Goal: Information Seeking & Learning: Learn about a topic

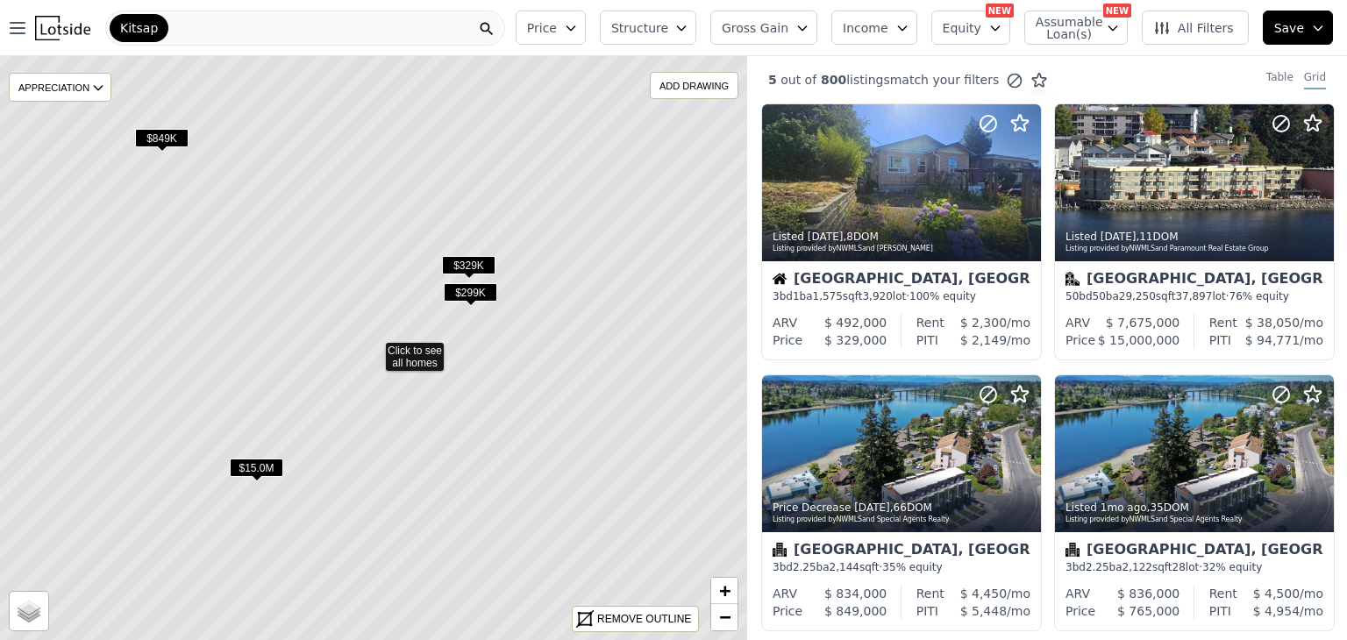
click at [251, 470] on span "$15.0M" at bounding box center [256, 468] width 53 height 18
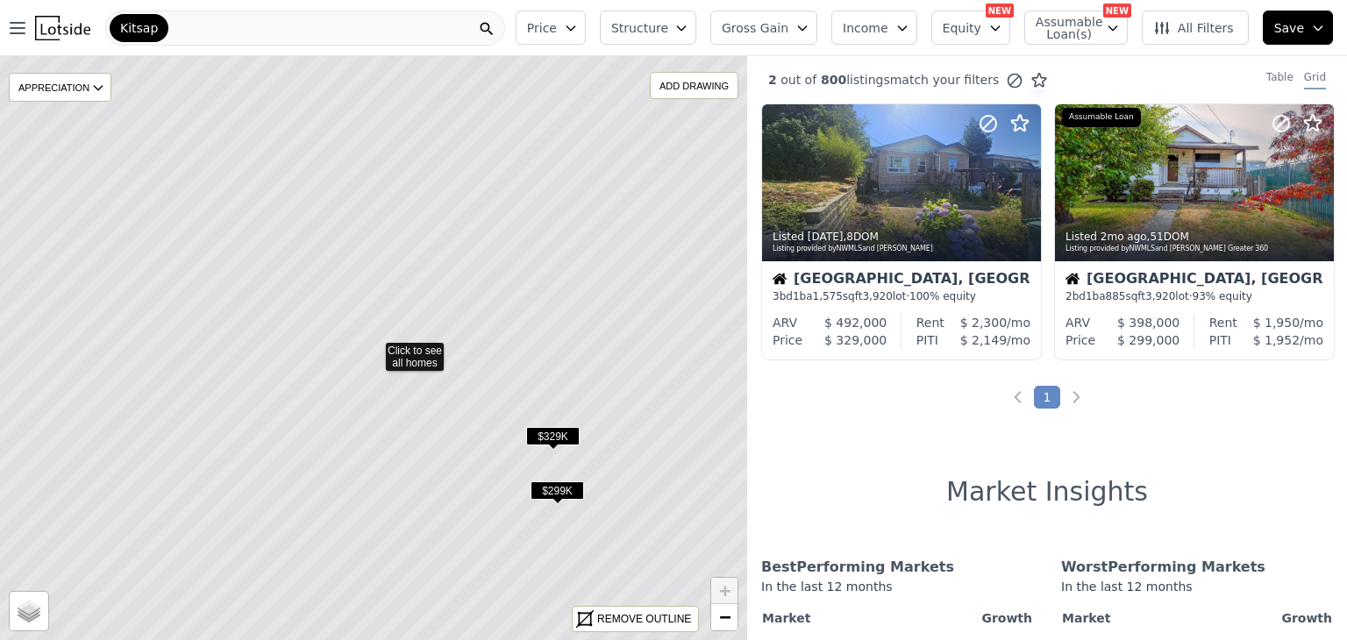
click at [407, 380] on icon at bounding box center [374, 348] width 900 height 704
click at [541, 354] on icon at bounding box center [374, 348] width 900 height 704
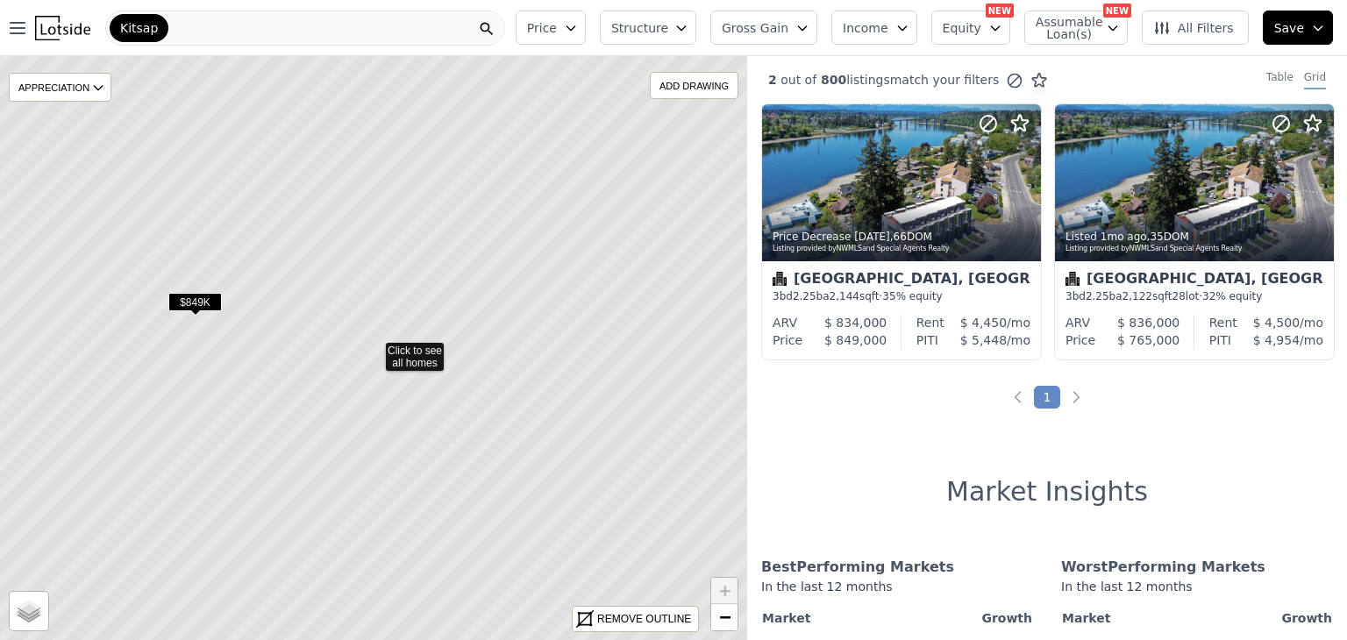
click at [189, 310] on span "$849K" at bounding box center [194, 302] width 53 height 18
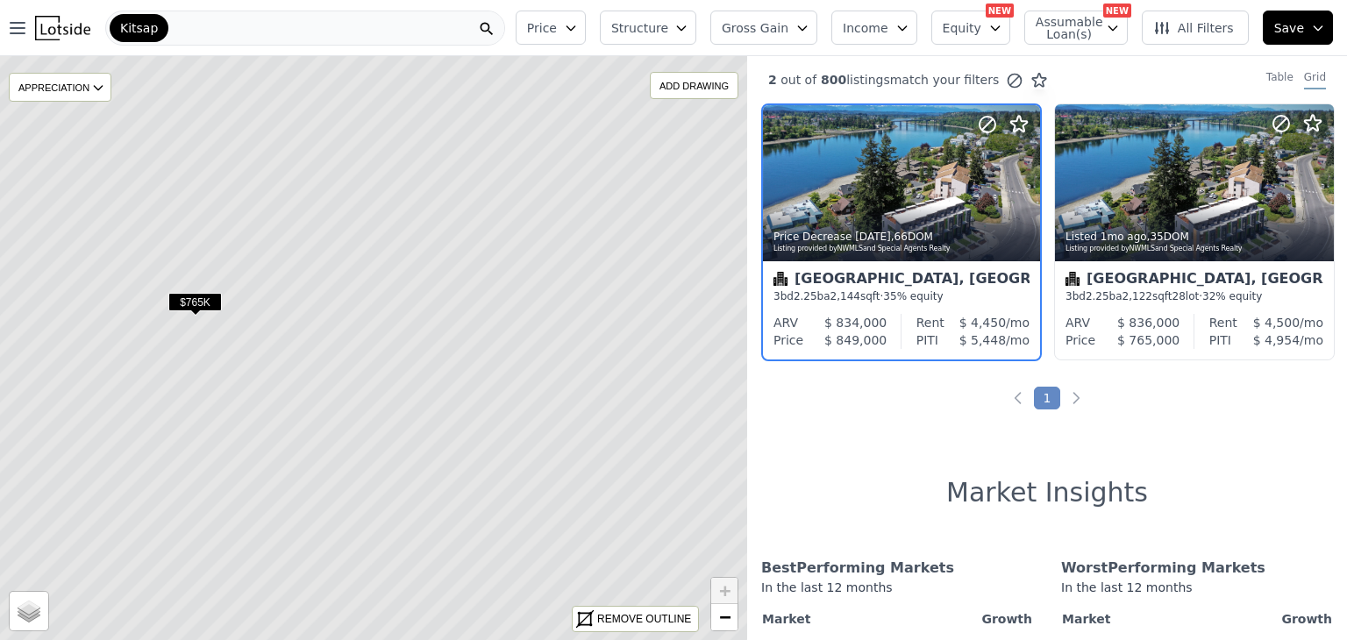
click at [188, 311] on div "$765K" at bounding box center [194, 305] width 53 height 25
click at [194, 303] on span "$765K" at bounding box center [194, 302] width 53 height 18
click at [185, 326] on icon at bounding box center [374, 348] width 900 height 704
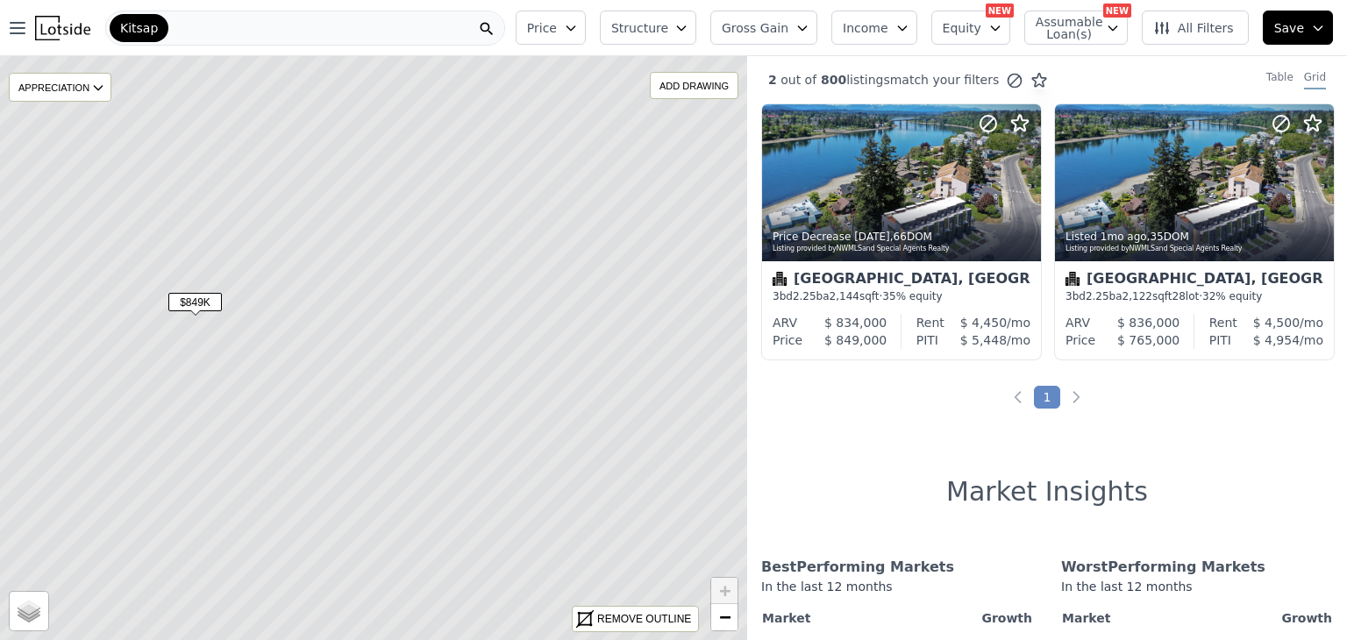
click at [182, 299] on span "$849K" at bounding box center [194, 302] width 53 height 18
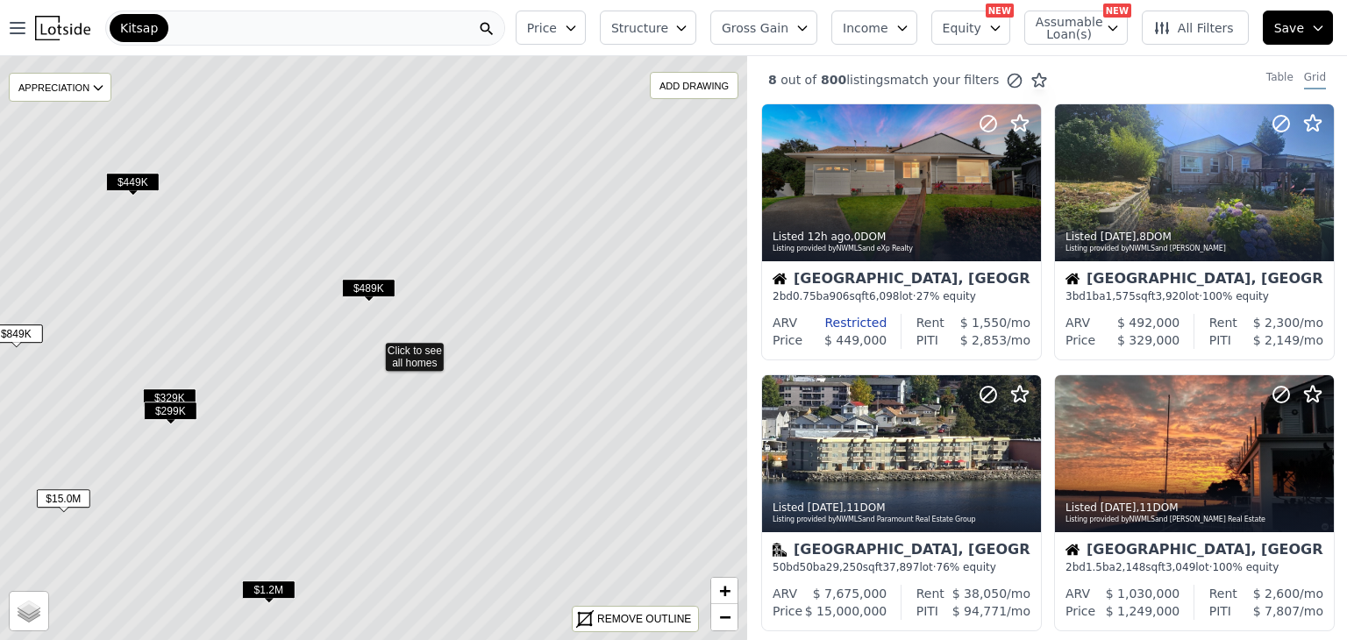
click at [267, 593] on span "$1.2M" at bounding box center [268, 589] width 53 height 18
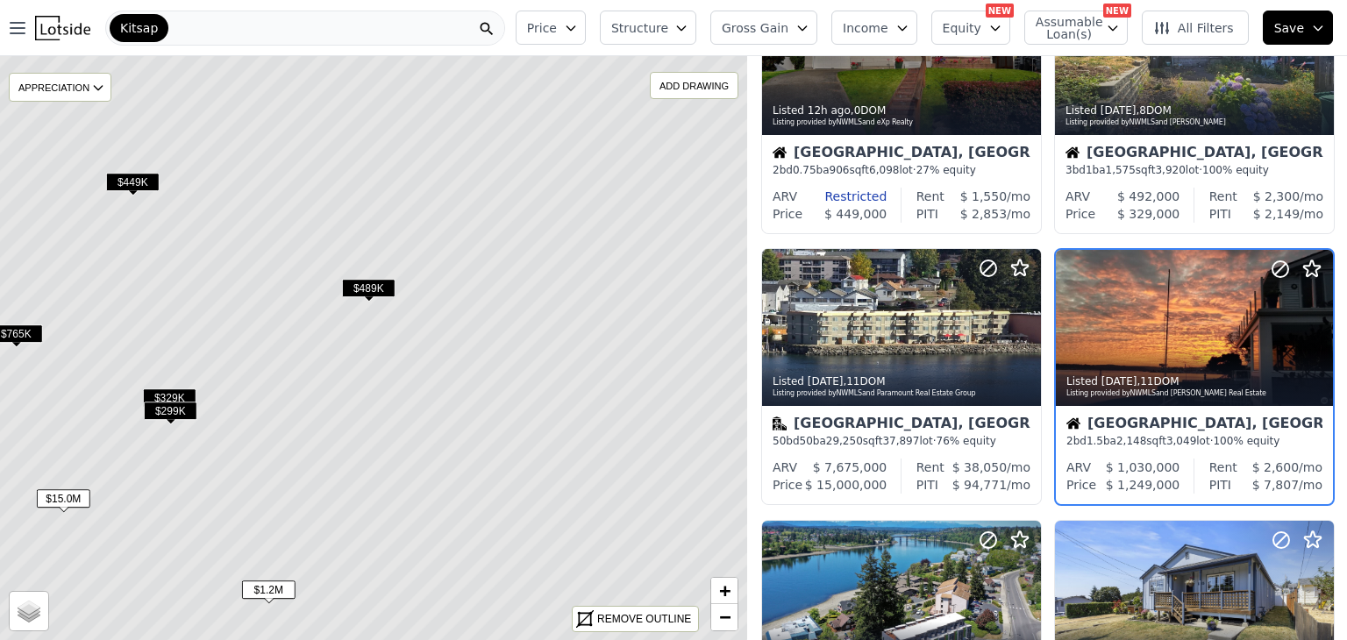
scroll to position [126, 0]
click at [1245, 436] on div "2 bd 1.5 ba 2,148 sqft 3,049 lot · 100% equity" at bounding box center [1194, 441] width 256 height 14
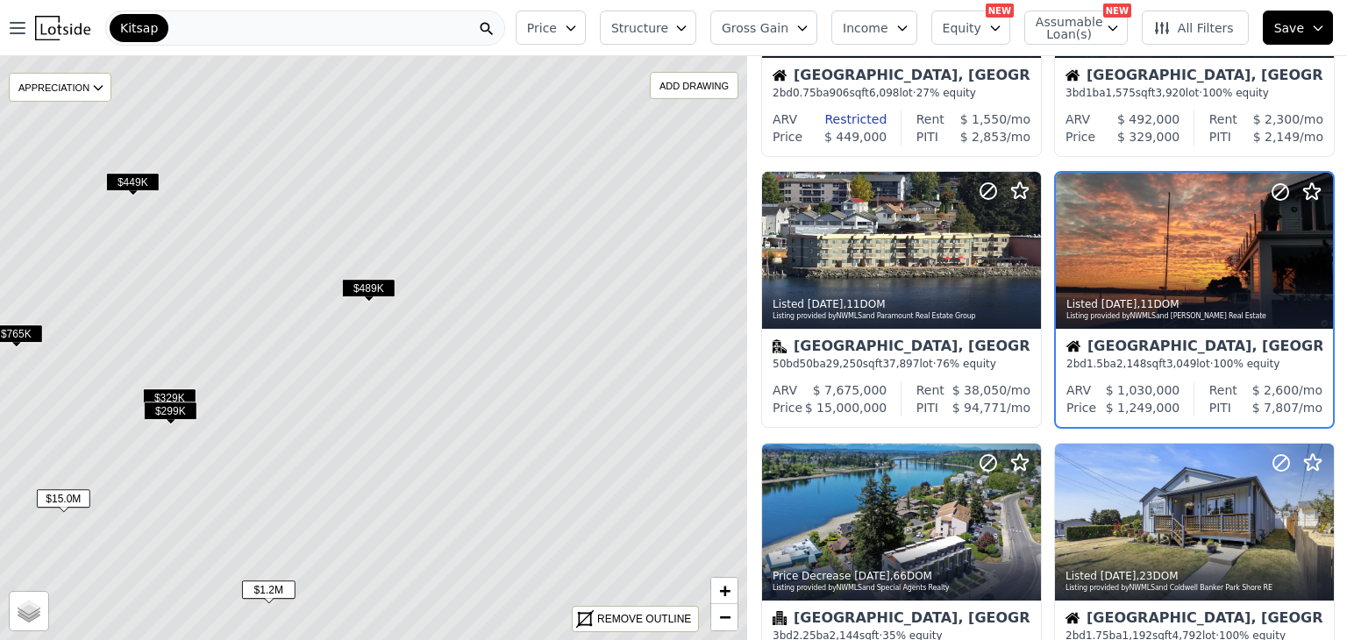
scroll to position [196, 0]
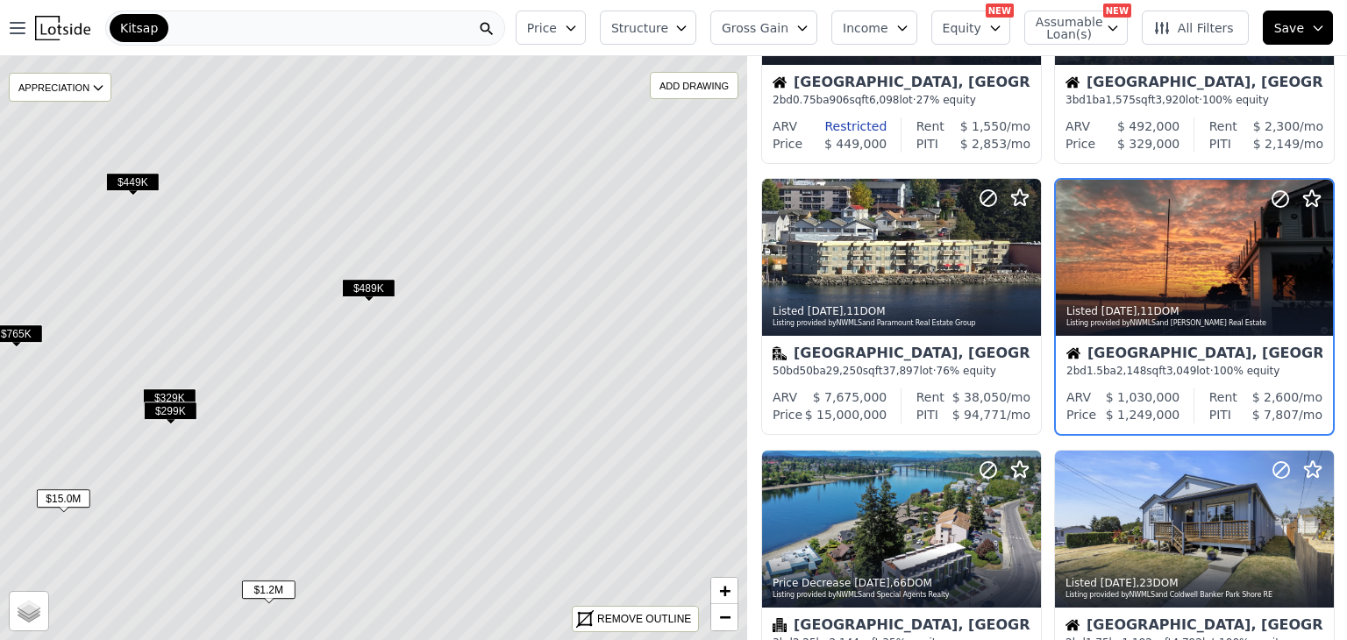
click at [973, 25] on span "Equity" at bounding box center [961, 28] width 39 height 18
click at [1091, 30] on span "Assumable Loan(s)" at bounding box center [1063, 28] width 56 height 25
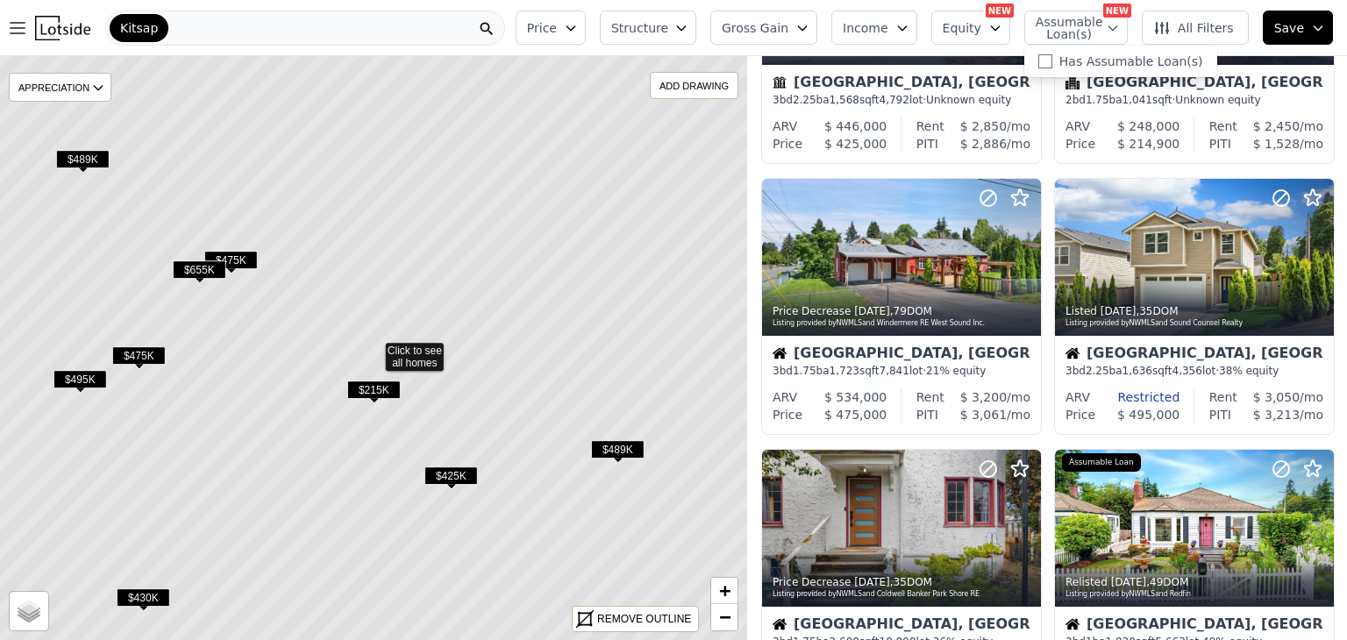
click at [373, 399] on span "$215K" at bounding box center [373, 389] width 53 height 18
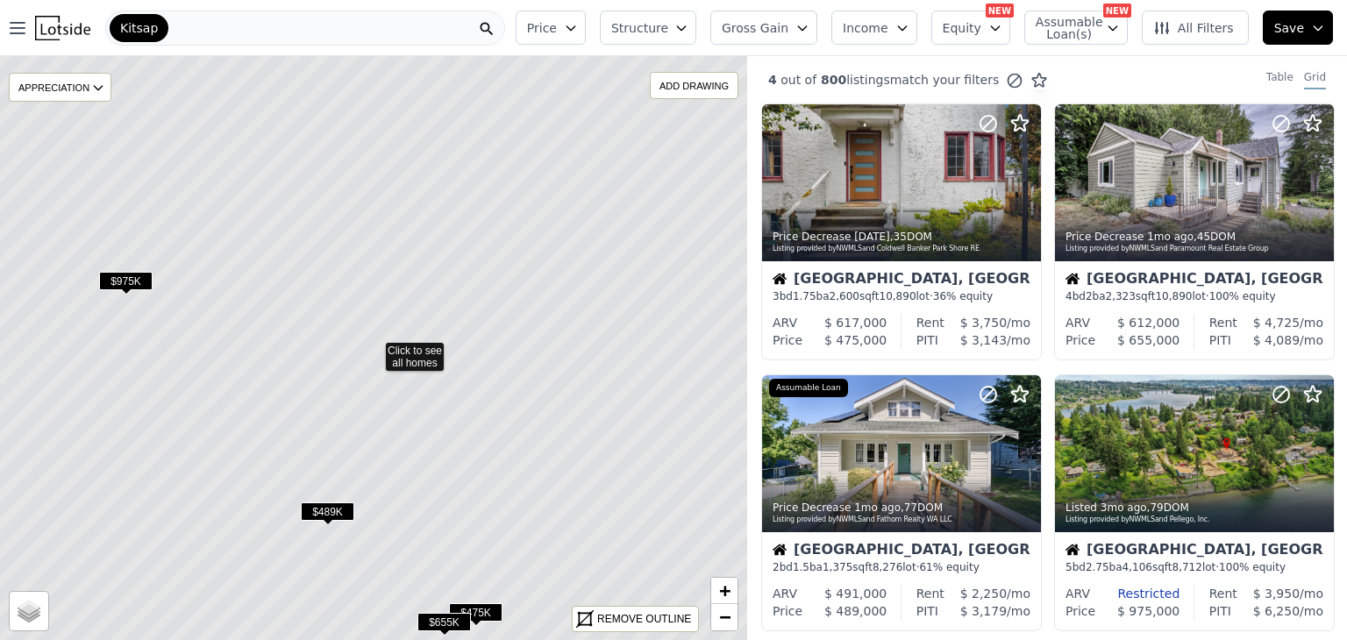
click at [326, 511] on span "$489K" at bounding box center [327, 511] width 53 height 18
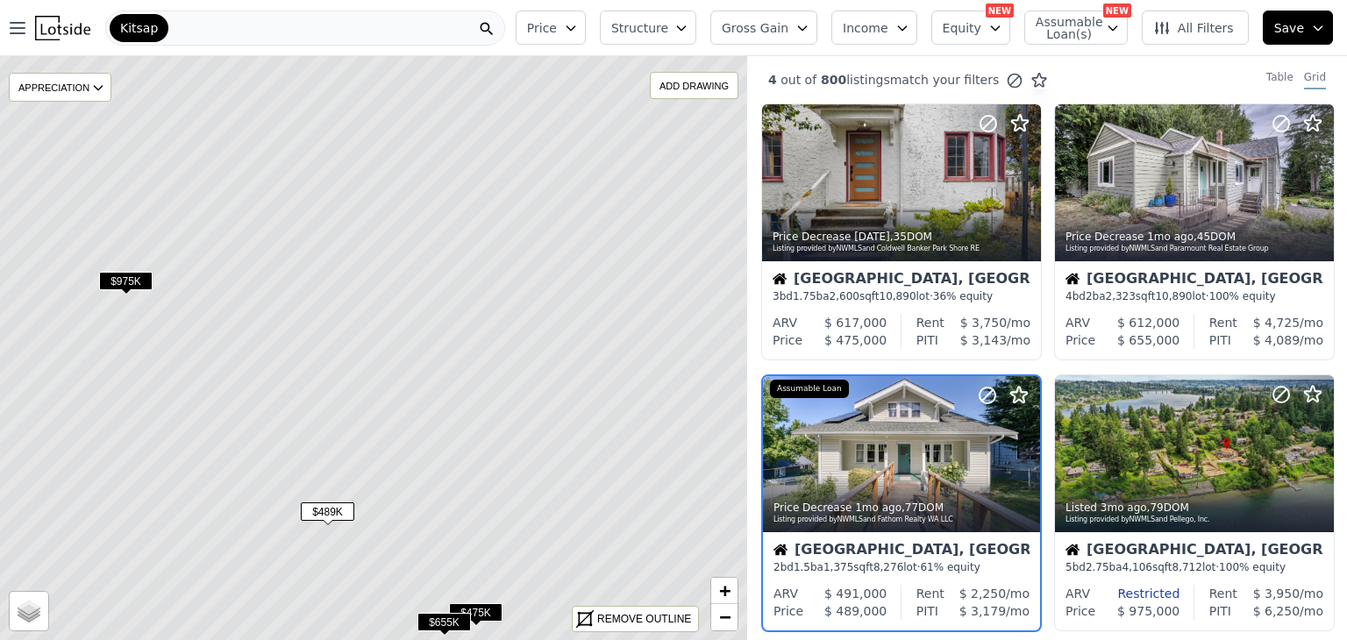
scroll to position [126, 0]
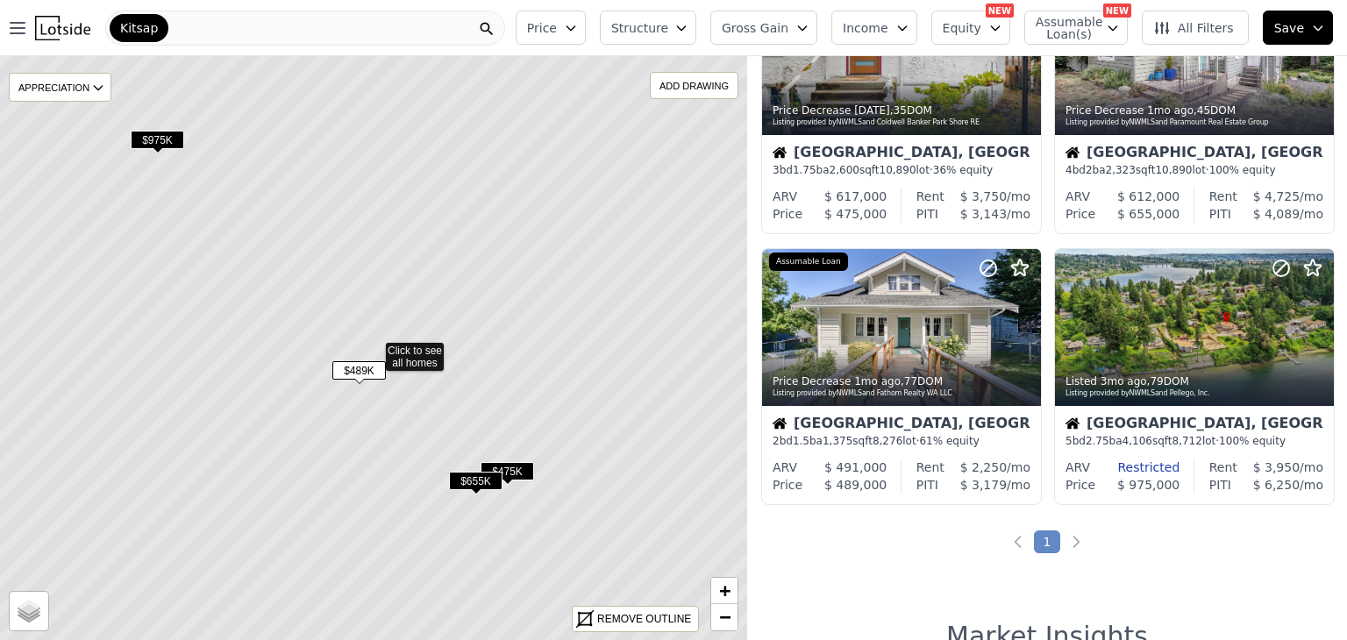
scroll to position [397, 0]
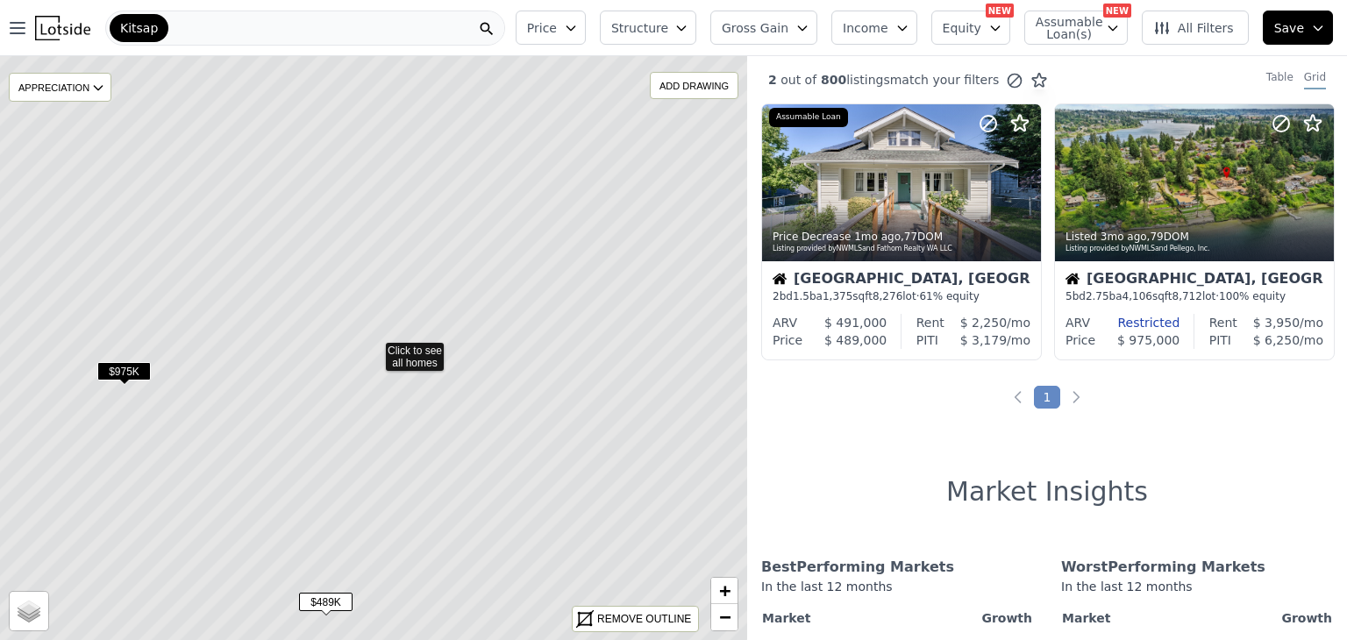
click at [667, 25] on span "Structure" at bounding box center [639, 28] width 56 height 18
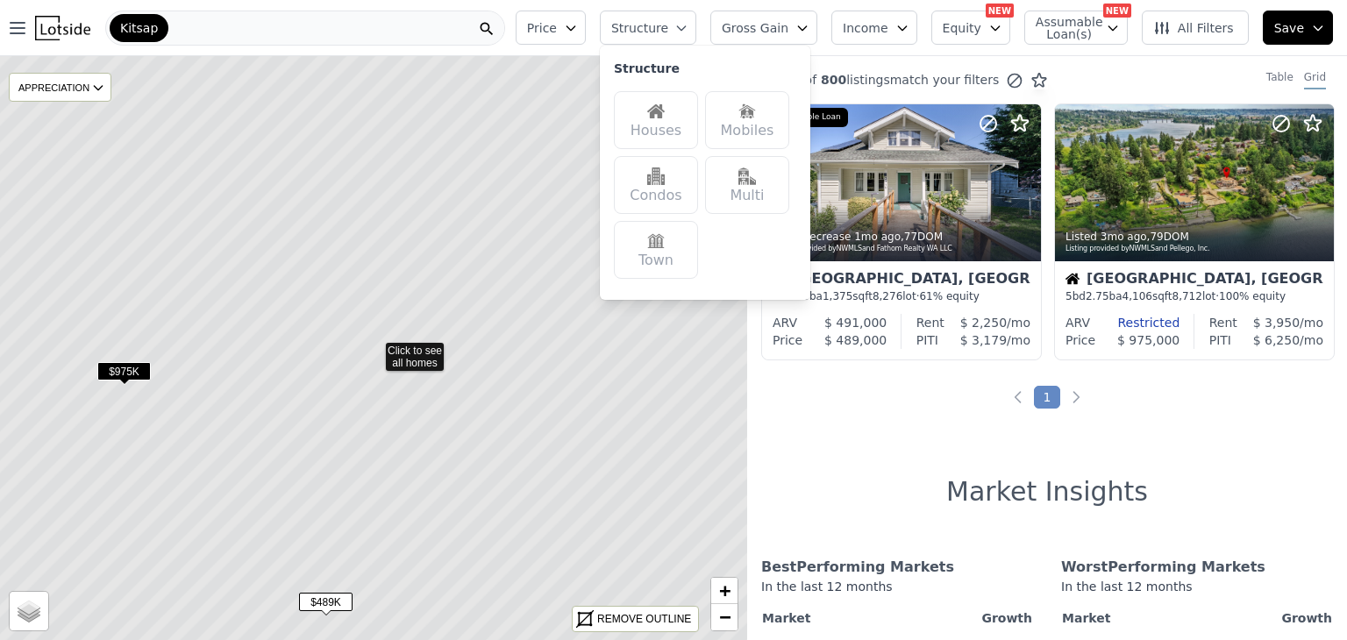
click at [621, 533] on icon at bounding box center [374, 348] width 900 height 704
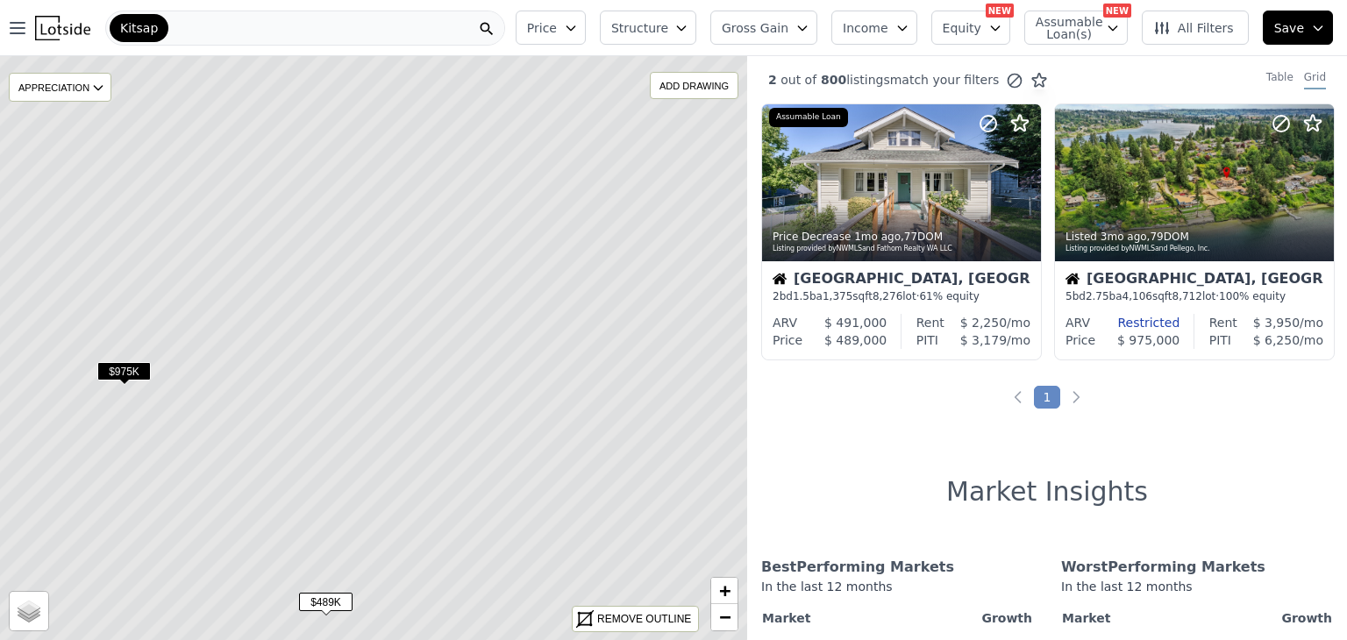
click at [788, 31] on span "Gross Gain" at bounding box center [755, 28] width 67 height 18
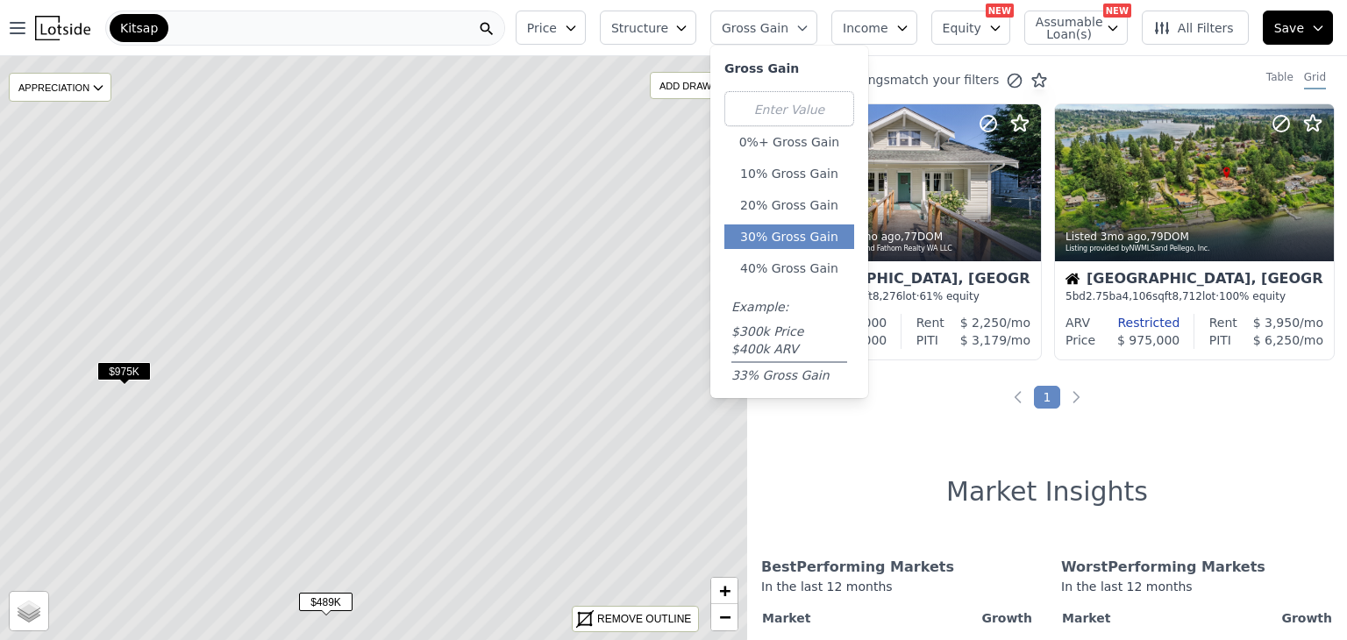
click at [818, 242] on button "30% Gross Gain" at bounding box center [789, 236] width 130 height 25
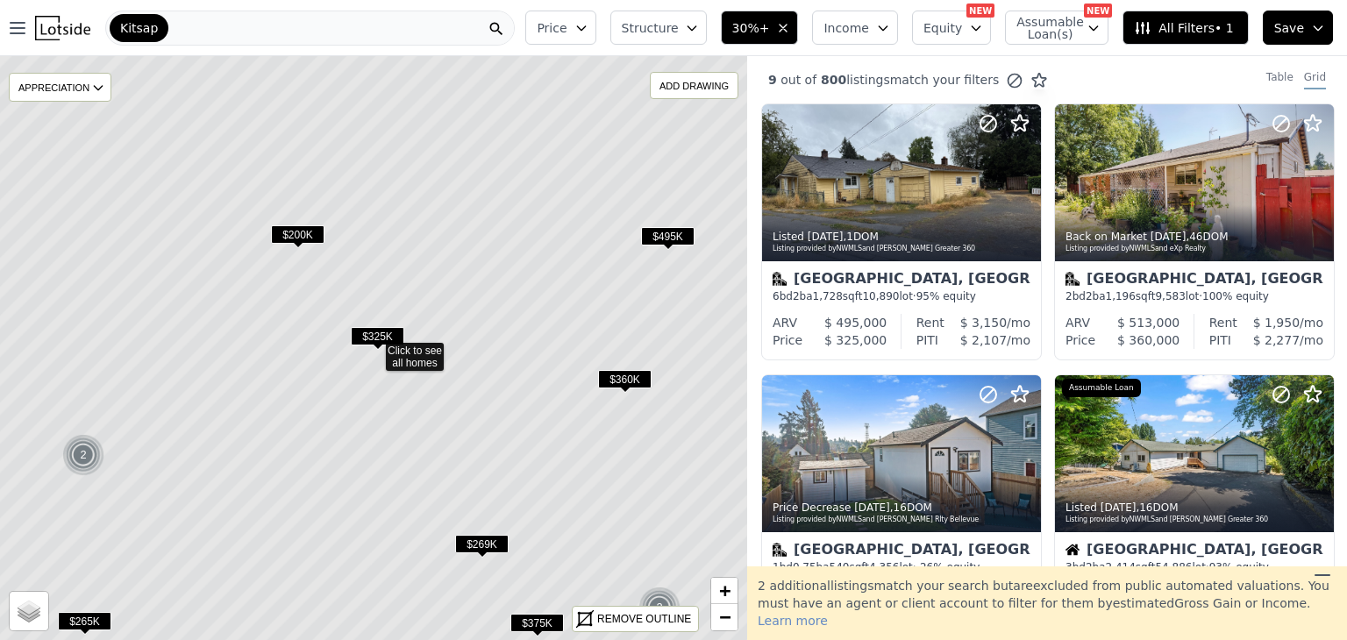
click at [298, 239] on span "$200K" at bounding box center [297, 234] width 53 height 18
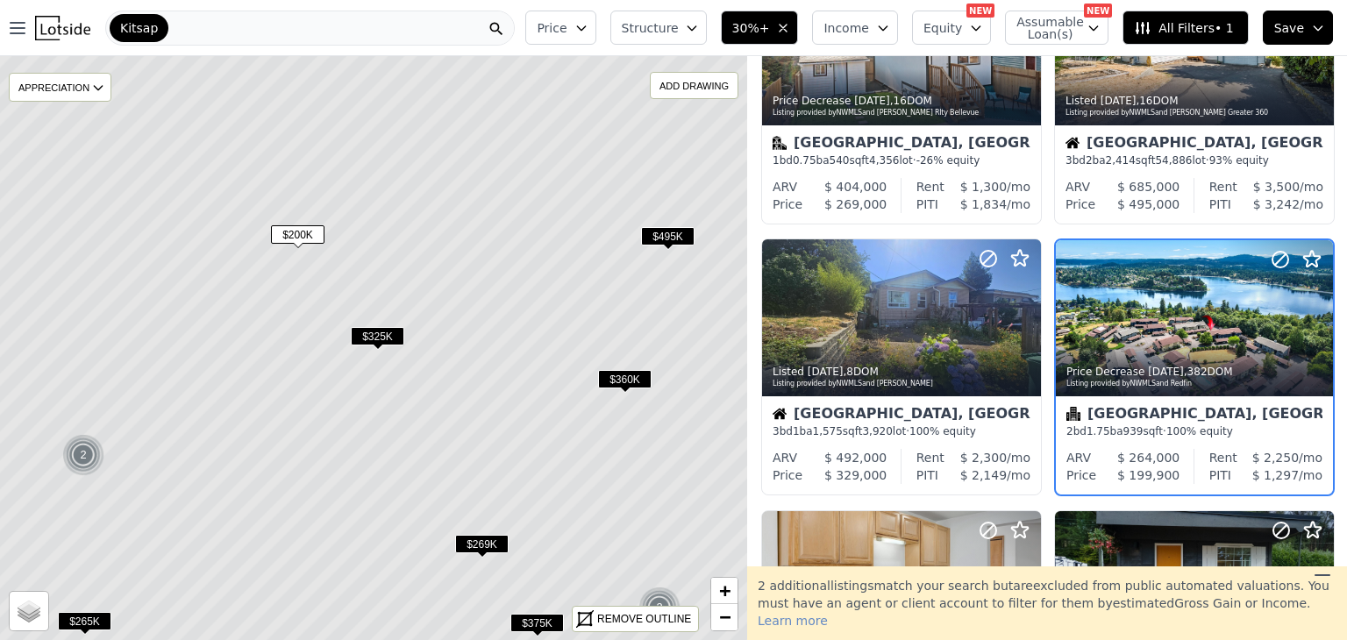
scroll to position [453, 0]
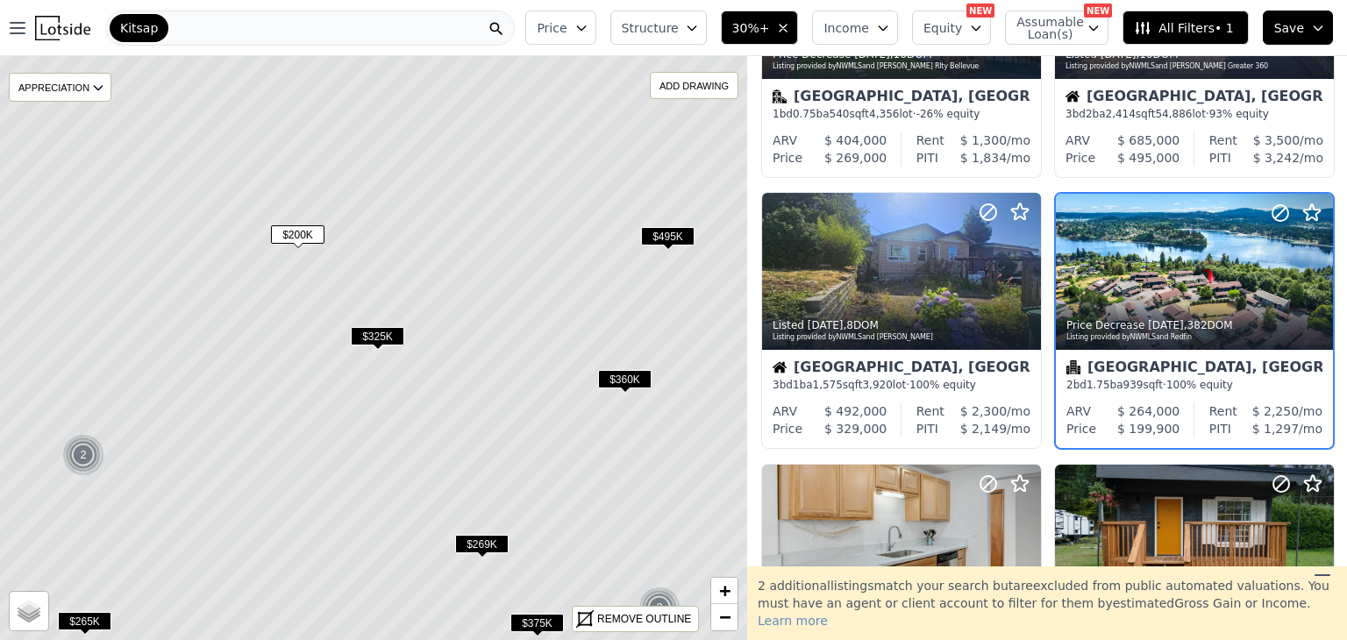
click at [1182, 305] on div at bounding box center [1194, 310] width 277 height 32
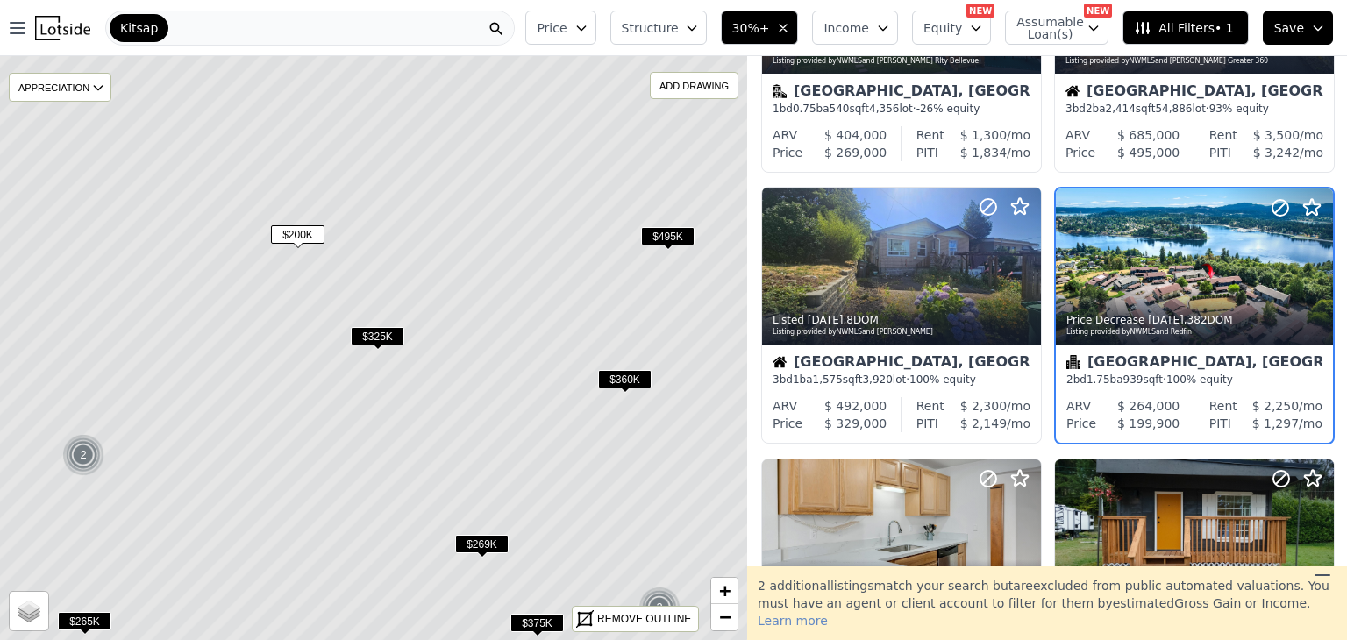
scroll to position [459, 0]
click at [699, 28] on icon "button" at bounding box center [692, 28] width 14 height 14
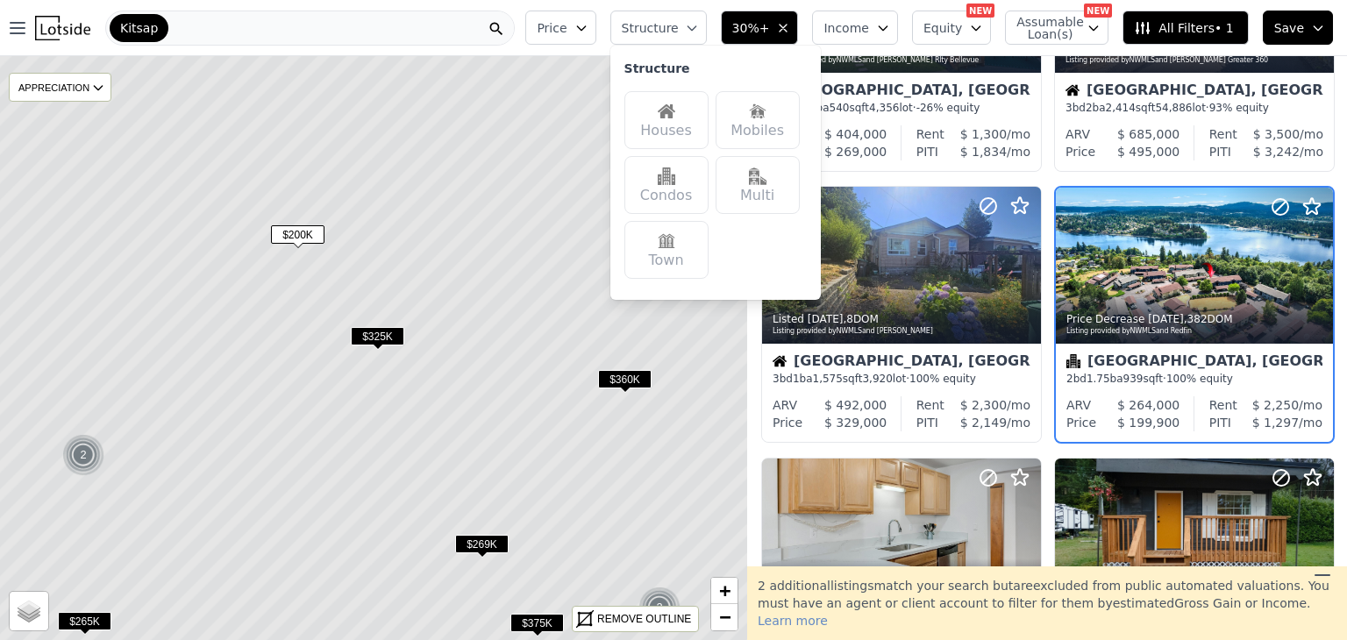
click at [790, 21] on icon "button" at bounding box center [783, 28] width 14 height 14
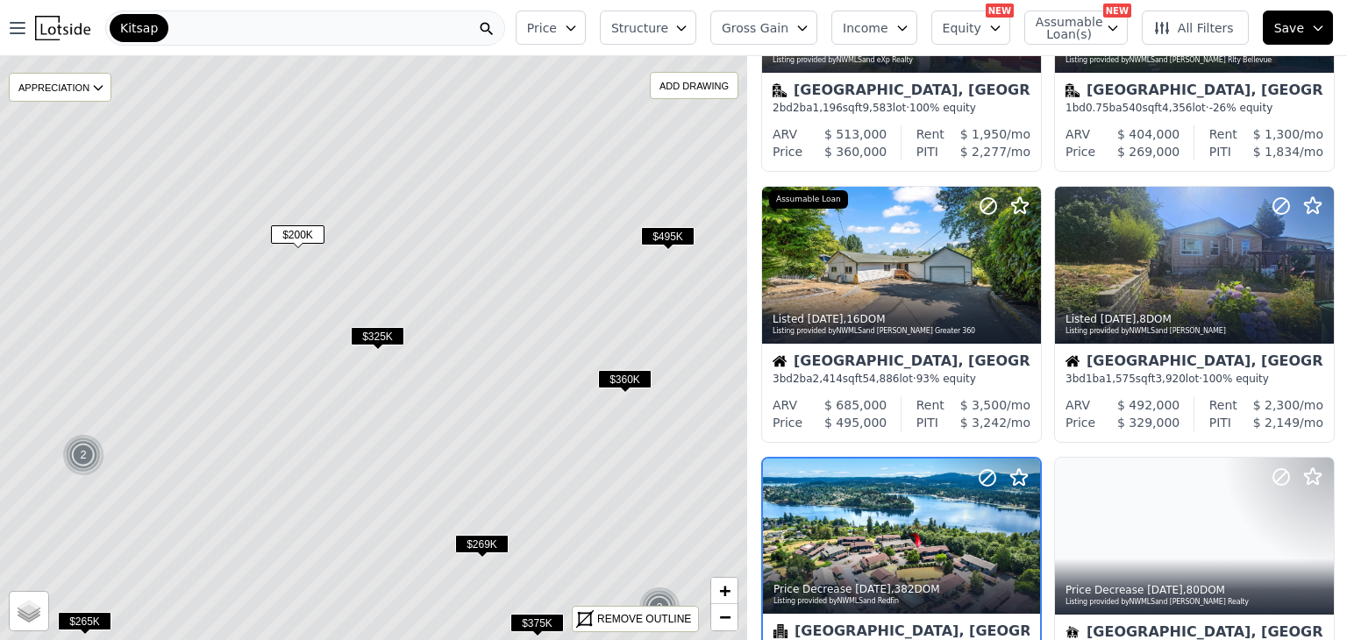
scroll to position [1000, 0]
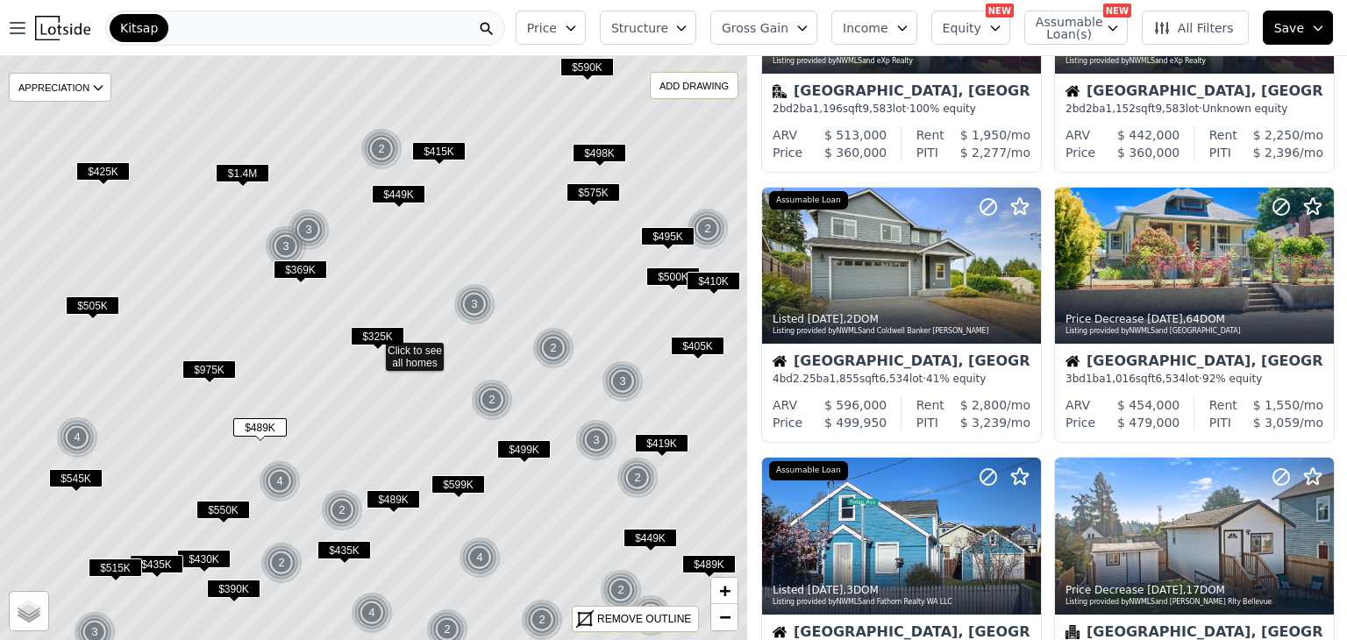
click at [809, 23] on button "Gross Gain" at bounding box center [763, 28] width 107 height 34
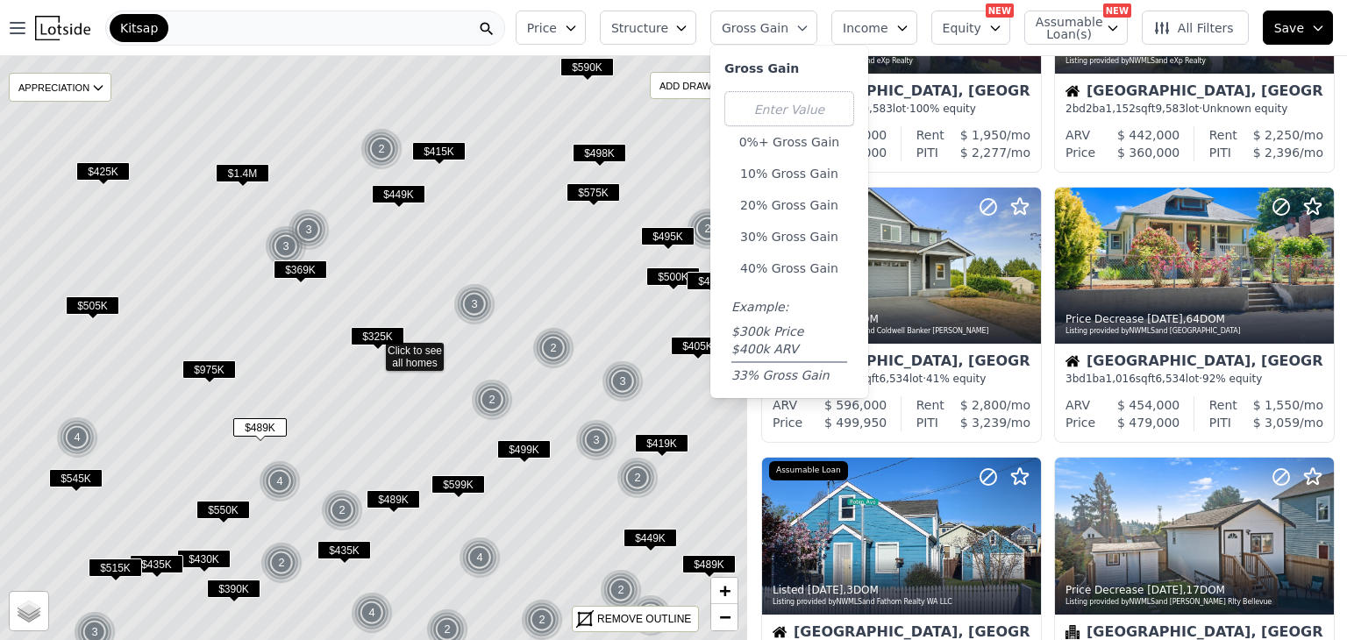
click at [667, 35] on span "Structure" at bounding box center [639, 28] width 56 height 18
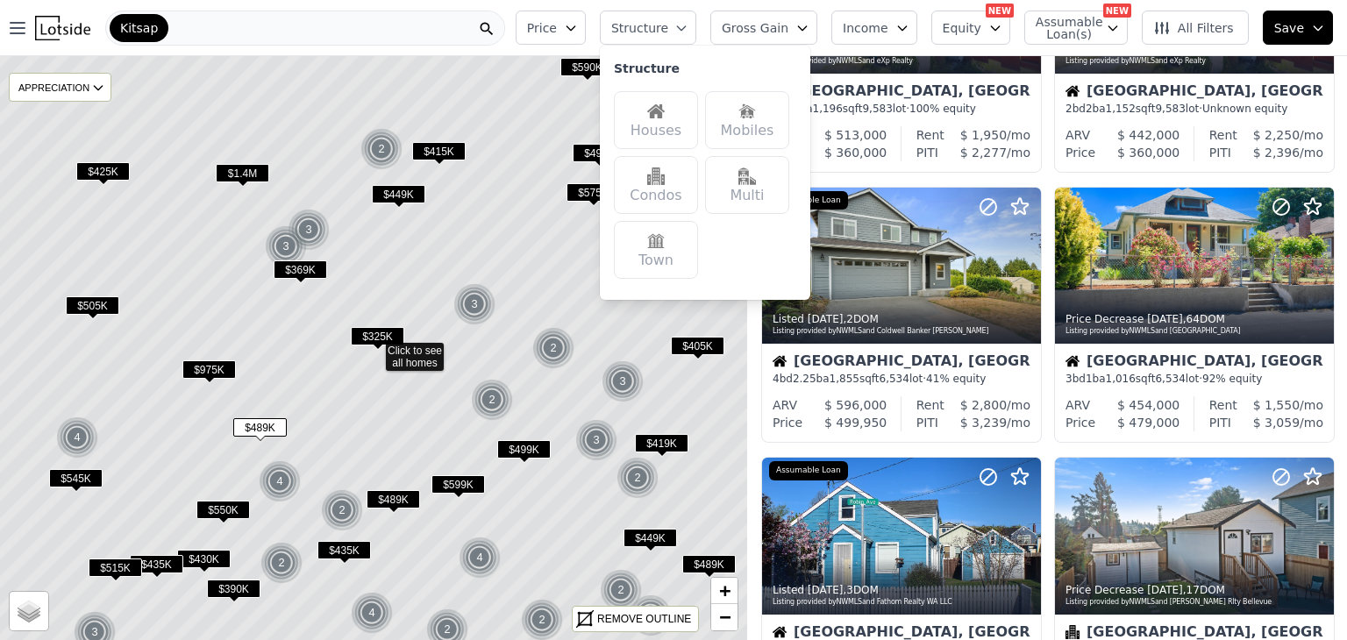
click at [904, 24] on button "Income" at bounding box center [874, 28] width 86 height 34
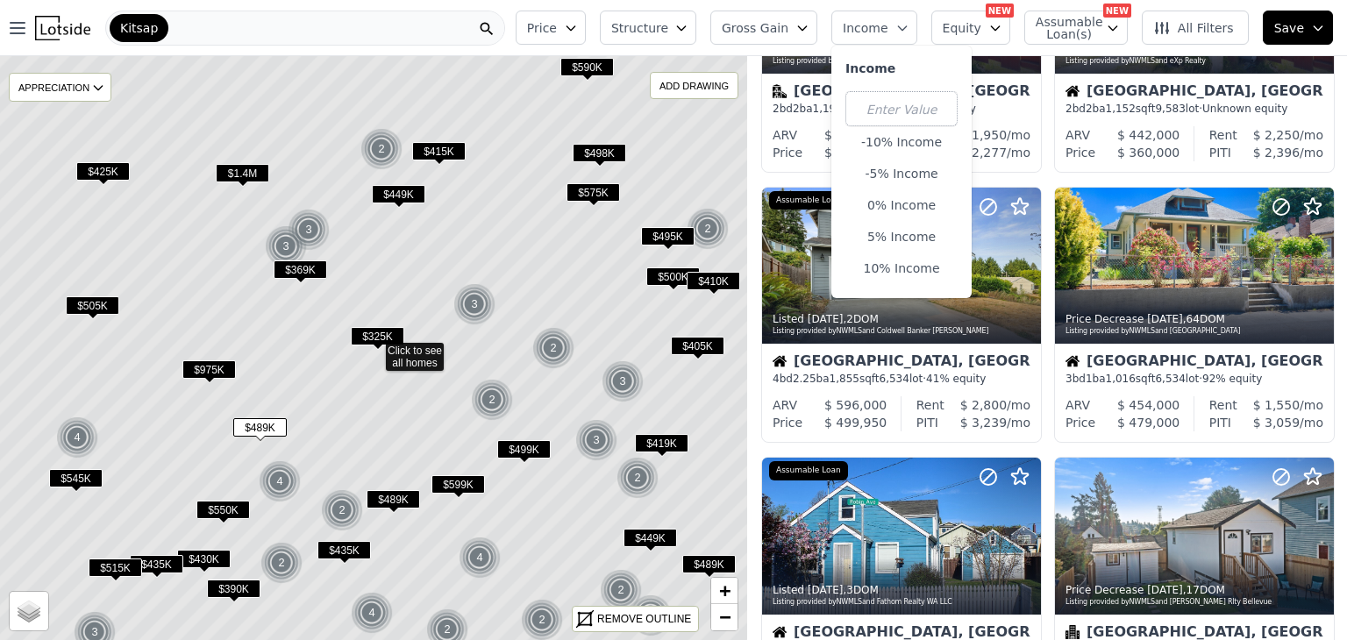
click at [975, 28] on span "Equity" at bounding box center [961, 28] width 39 height 18
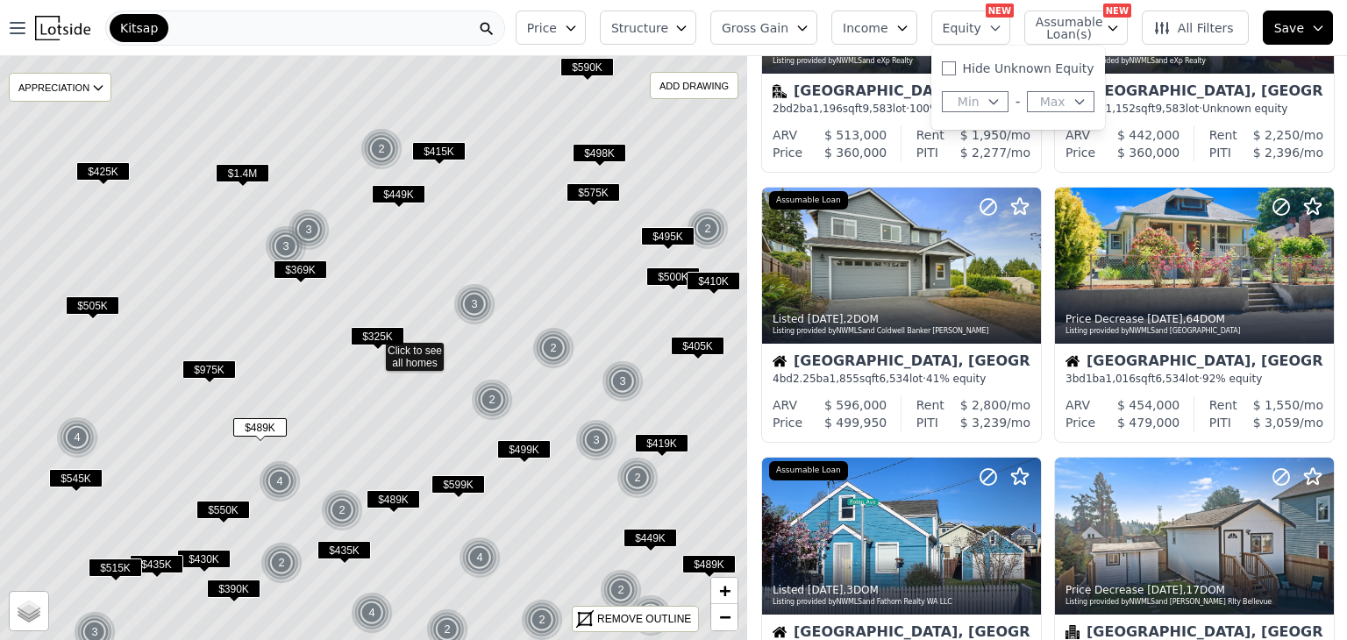
click at [578, 28] on icon "button" at bounding box center [571, 28] width 14 height 14
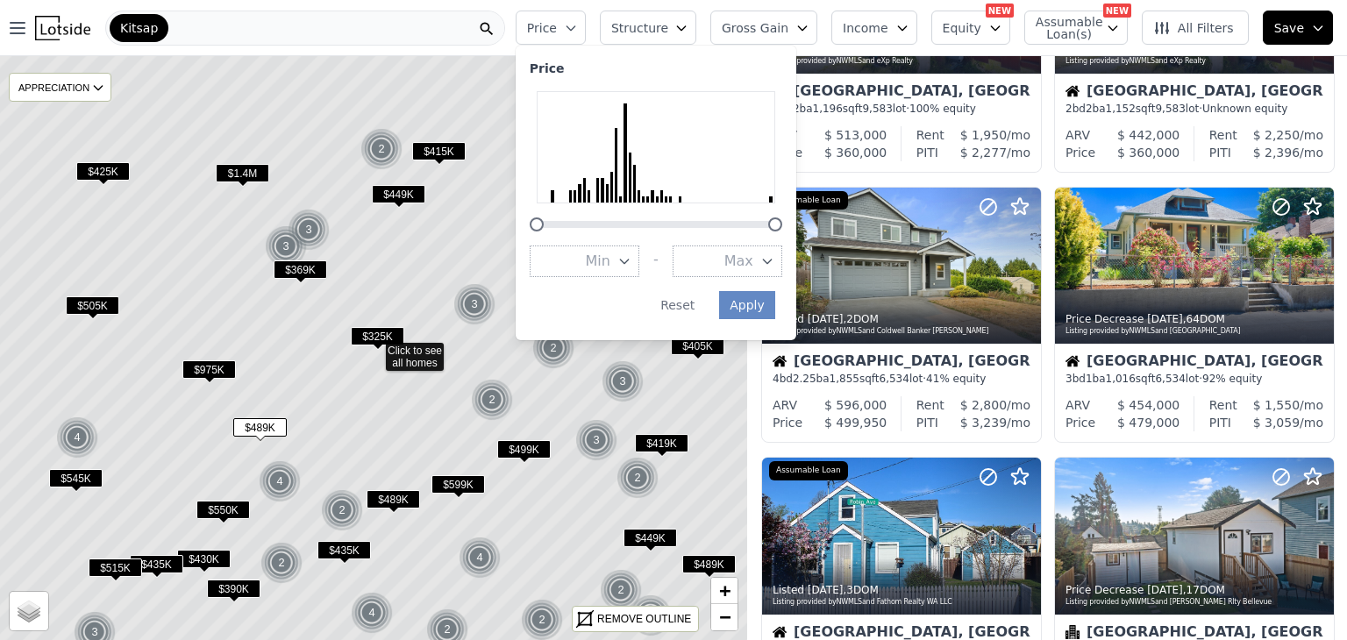
click at [667, 28] on span "Structure" at bounding box center [639, 28] width 56 height 18
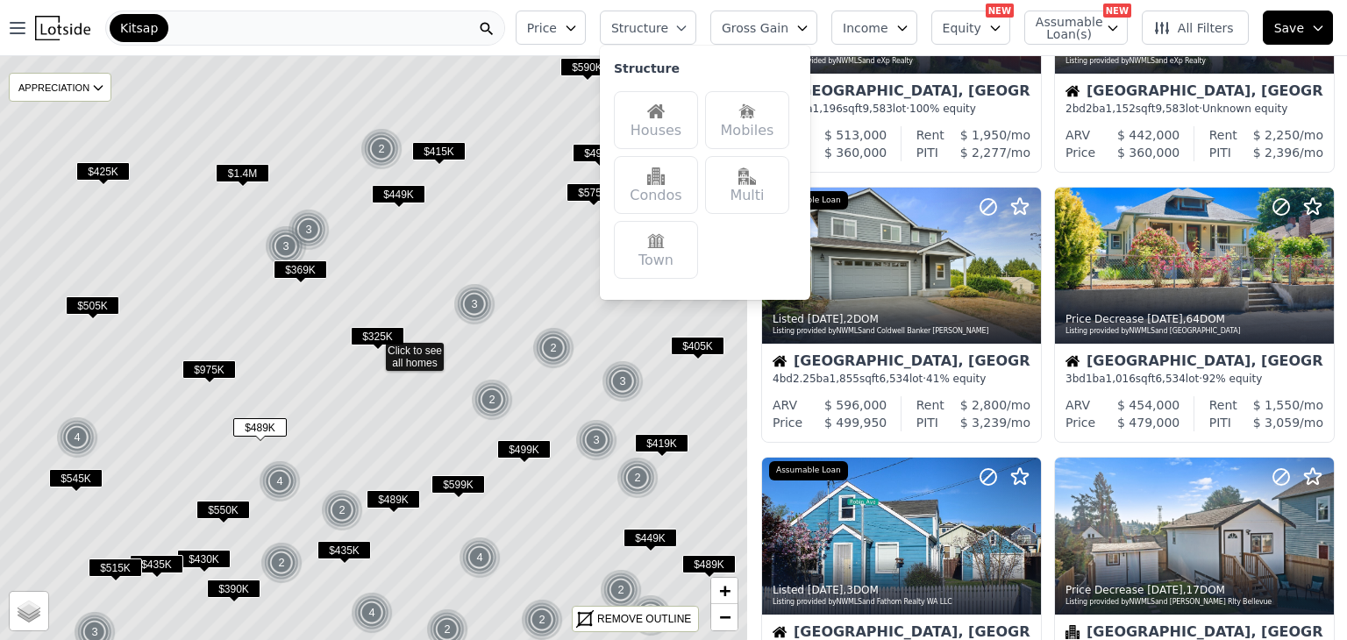
click at [665, 117] on img at bounding box center [656, 112] width 18 height 18
click at [683, 117] on div "Houses" at bounding box center [656, 120] width 84 height 58
click at [665, 111] on img at bounding box center [656, 112] width 18 height 18
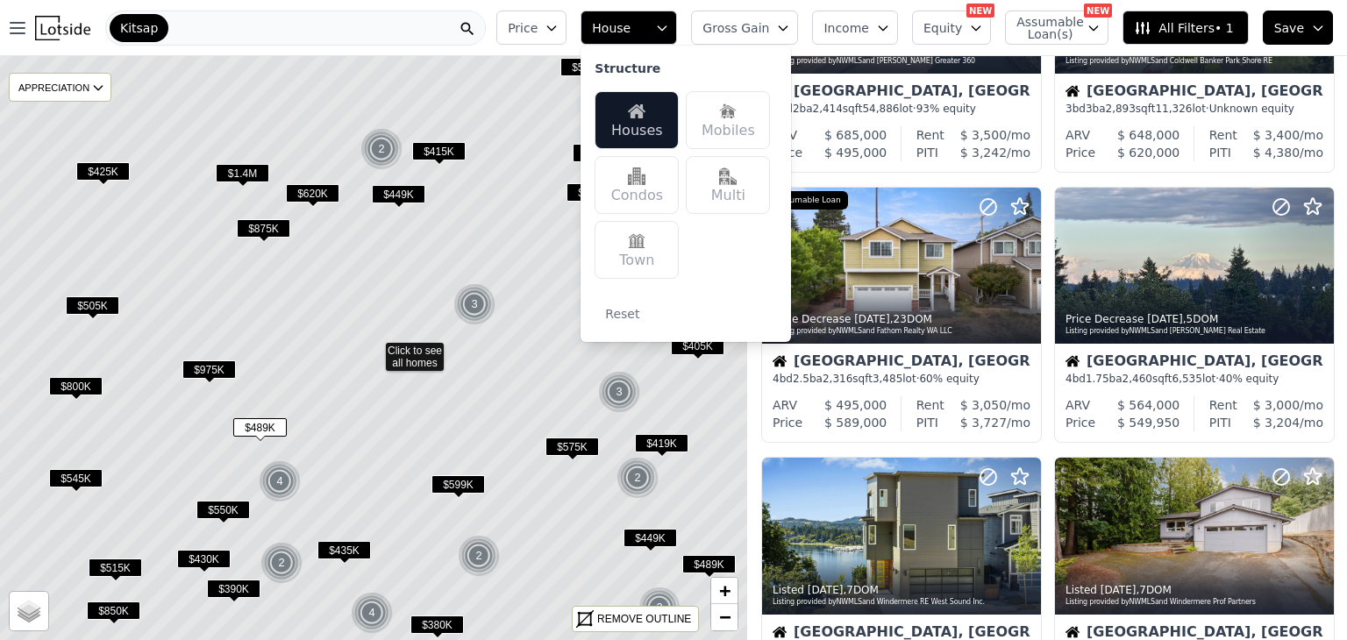
scroll to position [459, 0]
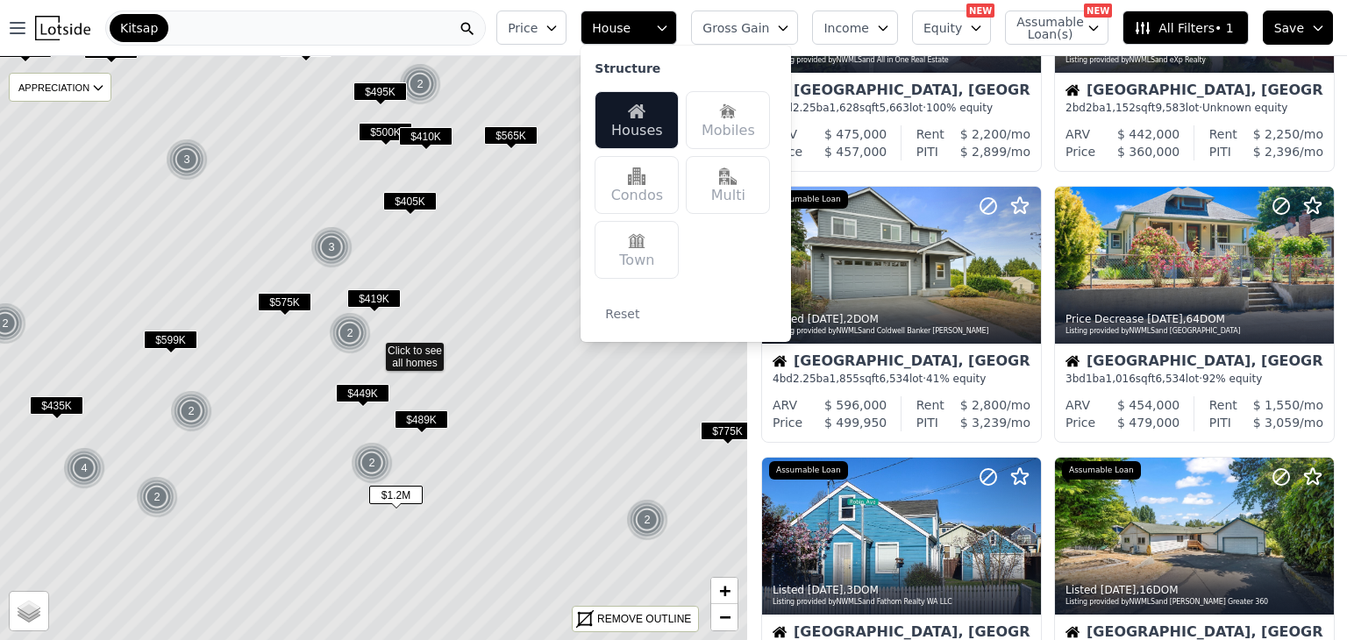
click at [424, 423] on span "$489K" at bounding box center [421, 419] width 53 height 18
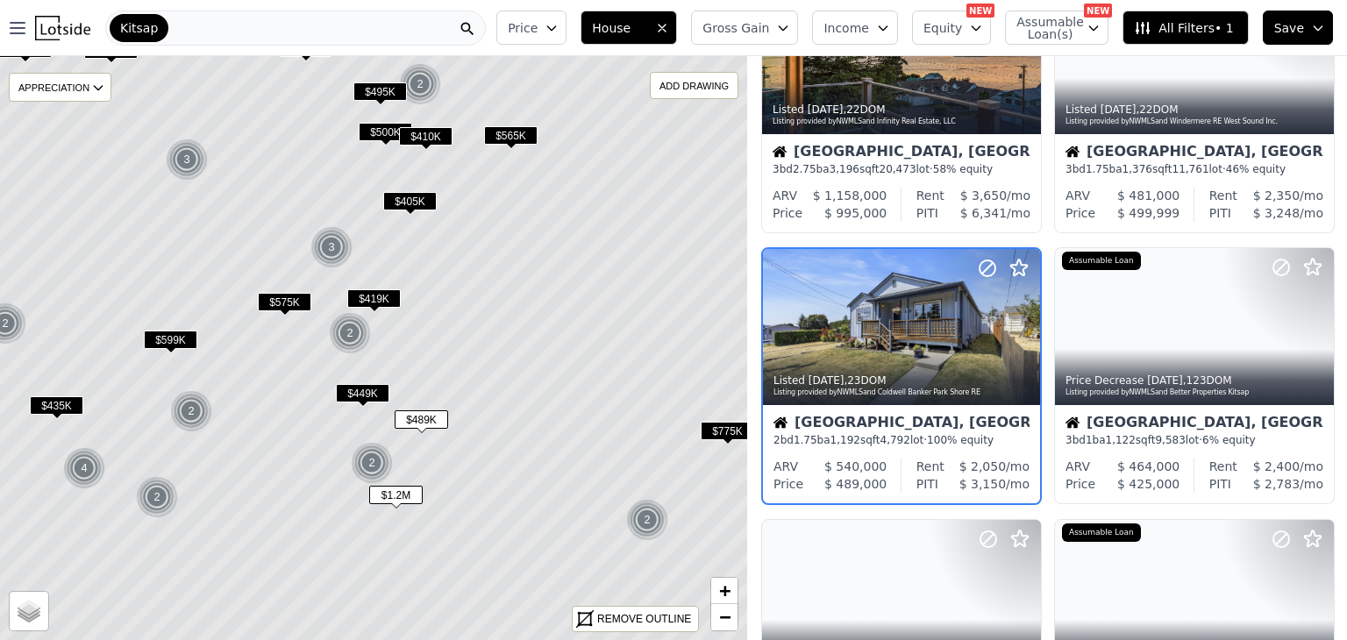
scroll to position [397, 0]
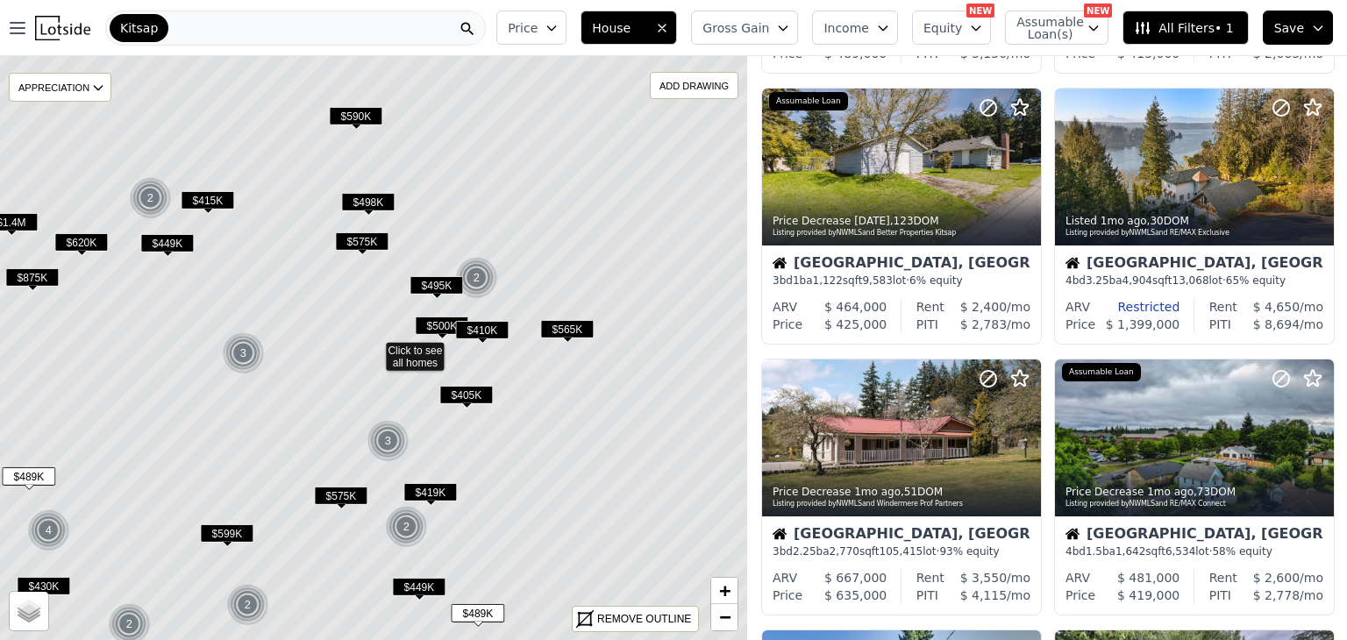
scroll to position [559, 0]
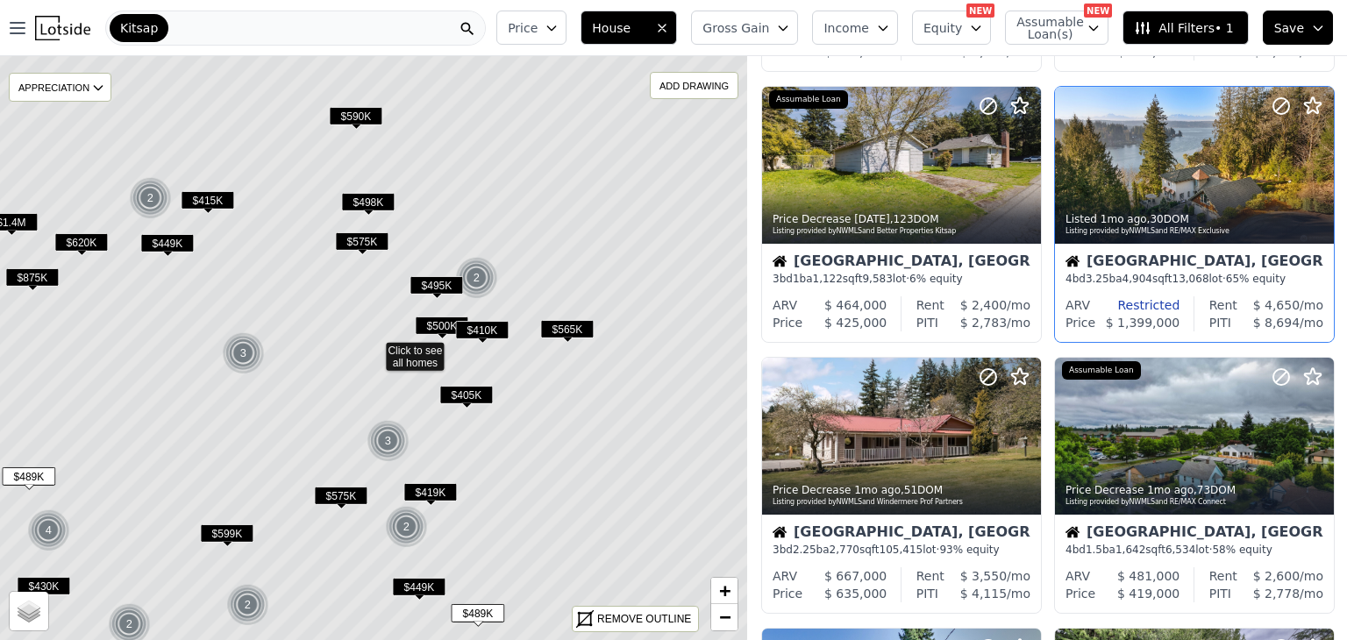
click at [1147, 206] on div "Listed 1mo ago , 30 DOM Listing provided by NWMLS and RE/MAX Exclusive" at bounding box center [1194, 223] width 279 height 42
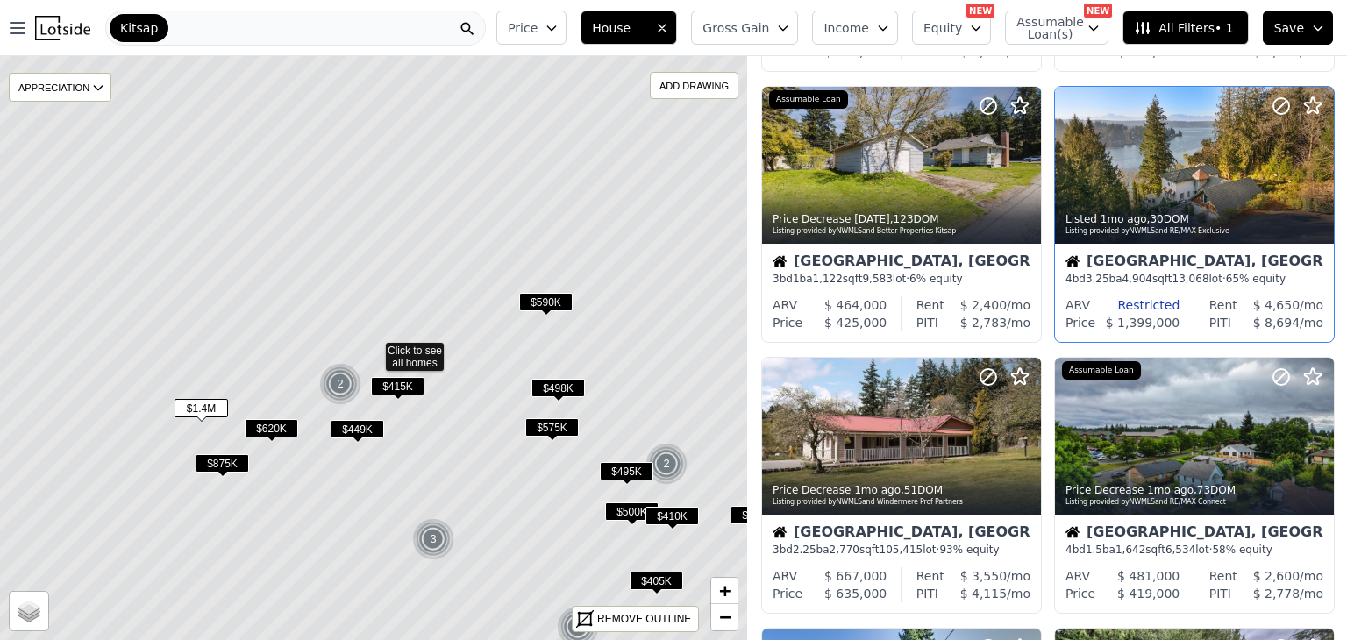
scroll to position [18, 0]
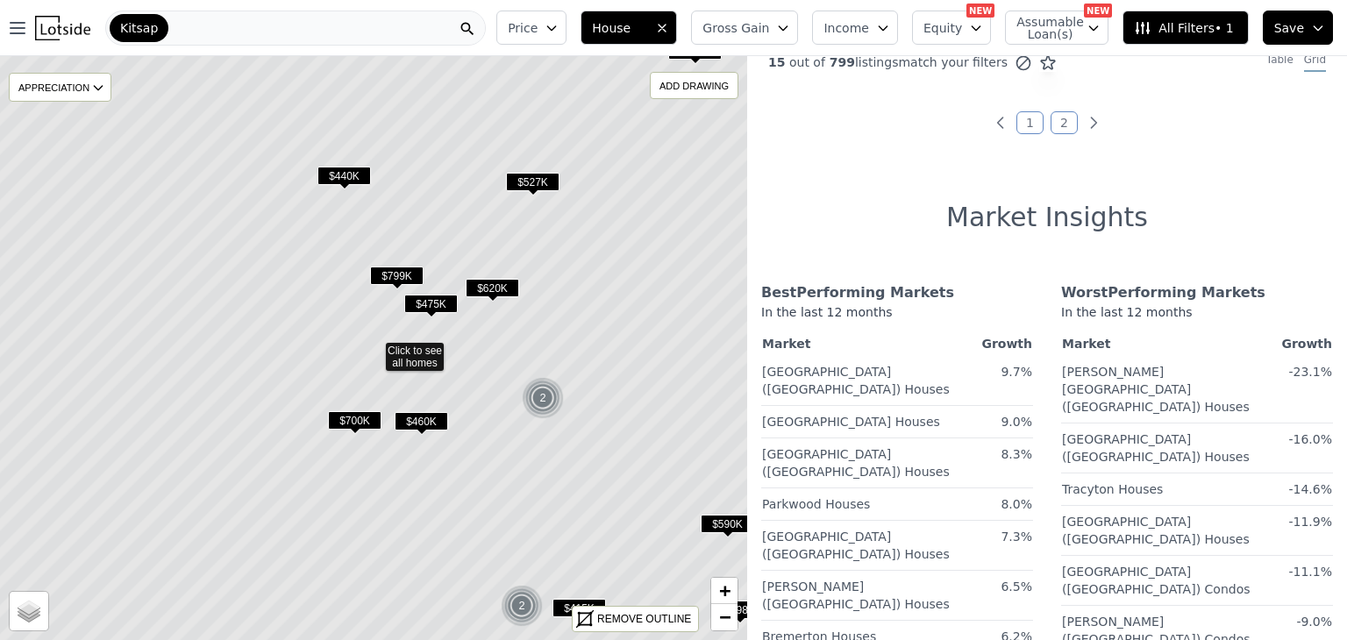
click at [417, 419] on span "$460K" at bounding box center [421, 421] width 53 height 18
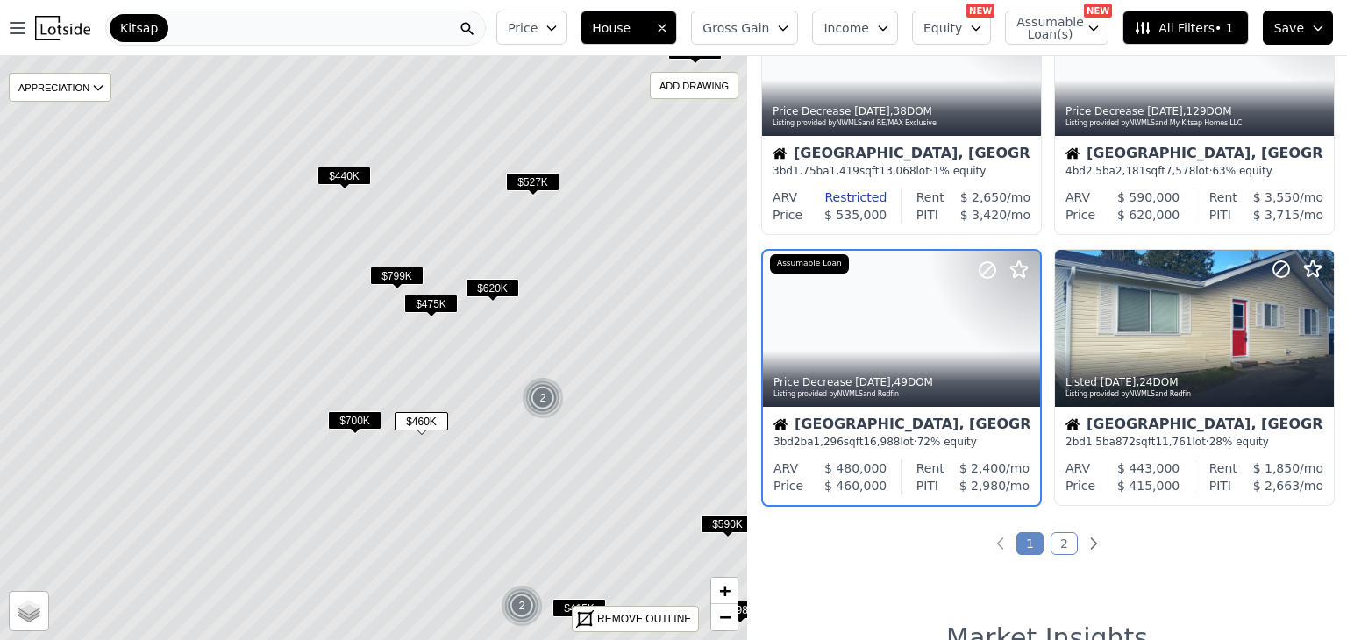
scroll to position [1210, 0]
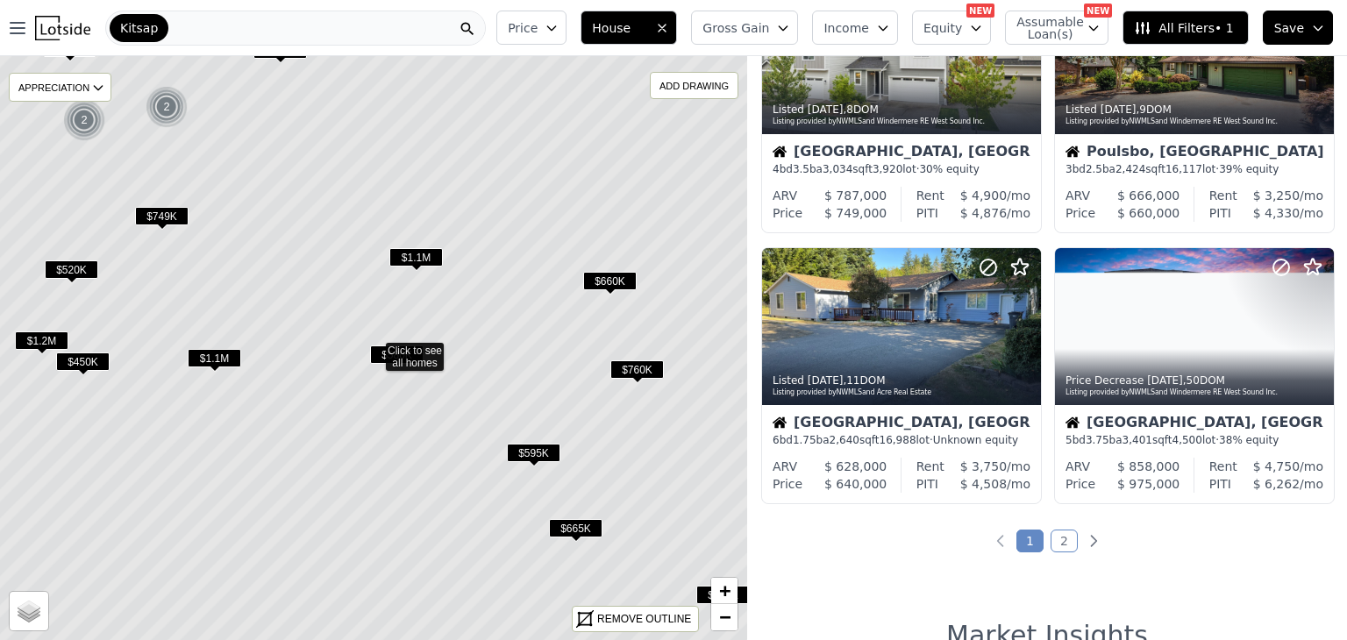
scroll to position [1480, 0]
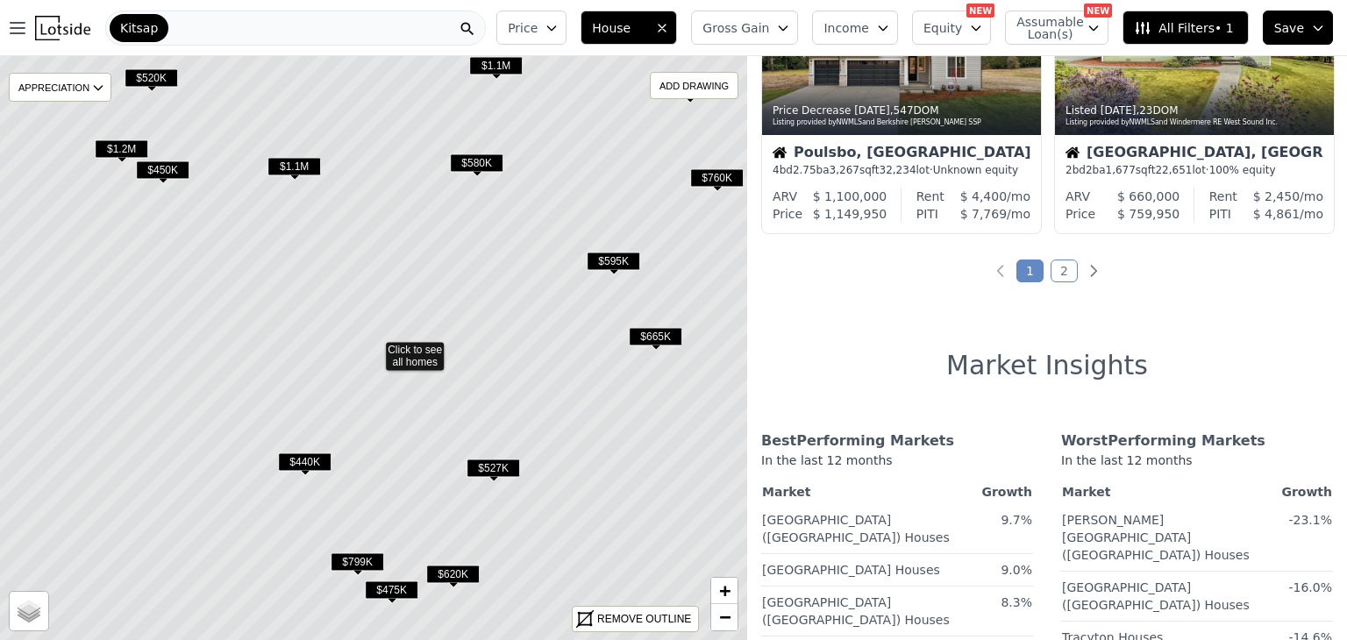
scroll to position [1210, 0]
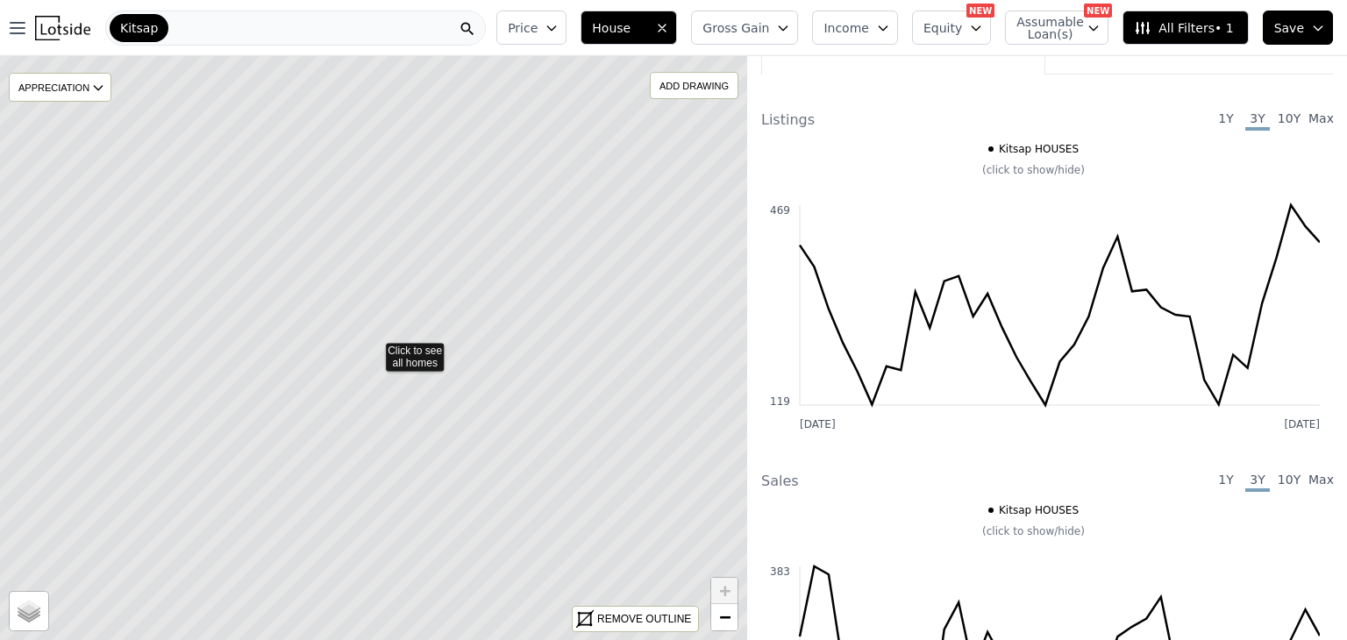
click at [503, 369] on icon at bounding box center [374, 348] width 900 height 704
click at [499, 366] on icon at bounding box center [374, 348] width 900 height 704
click at [498, 368] on icon at bounding box center [374, 348] width 900 height 704
click at [421, 361] on icon at bounding box center [374, 348] width 900 height 704
click at [435, 361] on icon at bounding box center [374, 348] width 900 height 704
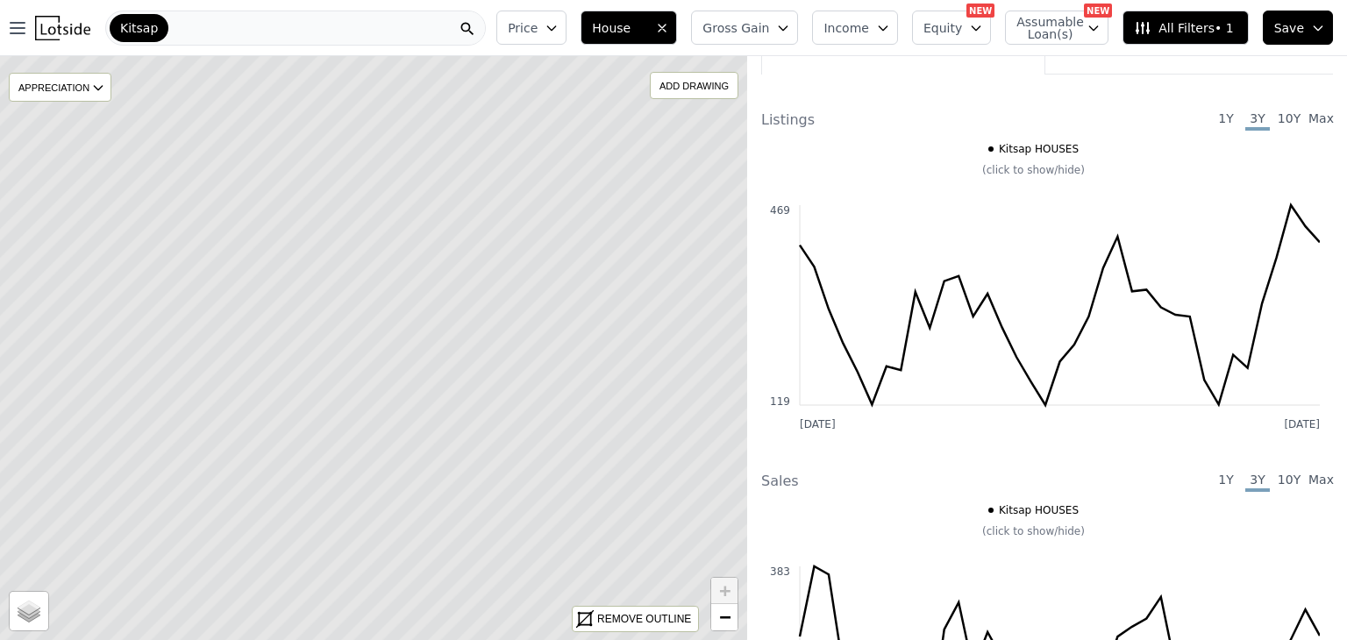
click at [439, 410] on icon at bounding box center [374, 348] width 900 height 704
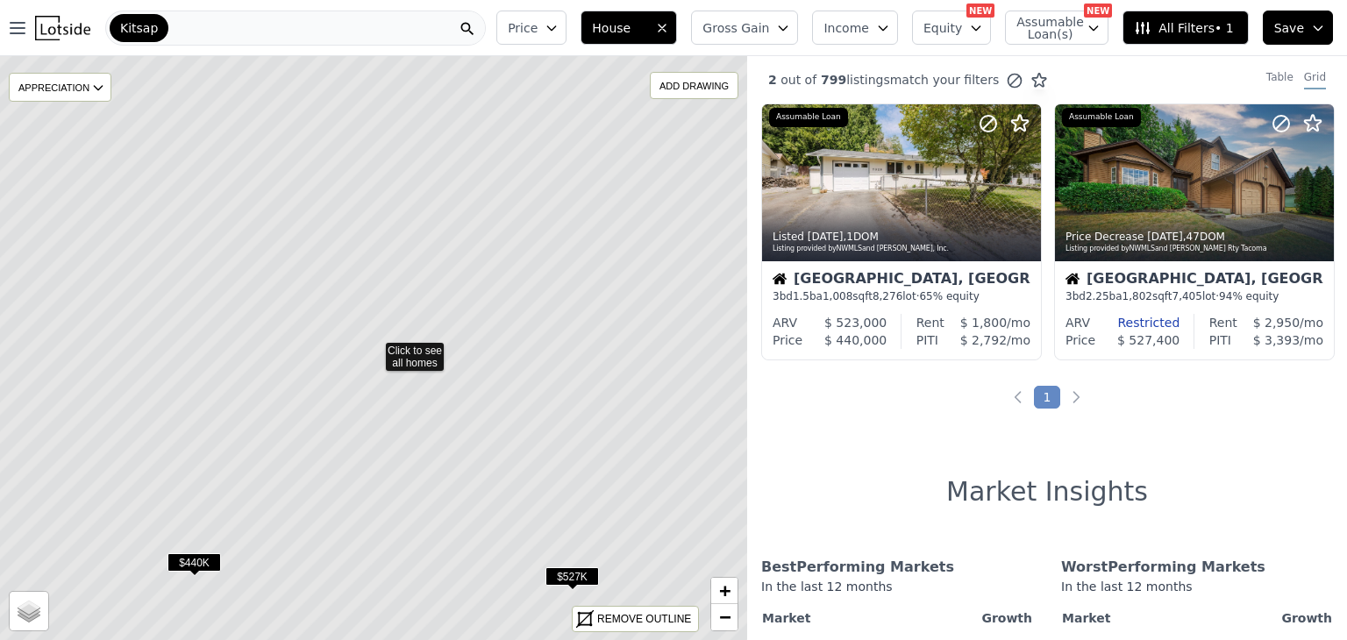
click at [869, 31] on span "Income" at bounding box center [846, 28] width 46 height 18
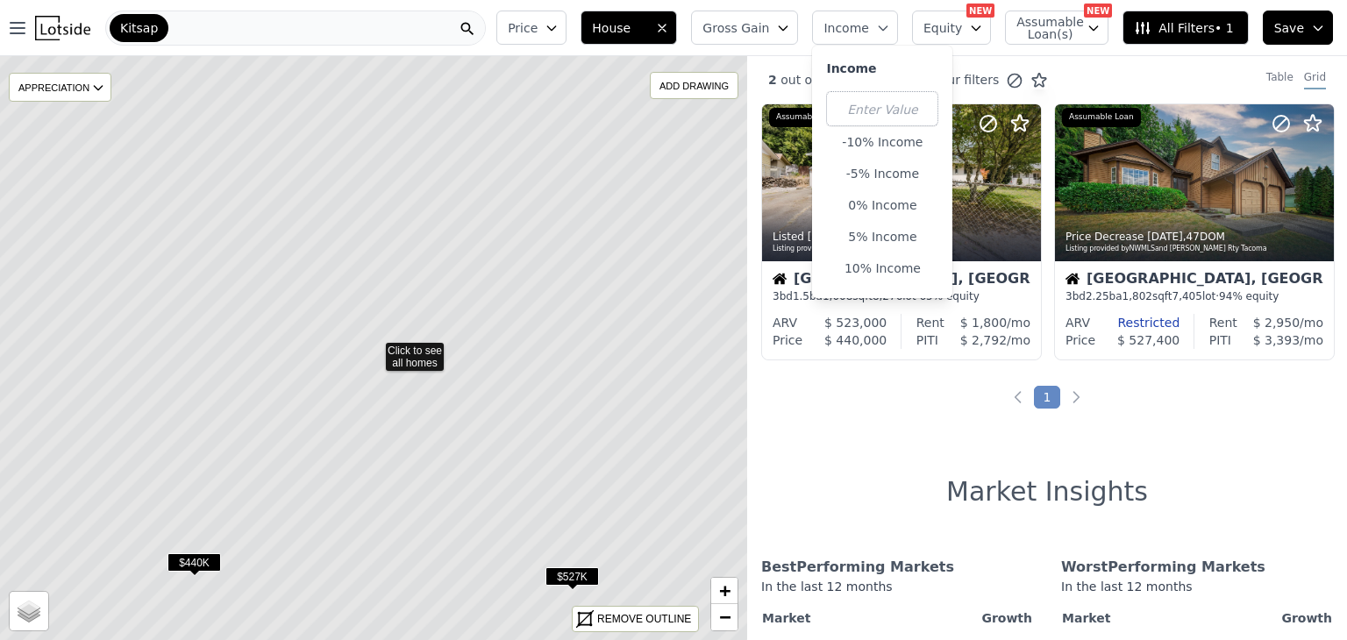
click at [1049, 67] on div "2 out of 799 listings match your filters Table Grid" at bounding box center [1047, 79] width 600 height 47
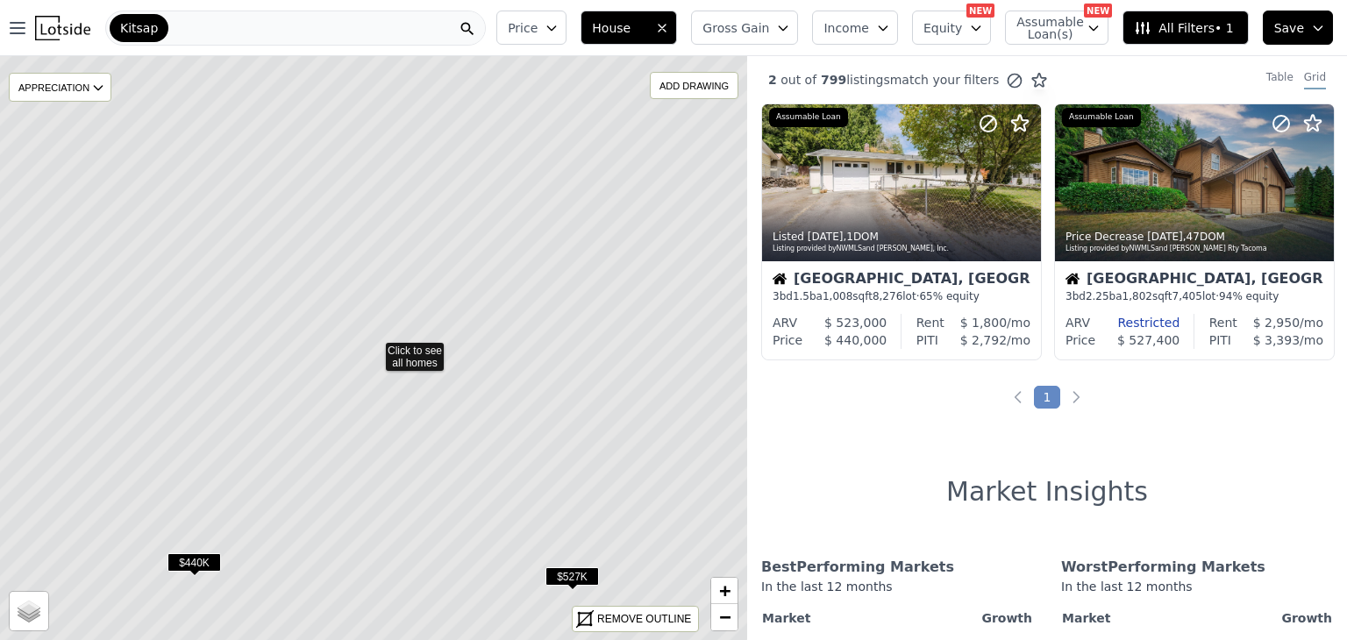
click at [980, 29] on icon "button" at bounding box center [976, 28] width 8 height 4
click at [1042, 29] on span "Assumable Loan(s)" at bounding box center [1044, 28] width 56 height 25
click at [1168, 32] on span "All Filters • 1" at bounding box center [1183, 28] width 99 height 18
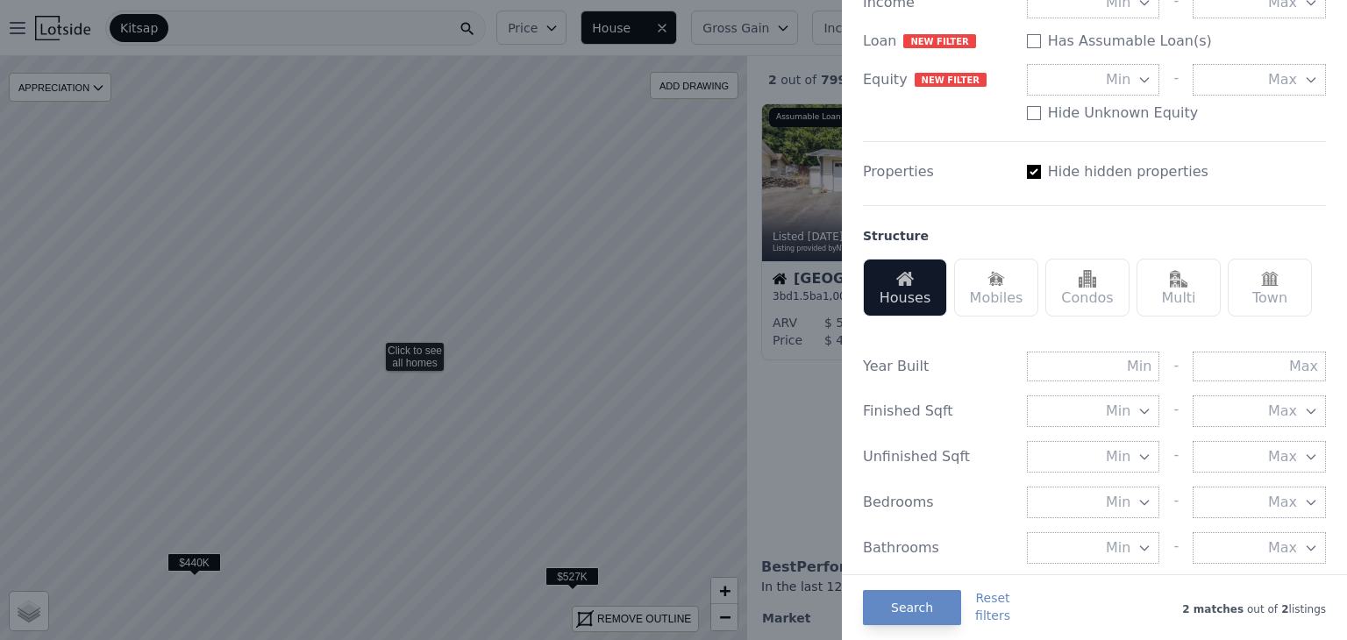
scroll to position [339, 0]
click at [1185, 305] on div "Multi" at bounding box center [1178, 285] width 84 height 58
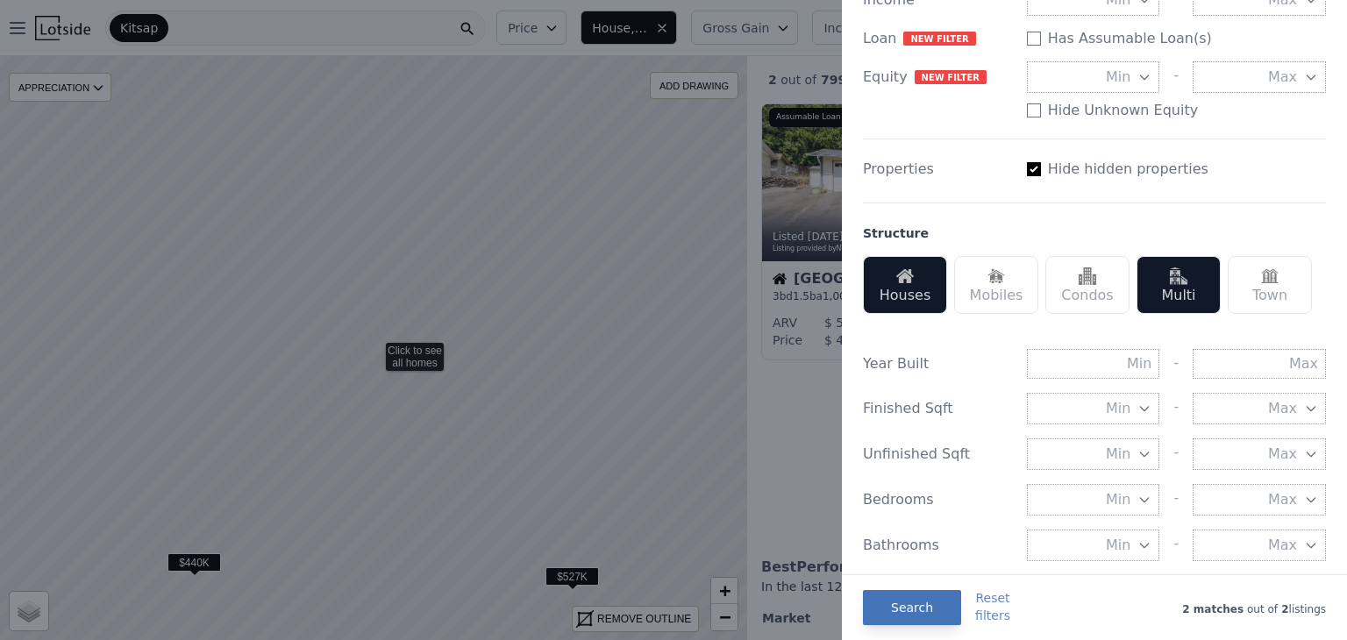
click at [913, 606] on button "Search" at bounding box center [912, 607] width 98 height 35
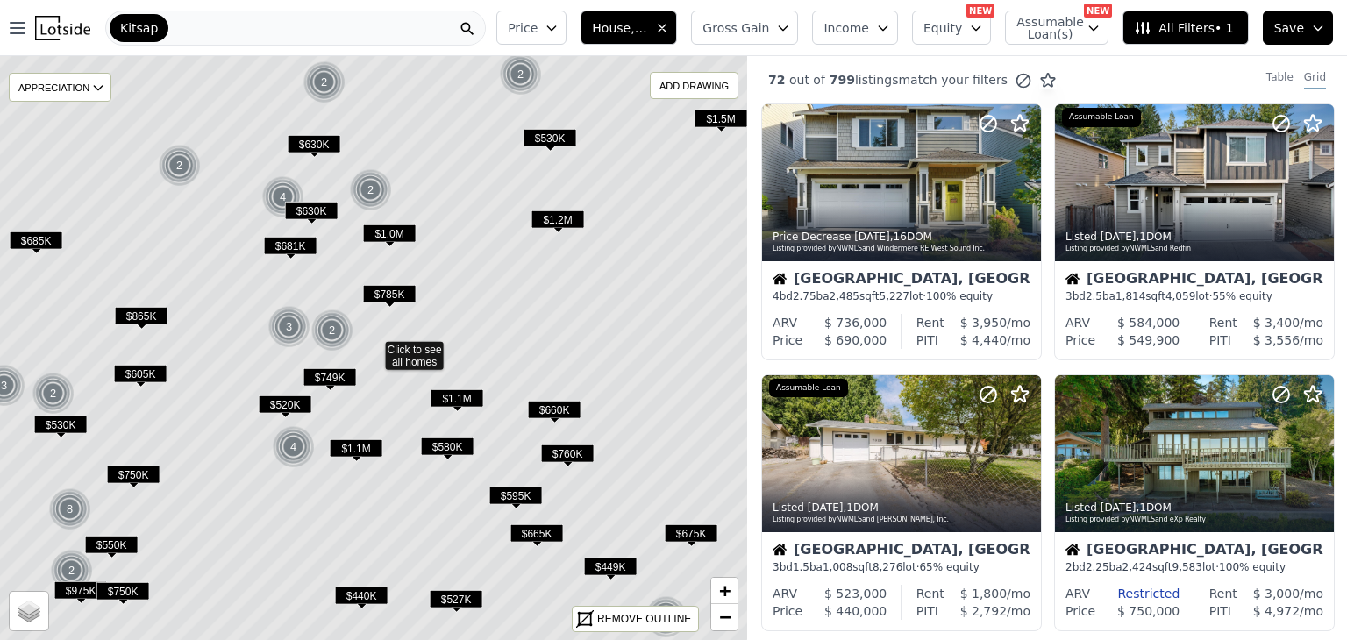
click at [557, 404] on span "$660K" at bounding box center [554, 410] width 53 height 18
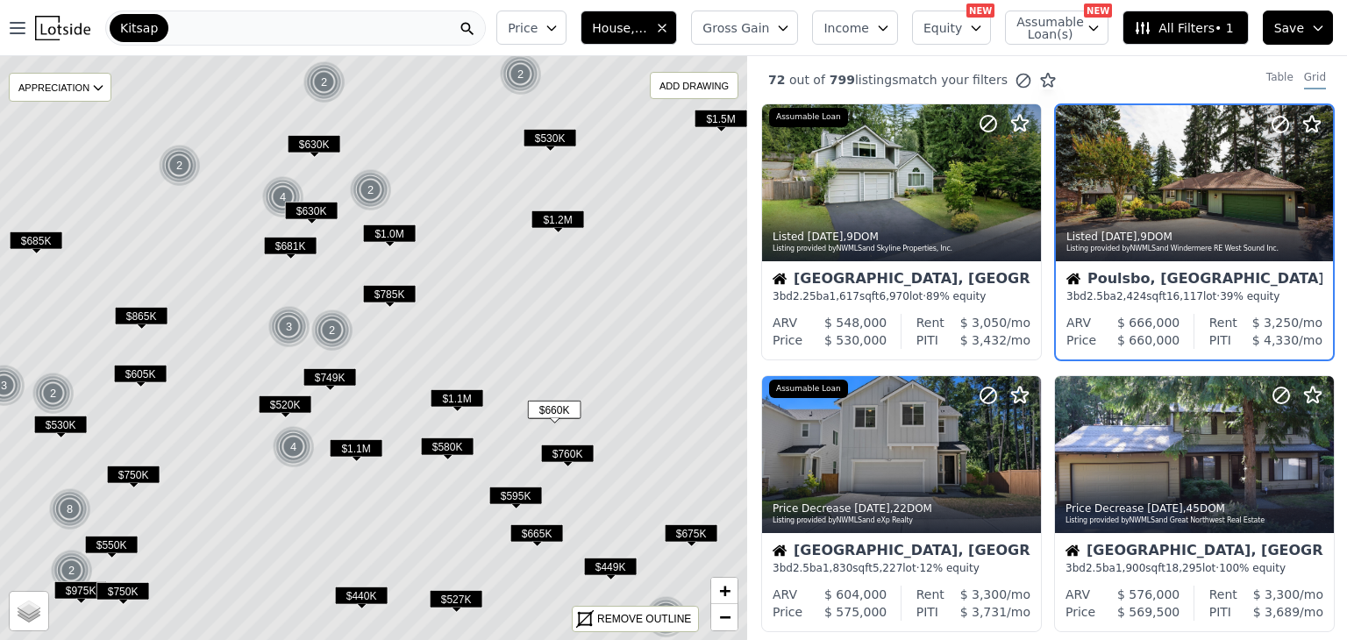
click at [587, 214] on icon at bounding box center [374, 348] width 900 height 704
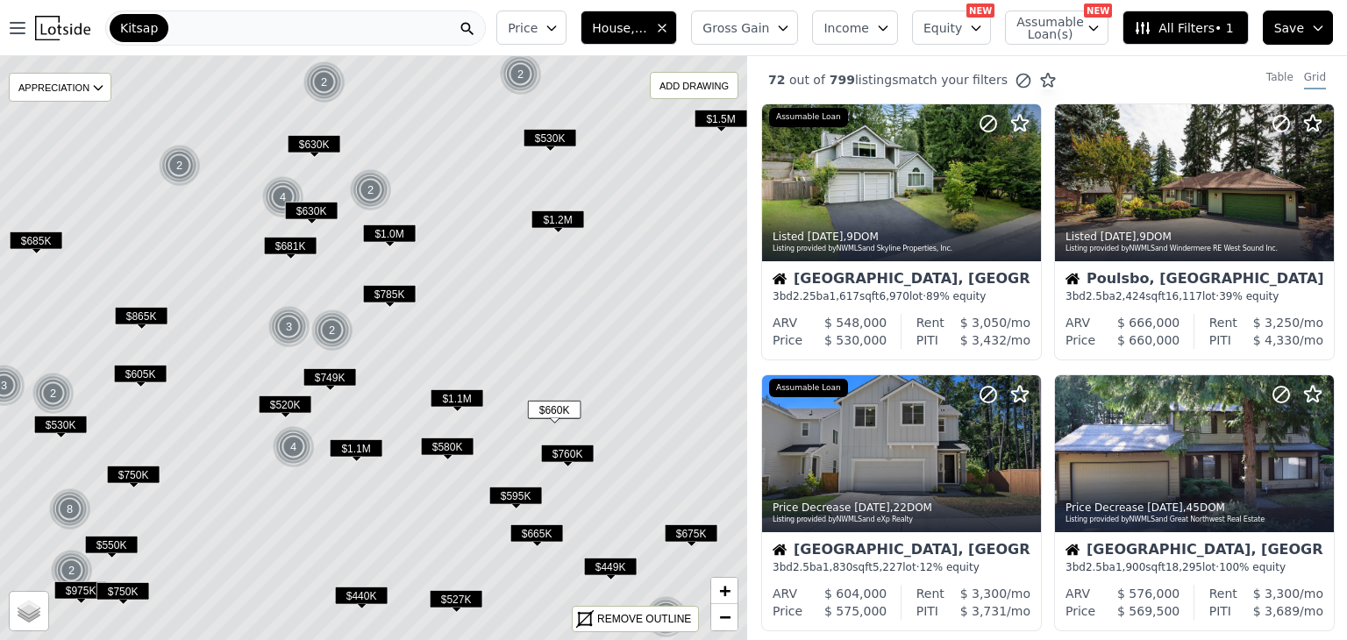
click at [564, 224] on span "$1.2M" at bounding box center [557, 219] width 53 height 18
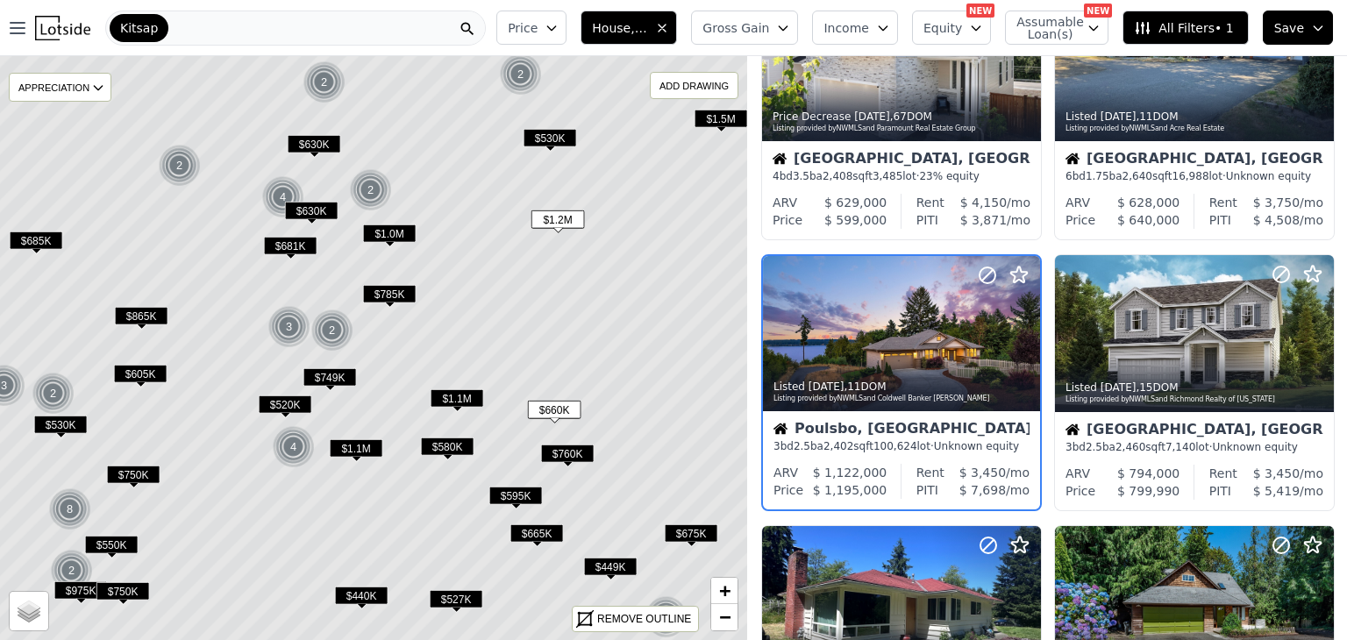
scroll to position [668, 0]
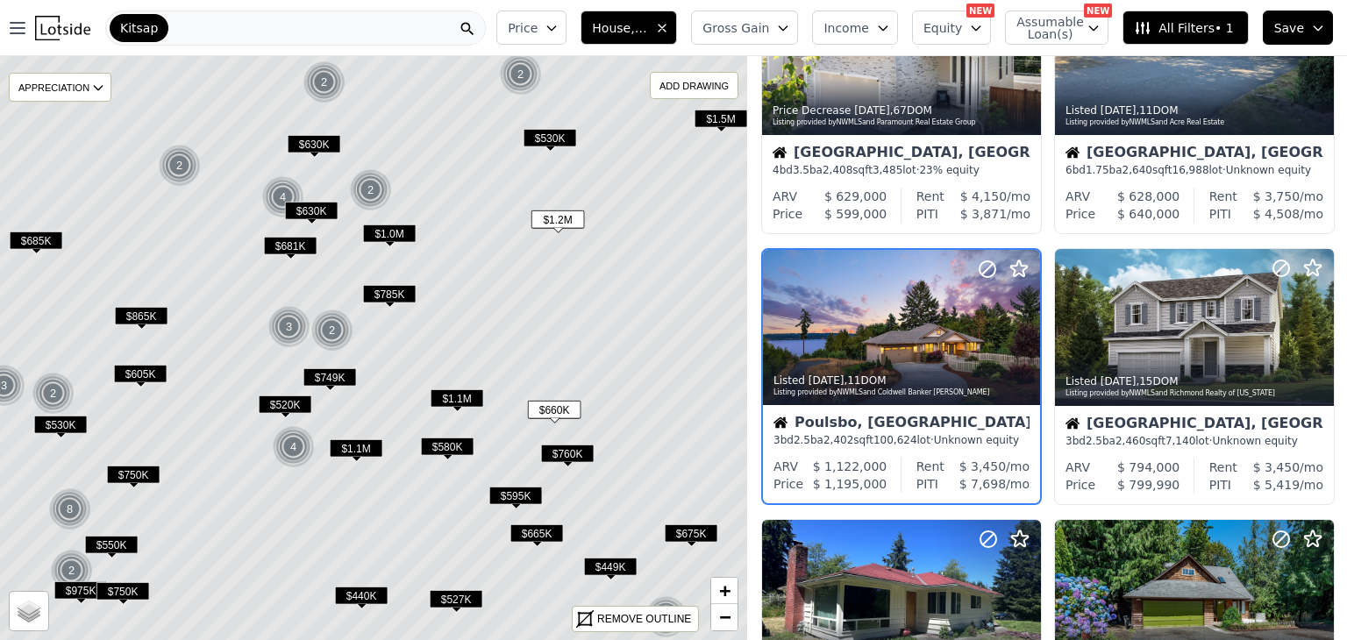
click at [540, 144] on span "$530K" at bounding box center [549, 138] width 53 height 18
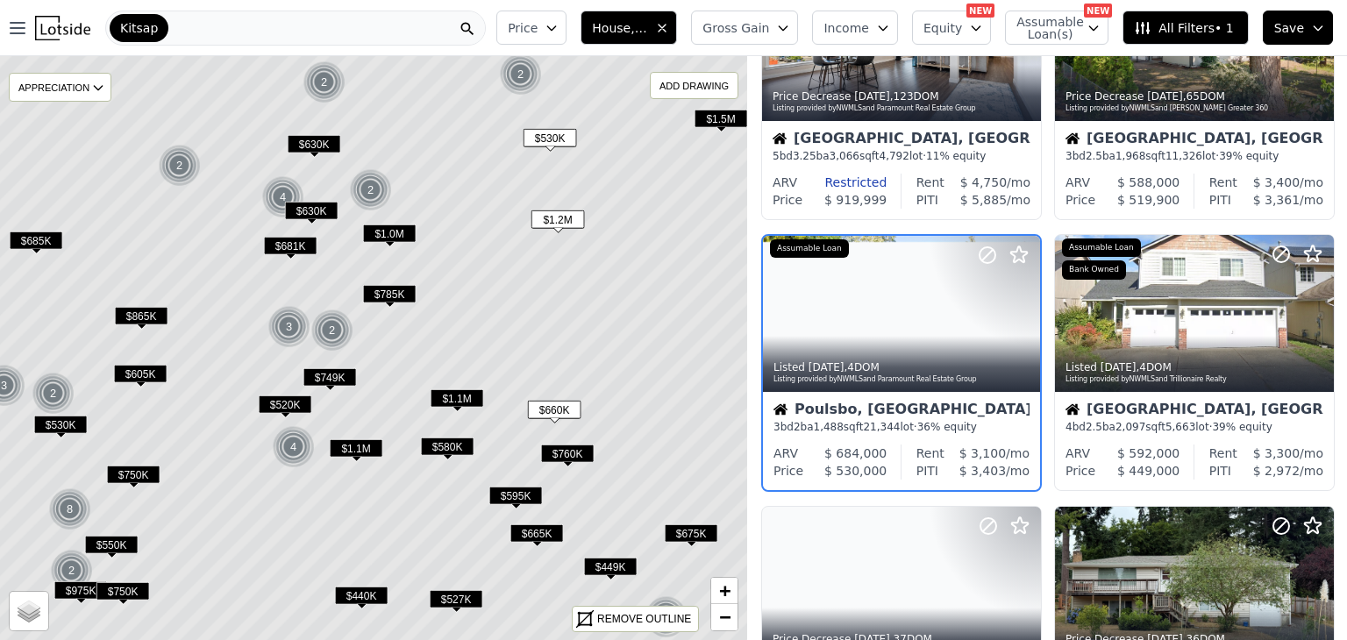
scroll to position [126, 0]
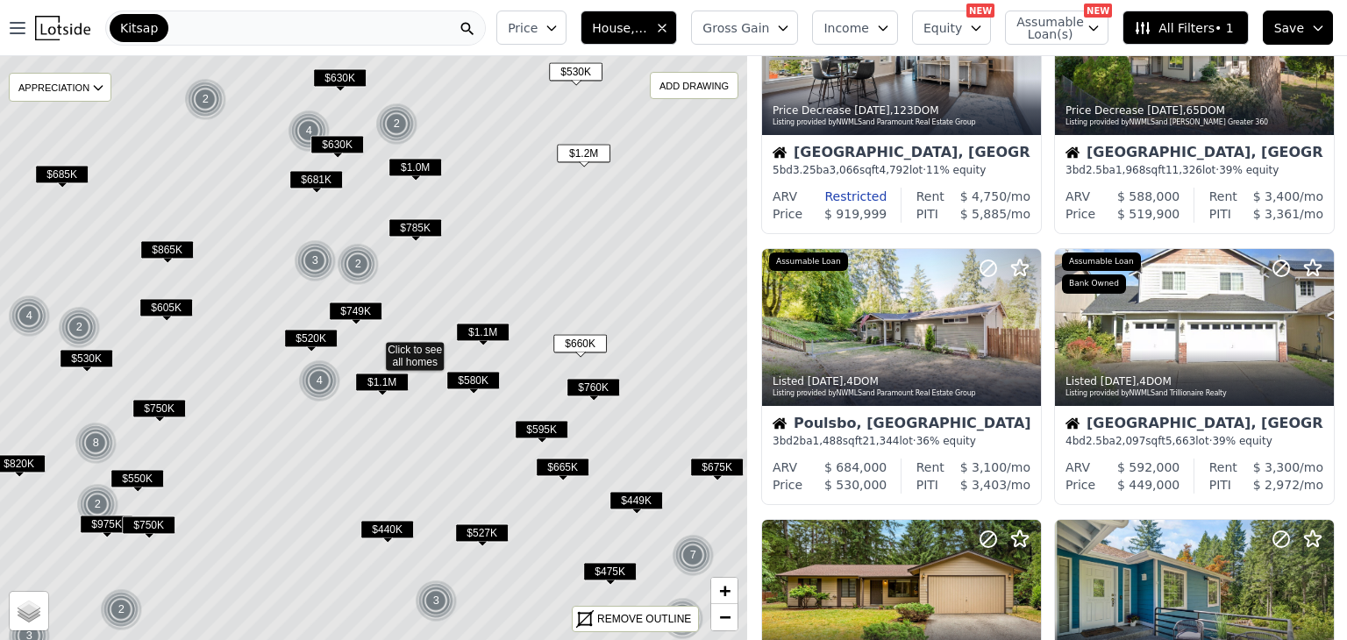
click at [603, 389] on span "$760K" at bounding box center [592, 387] width 53 height 18
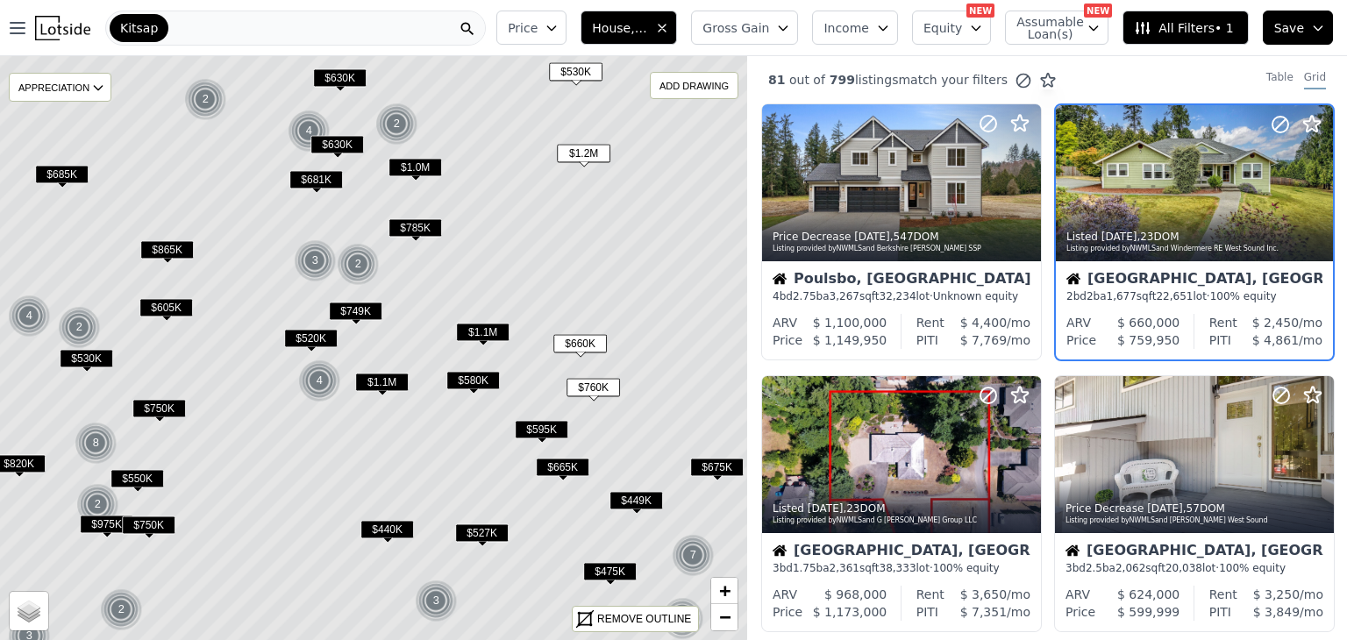
click at [723, 473] on span "$675K" at bounding box center [716, 467] width 53 height 18
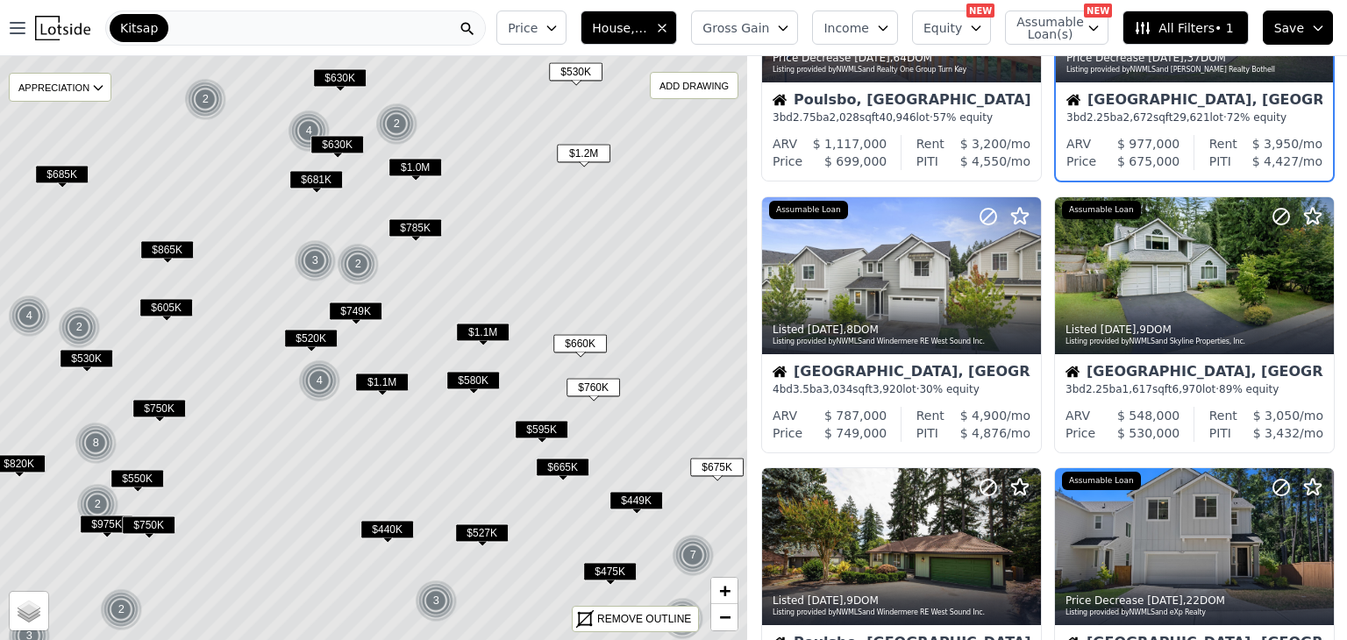
scroll to position [215, 0]
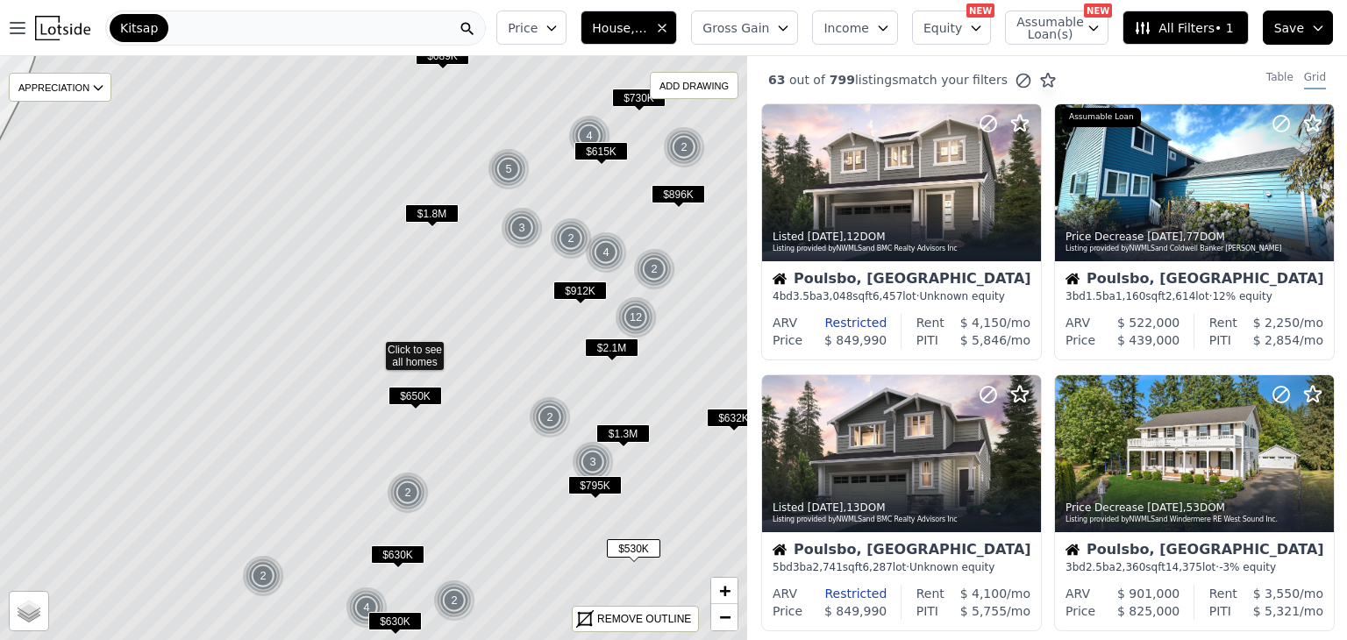
click at [641, 442] on span "$1.3M" at bounding box center [622, 433] width 53 height 18
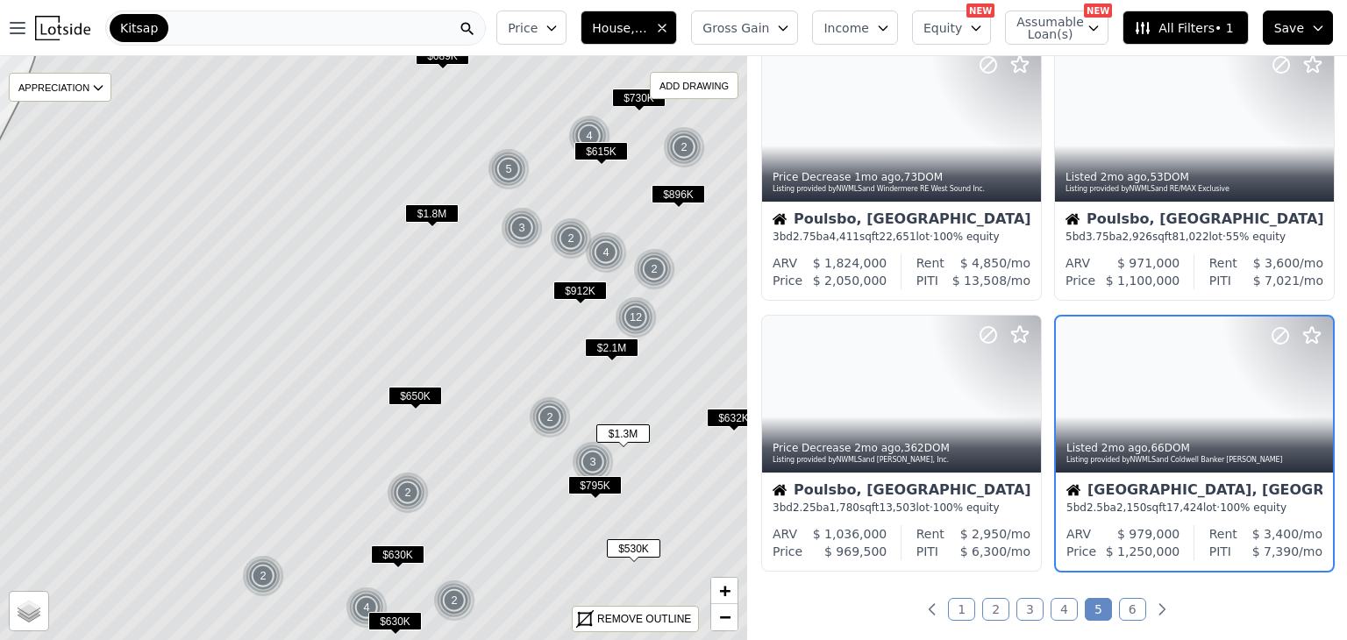
scroll to position [1210, 0]
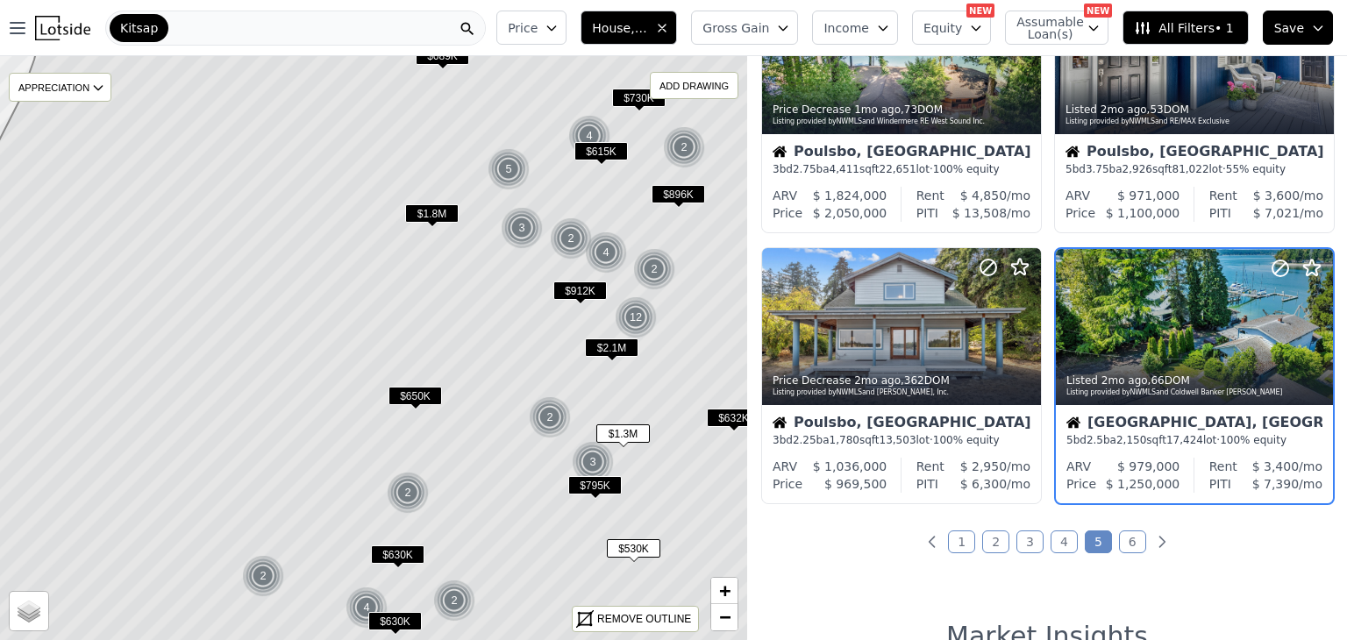
click at [1231, 372] on div "Listed 2mo ago , 66 DOM Listing provided by NWMLS and Coldwell Banker Bain" at bounding box center [1194, 384] width 277 height 42
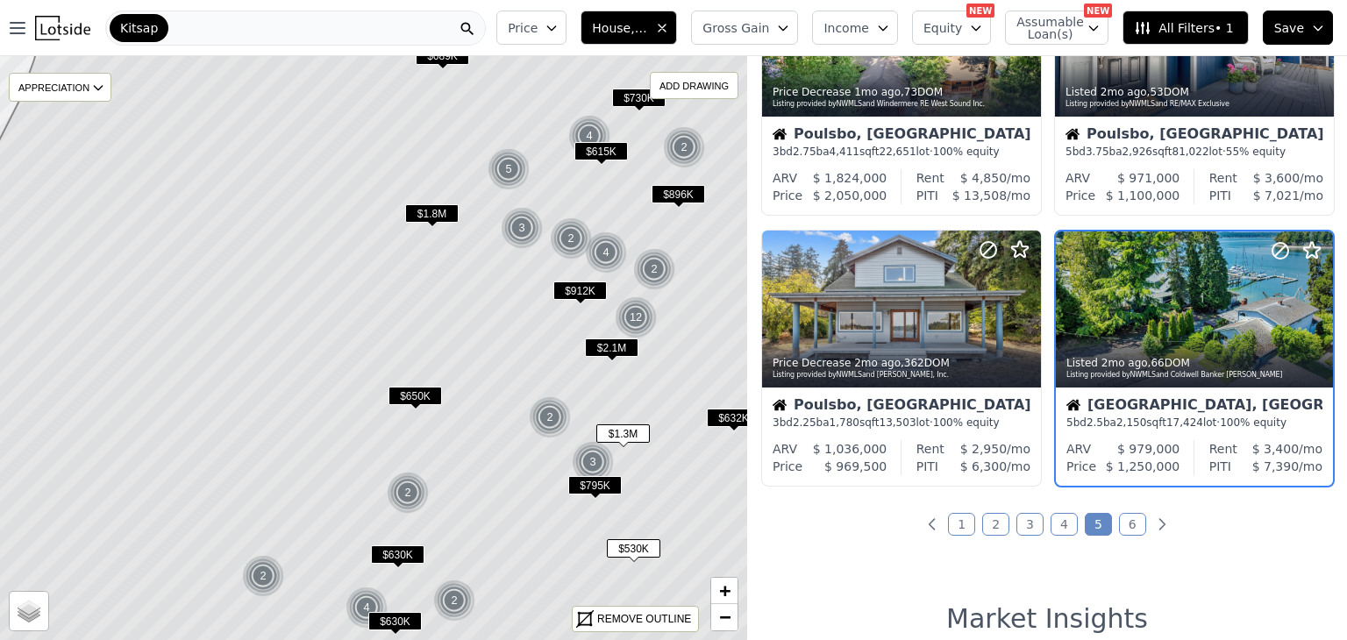
scroll to position [1219, 0]
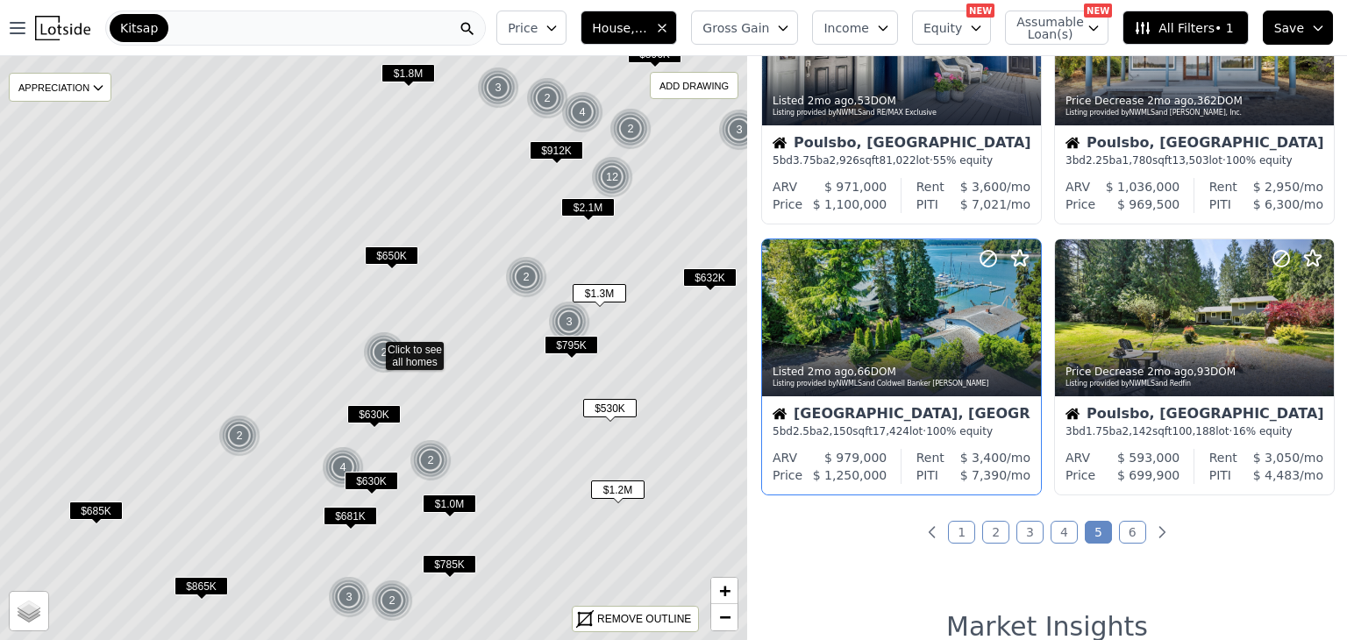
scroll to position [948, 0]
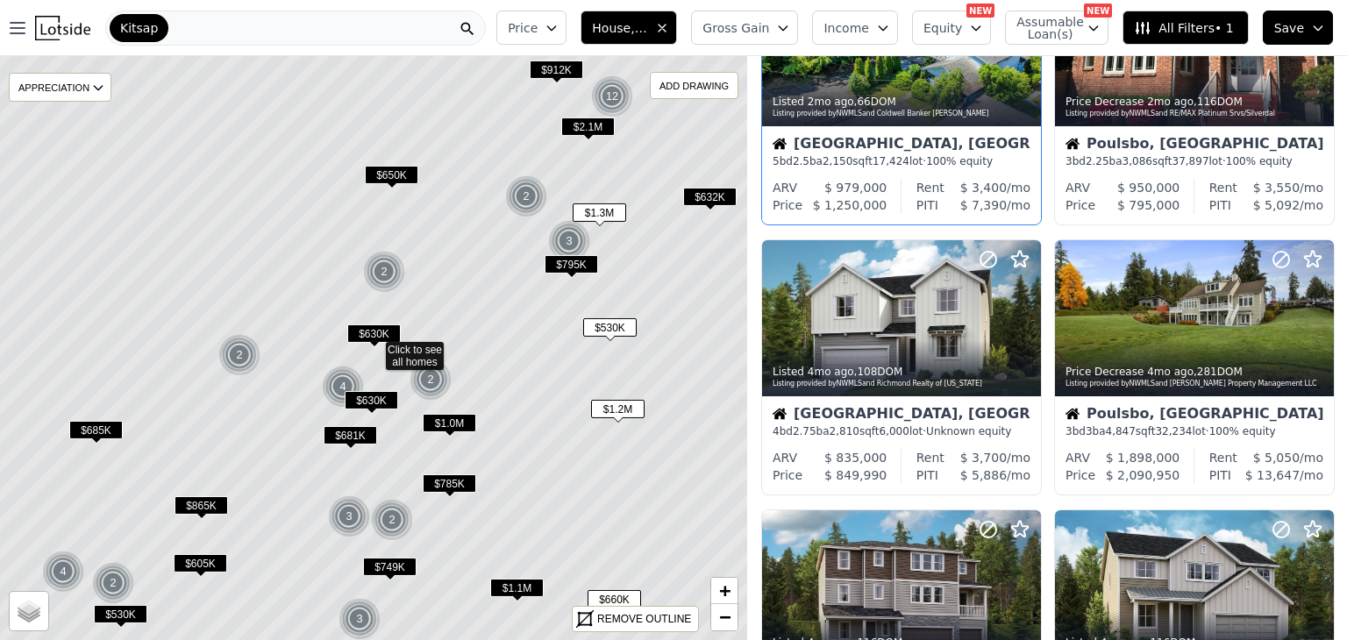
scroll to position [407, 0]
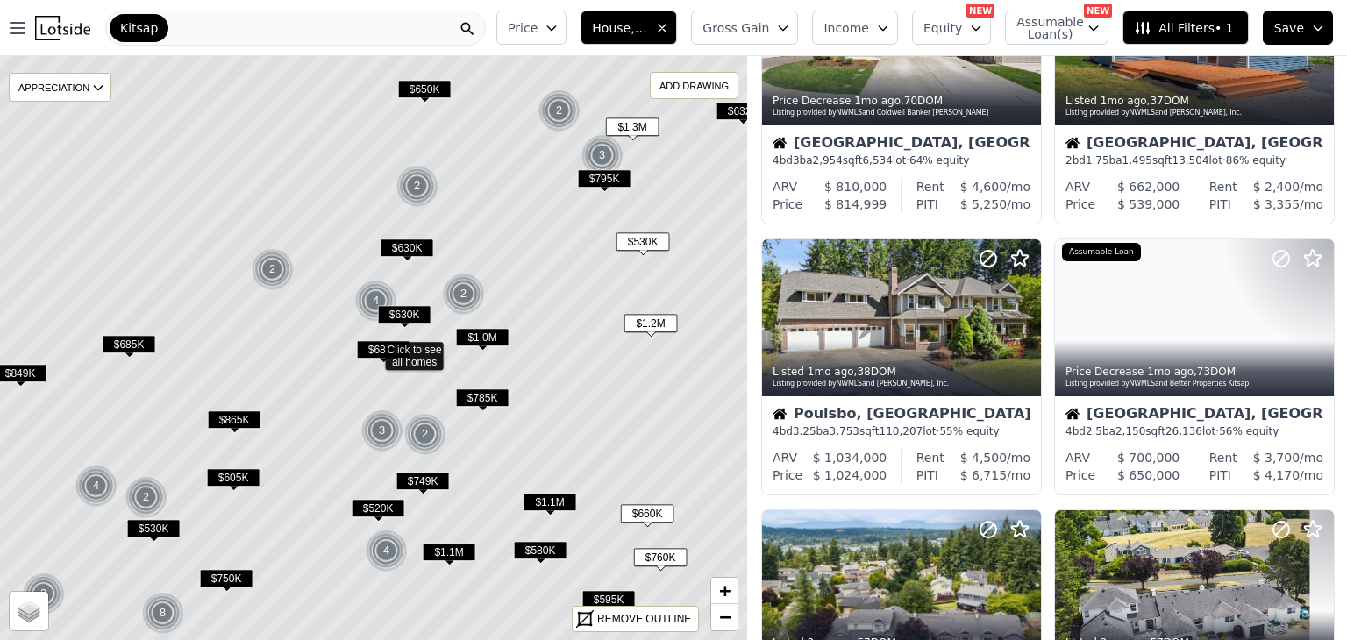
scroll to position [948, 0]
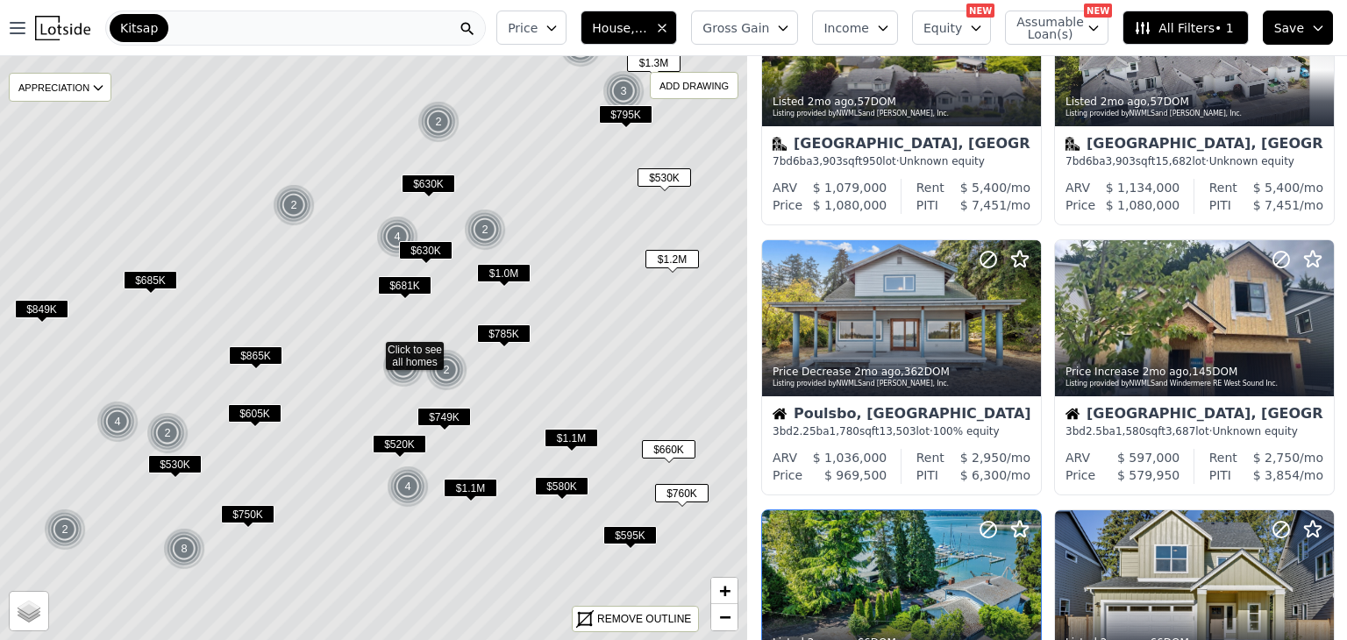
scroll to position [1490, 0]
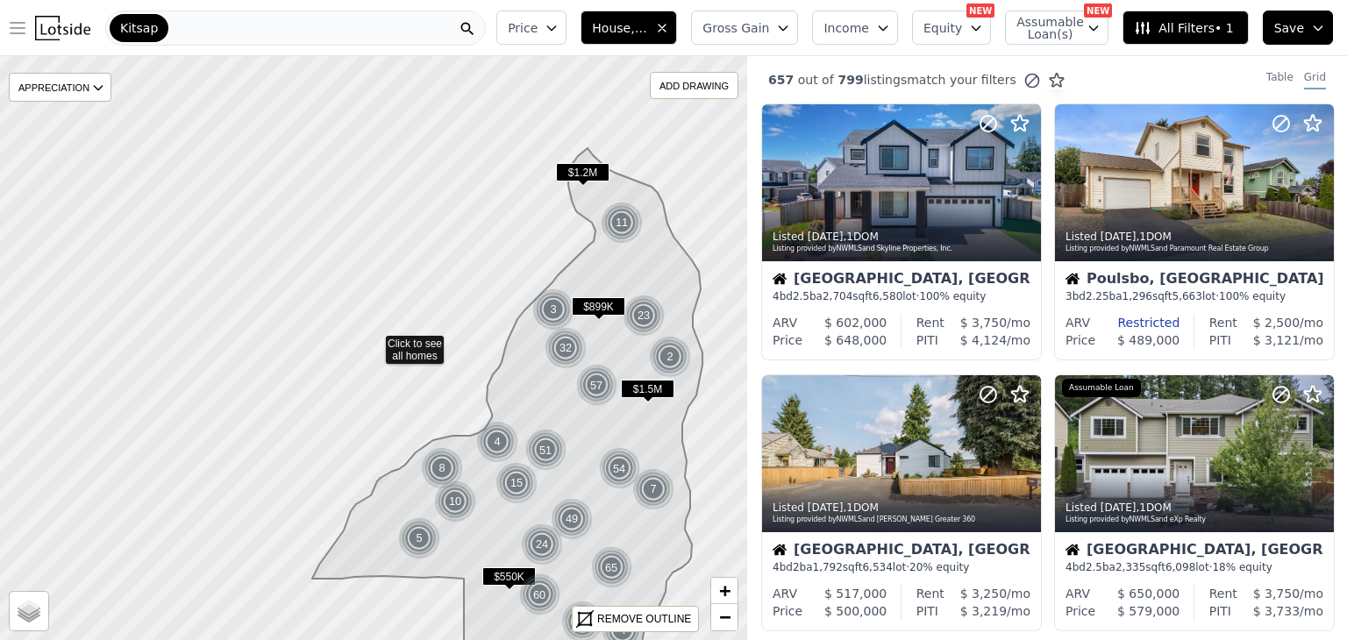
click at [12, 28] on icon "button" at bounding box center [18, 28] width 14 height 11
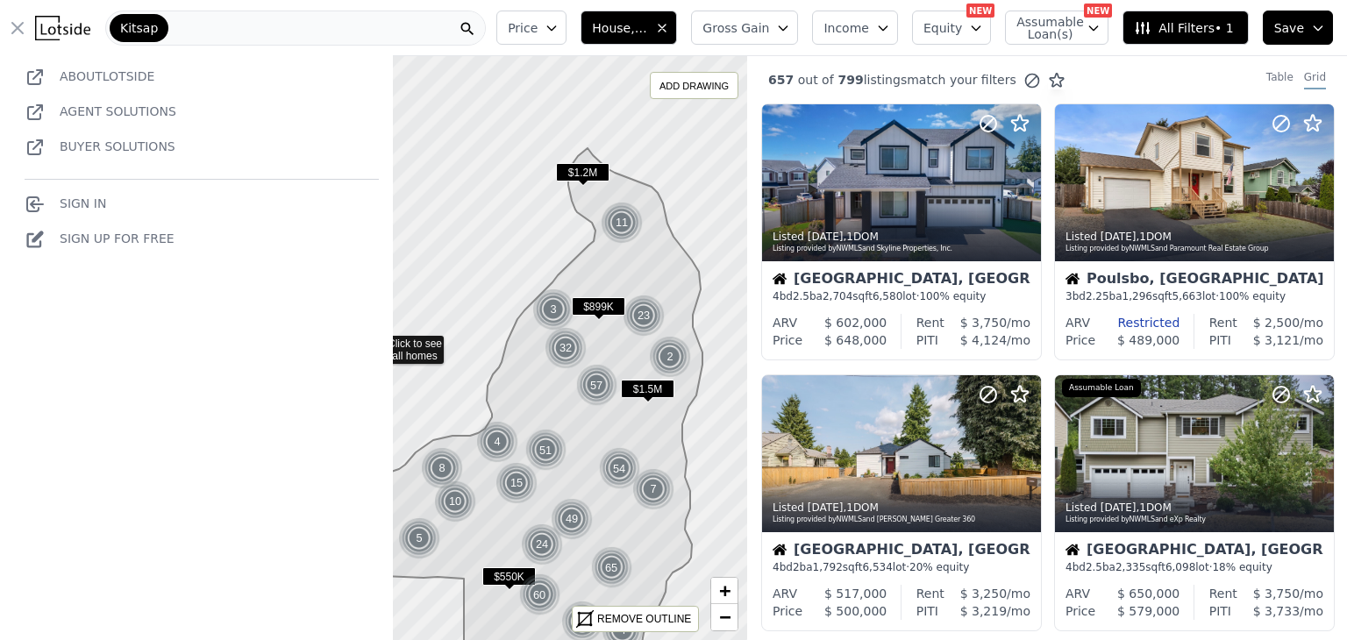
click at [120, 77] on link "About Lotside" at bounding box center [107, 76] width 95 height 14
click at [769, 36] on span "Gross Gain" at bounding box center [735, 28] width 67 height 18
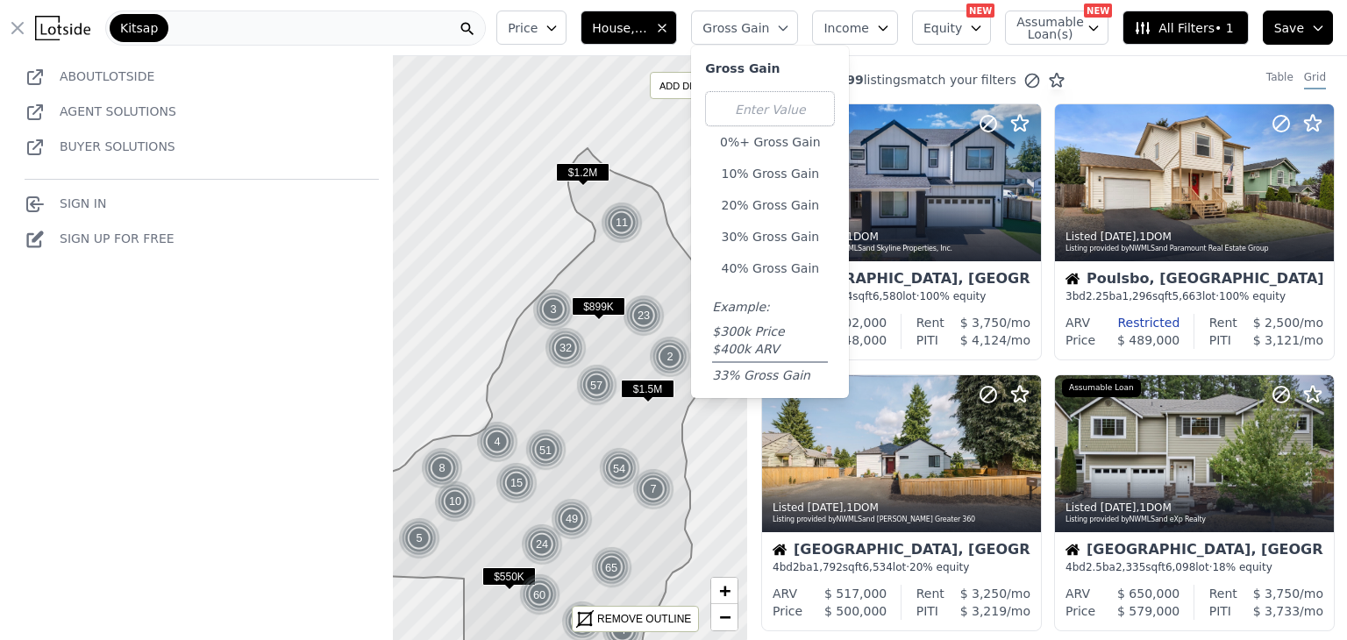
click at [867, 23] on span "Income" at bounding box center [846, 28] width 46 height 18
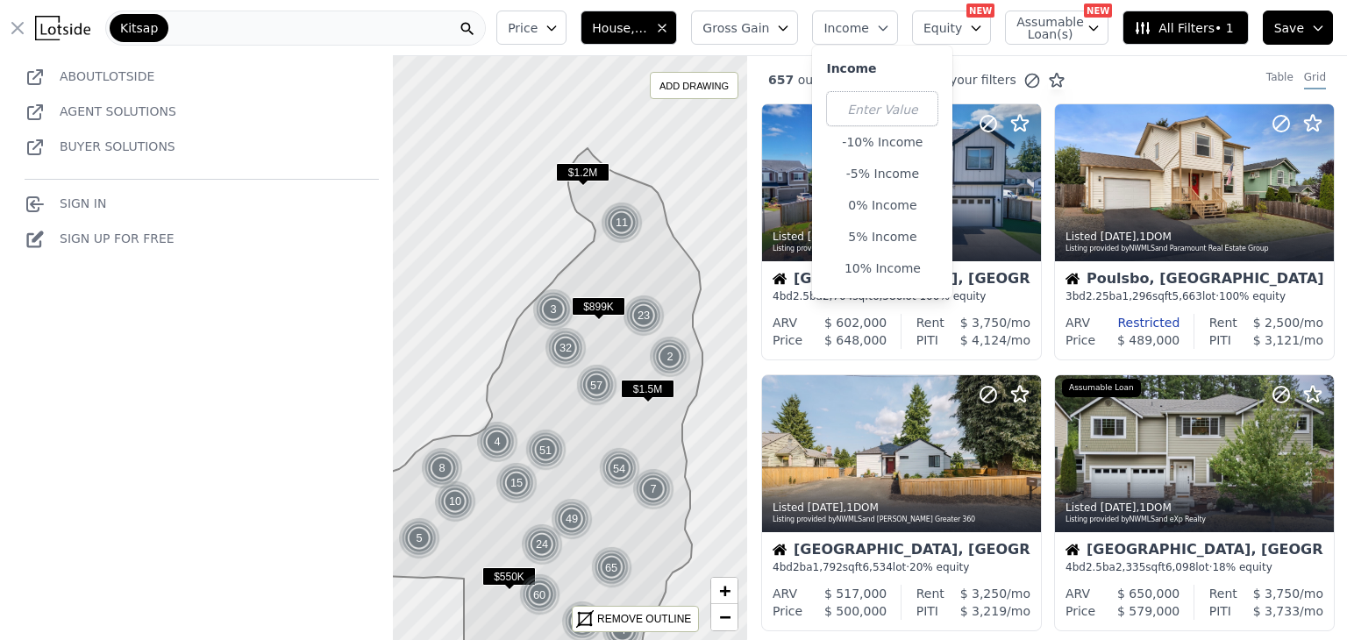
click at [955, 31] on span "Equity" at bounding box center [942, 28] width 39 height 18
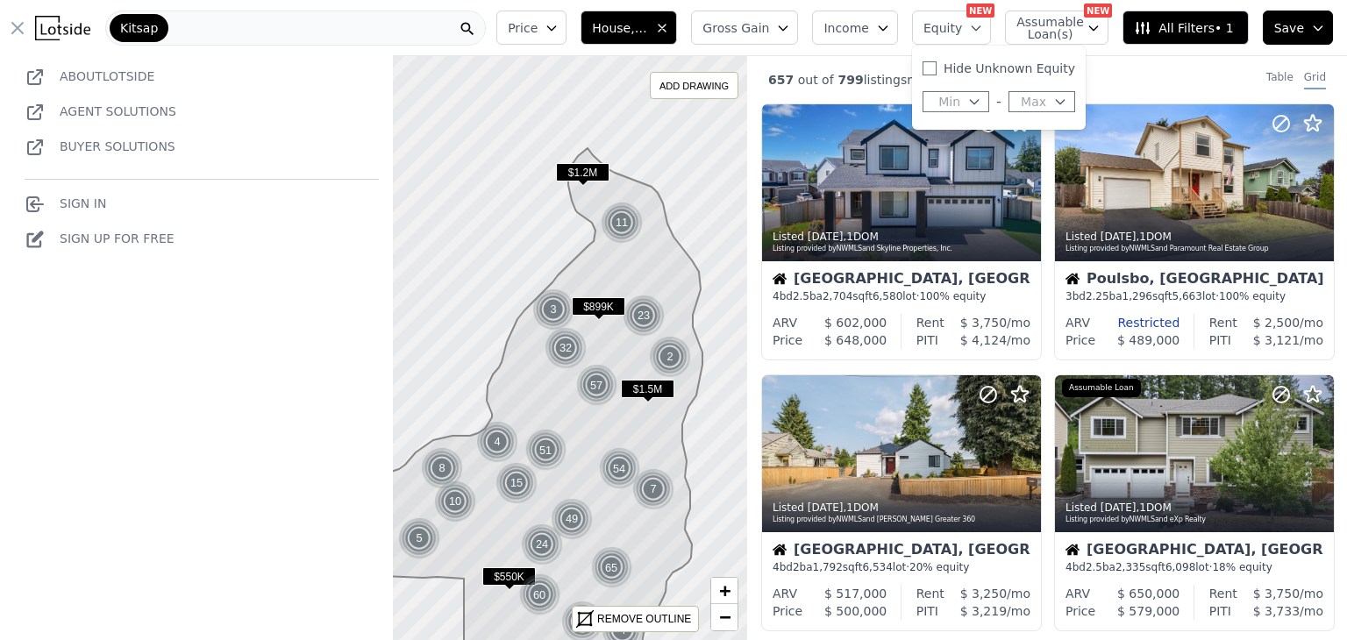
click at [1057, 30] on span "Assumable Loan(s)" at bounding box center [1044, 28] width 56 height 25
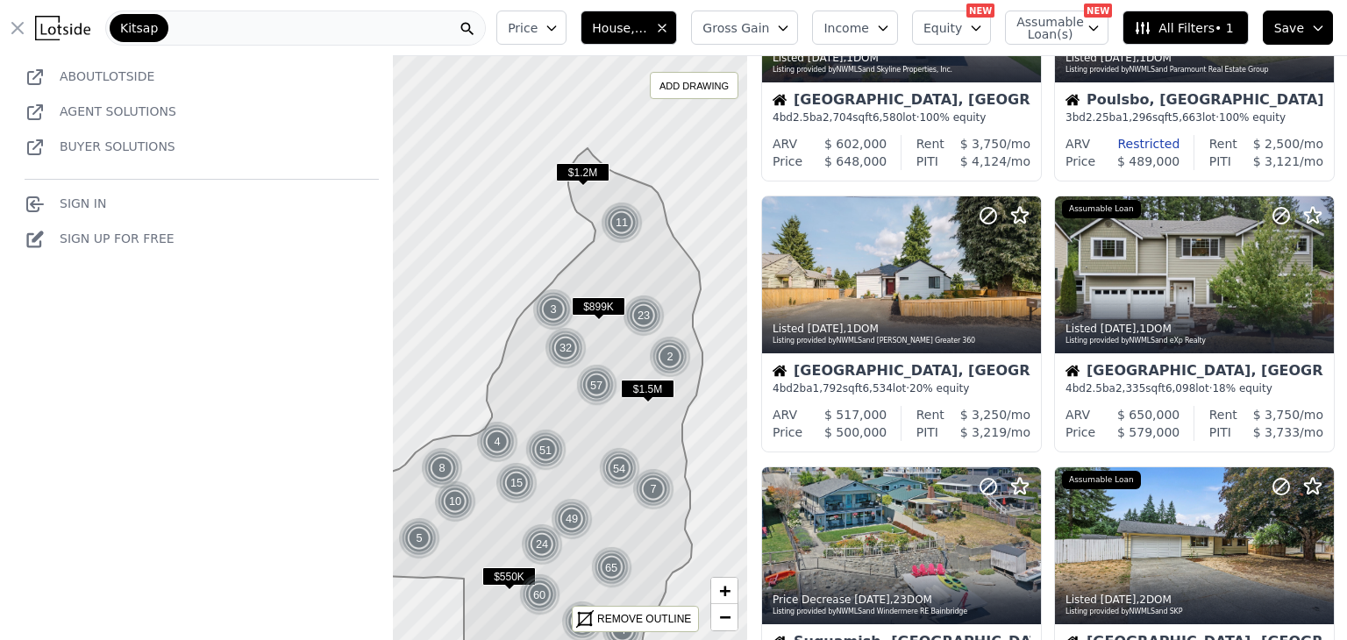
scroll to position [189, 0]
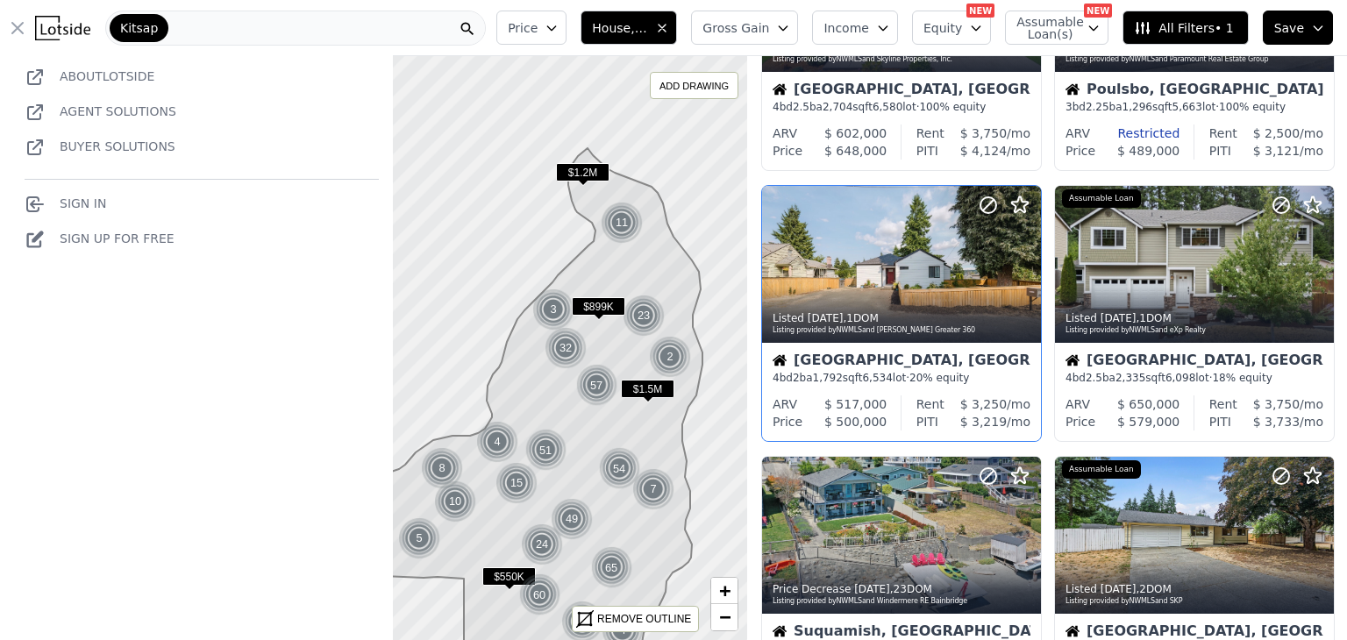
click at [917, 371] on div "4 bd 2 ba 1,792 sqft 6,534 lot · 20% equity" at bounding box center [901, 378] width 258 height 14
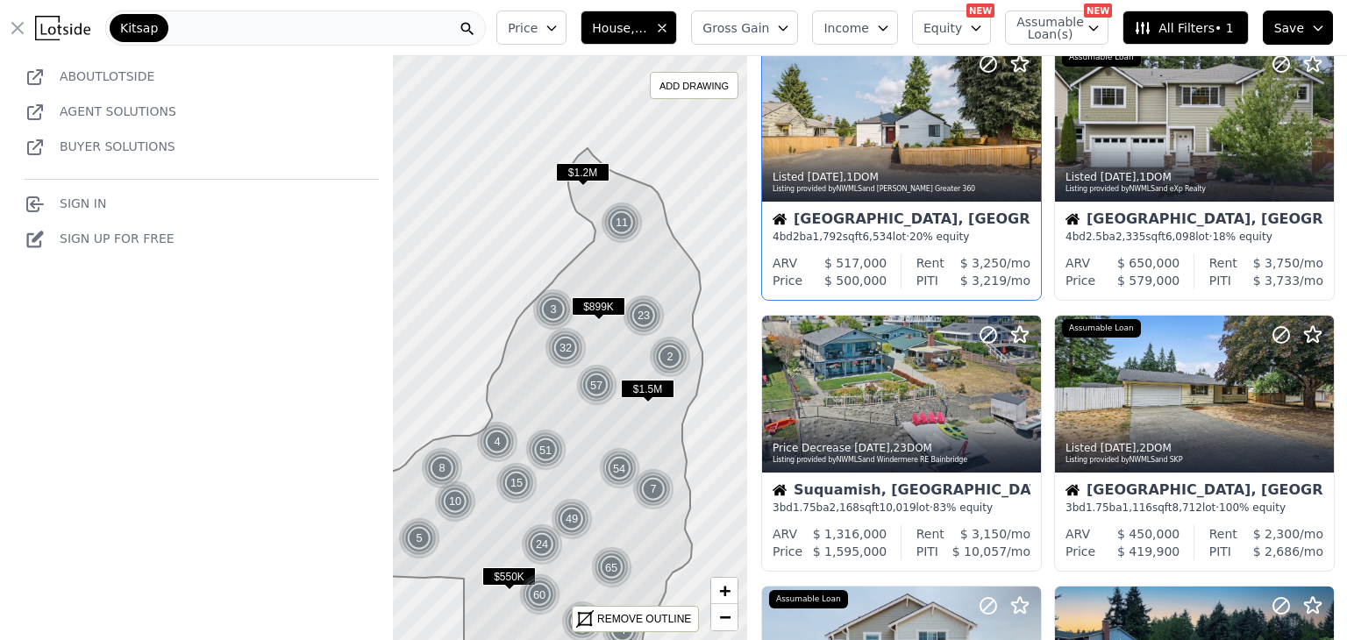
scroll to position [0, 0]
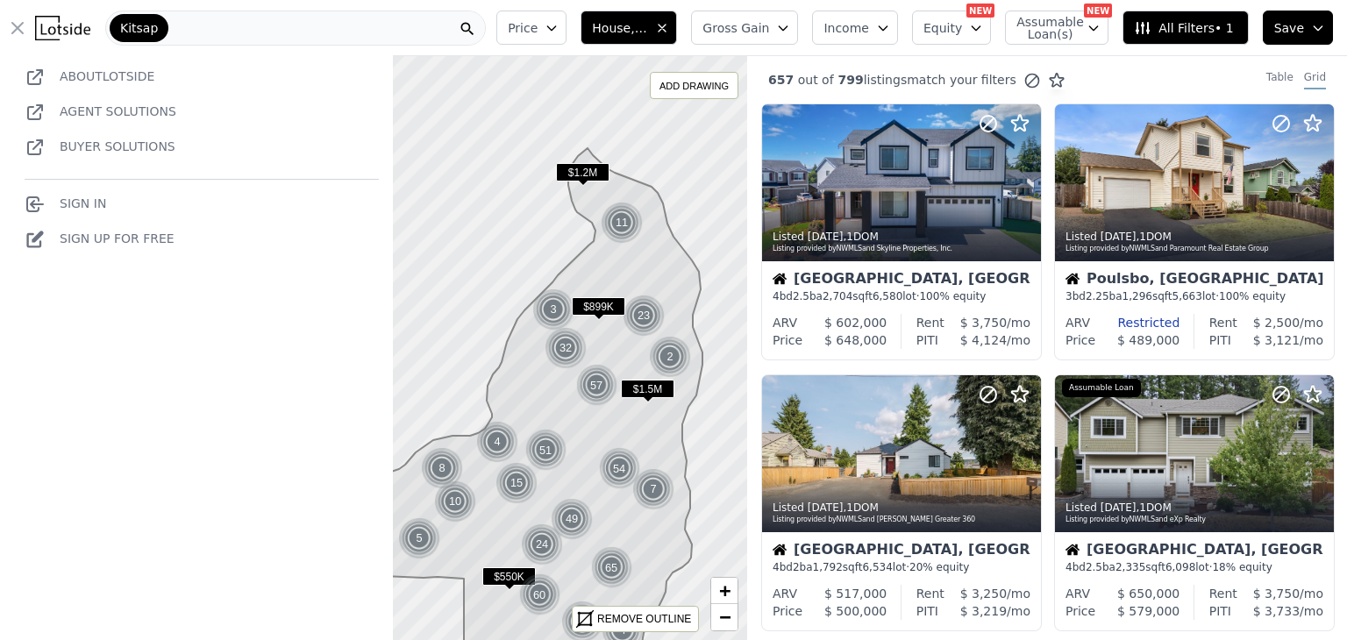
click at [890, 28] on icon "button" at bounding box center [883, 28] width 14 height 14
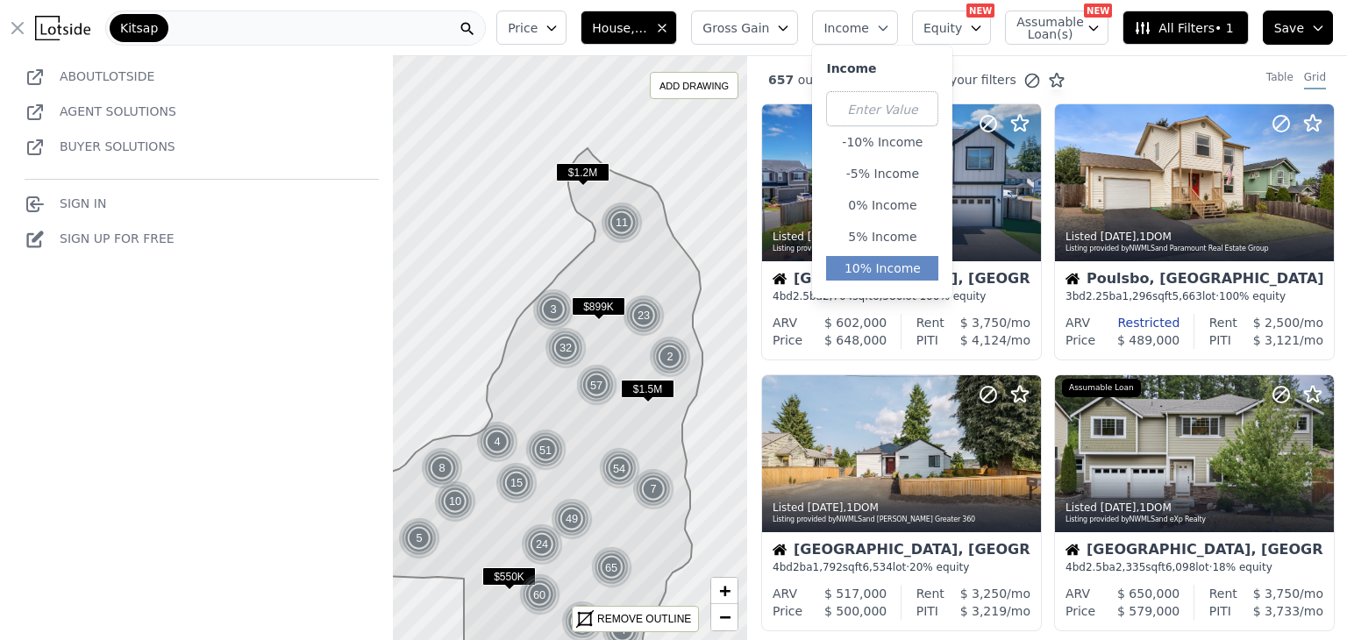
click at [908, 274] on button "10% Income" at bounding box center [882, 268] width 112 height 25
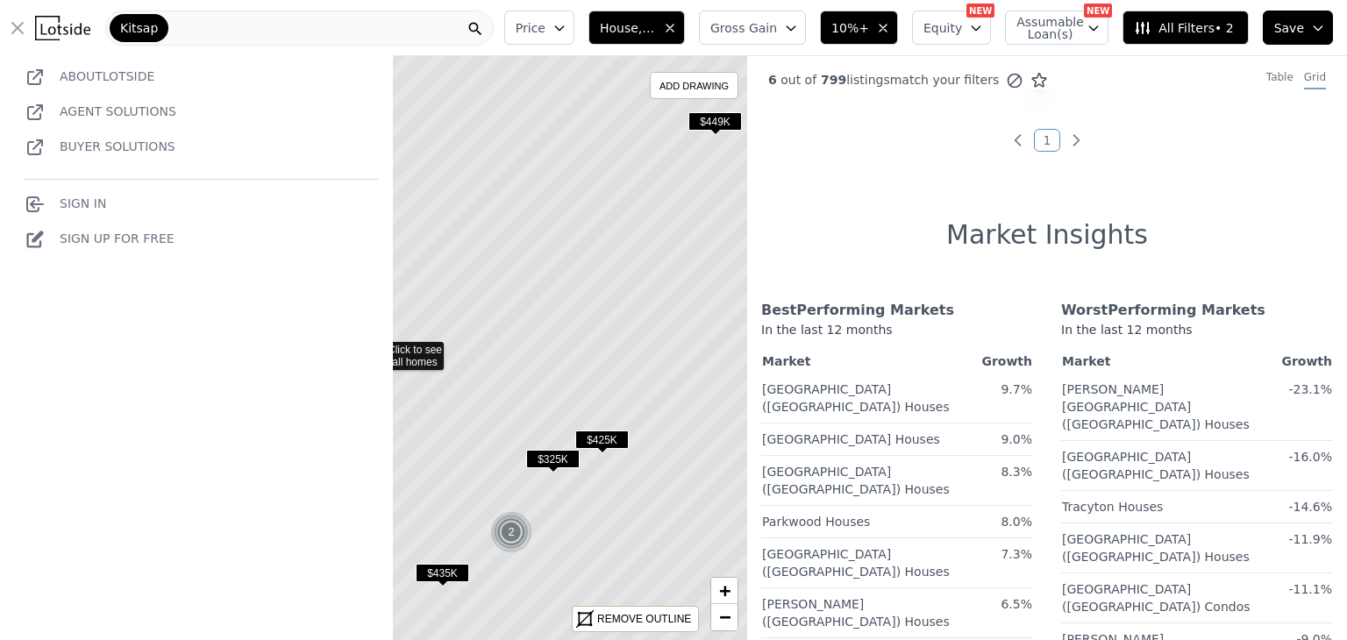
click at [555, 468] on span "$325K" at bounding box center [552, 459] width 53 height 18
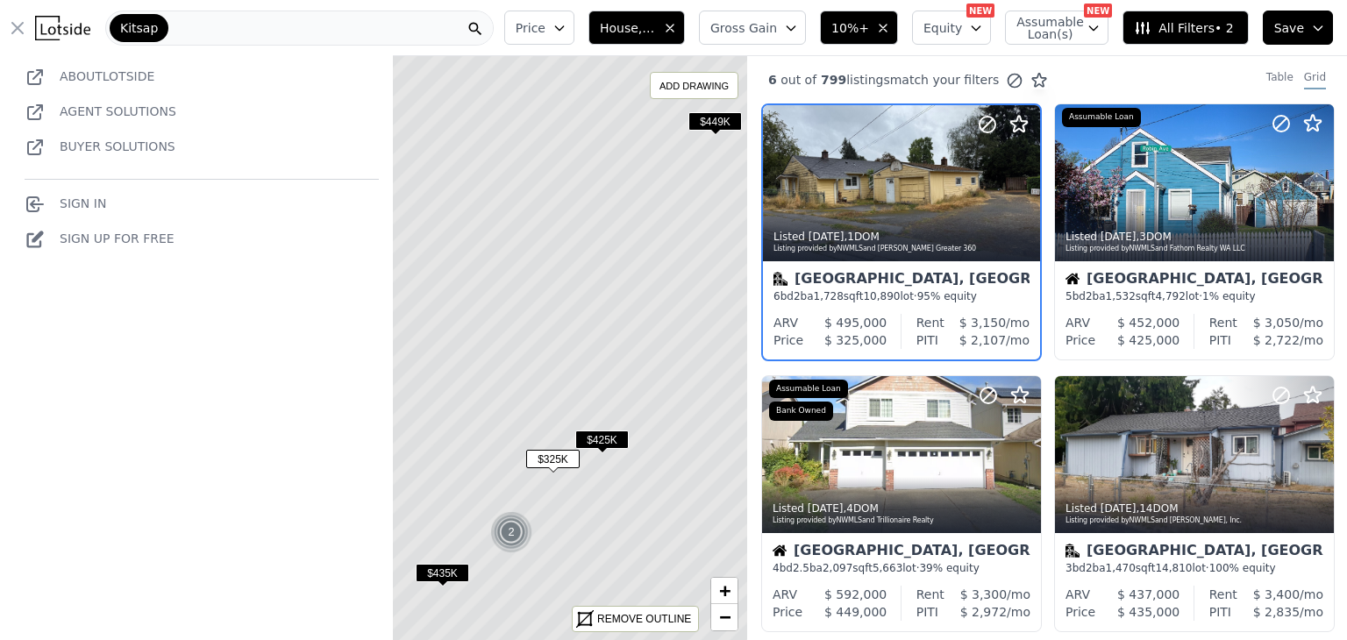
click at [937, 225] on div "Listed 2d ago , 1 DOM Listing provided by NWMLS and Keller Williams Greater 360" at bounding box center [901, 240] width 277 height 42
click at [890, 27] on icon "button" at bounding box center [883, 28] width 14 height 14
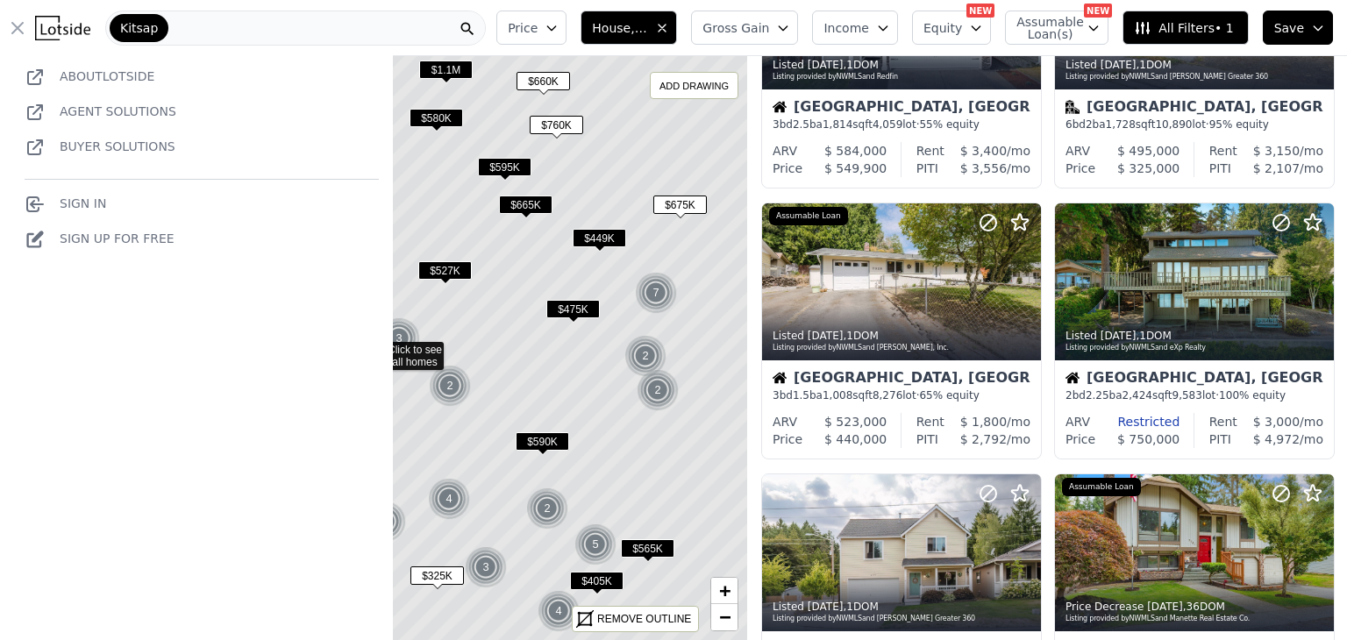
scroll to position [173, 0]
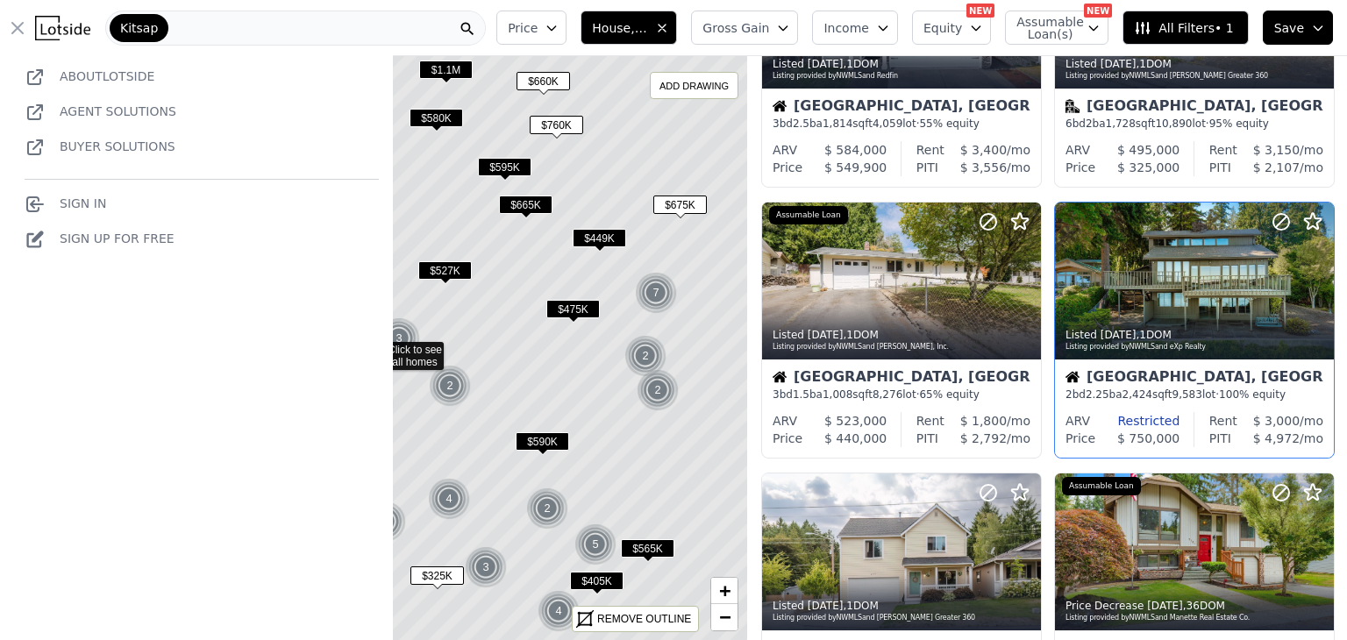
click at [1157, 420] on div "Restricted" at bounding box center [1134, 421] width 89 height 18
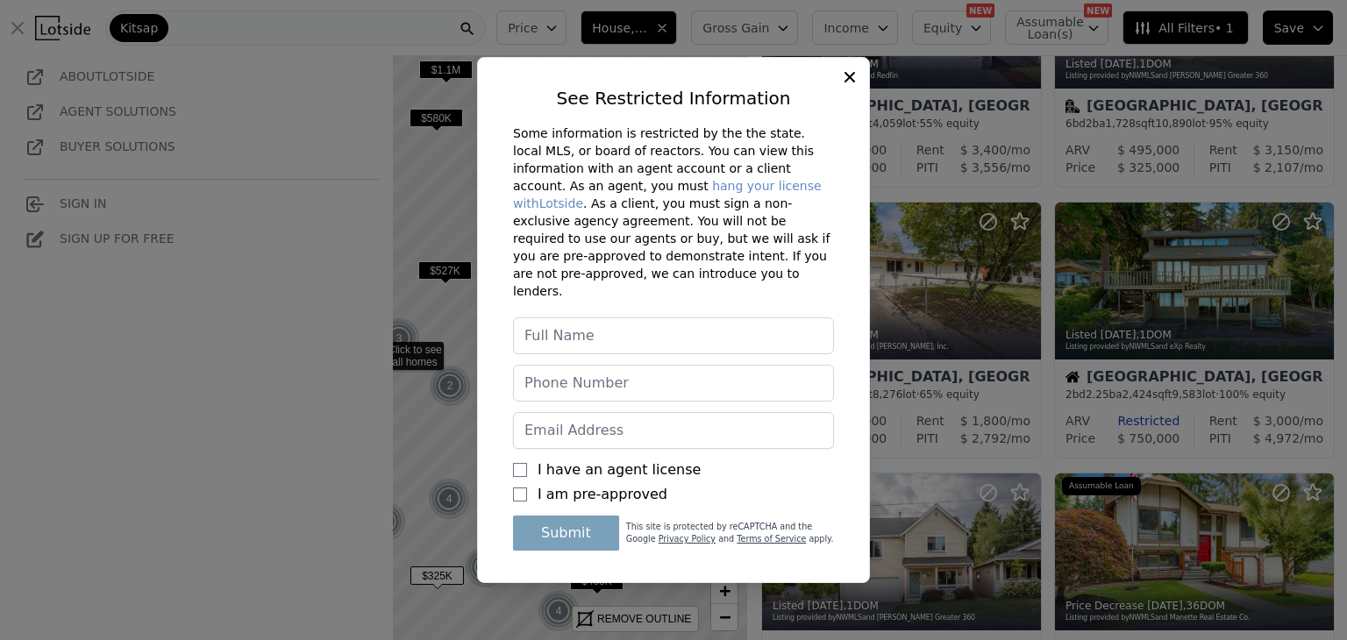
click at [849, 86] on icon at bounding box center [850, 77] width 18 height 18
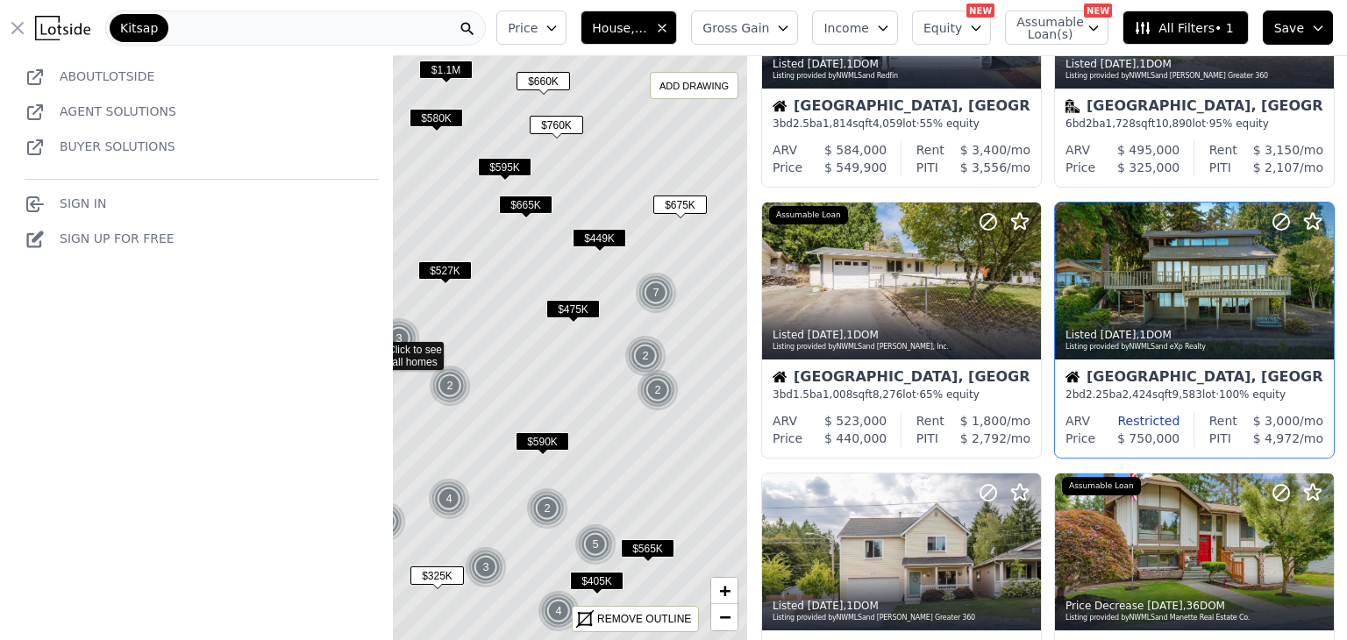
click at [1252, 385] on div "Bremerton, WA" at bounding box center [1194, 379] width 258 height 18
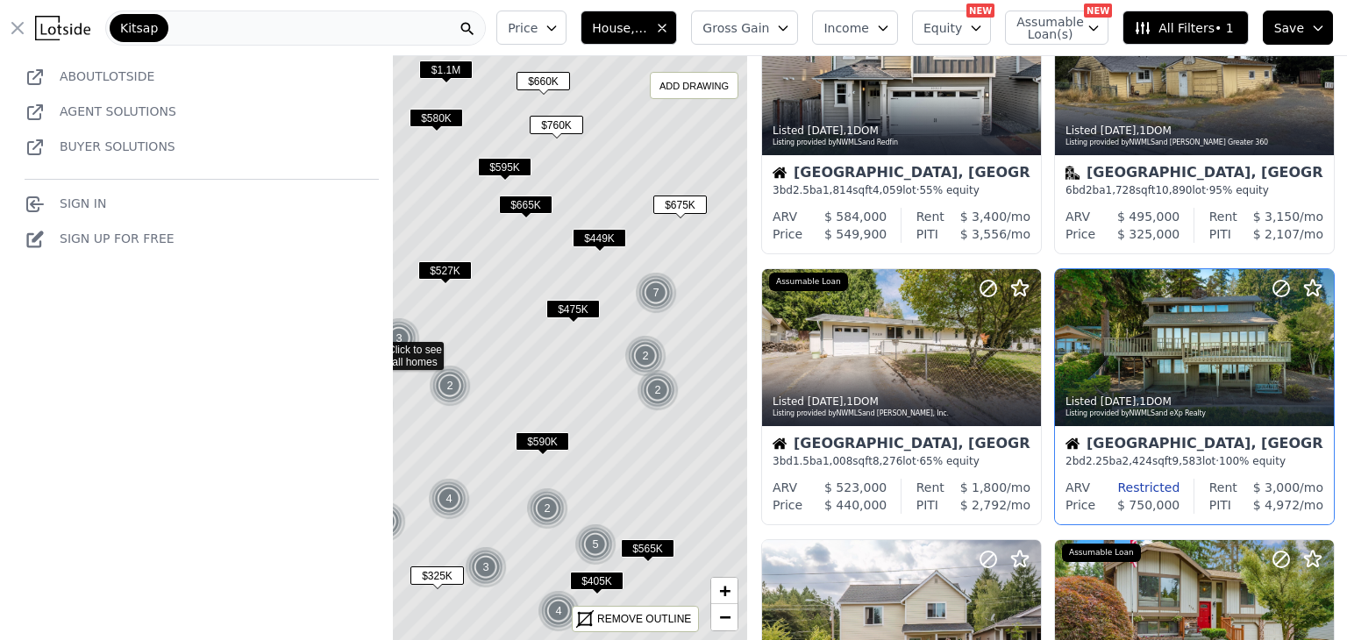
scroll to position [0, 0]
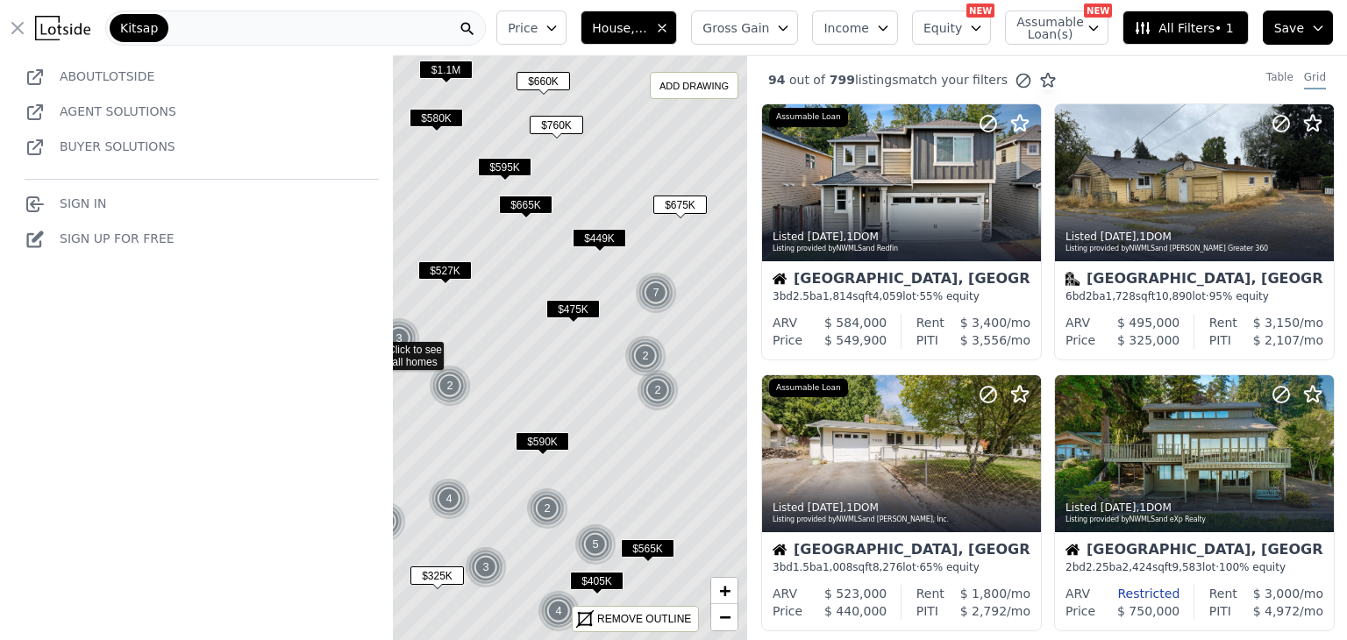
click at [981, 30] on icon "button" at bounding box center [976, 28] width 14 height 14
click at [869, 30] on span "Income" at bounding box center [846, 28] width 46 height 18
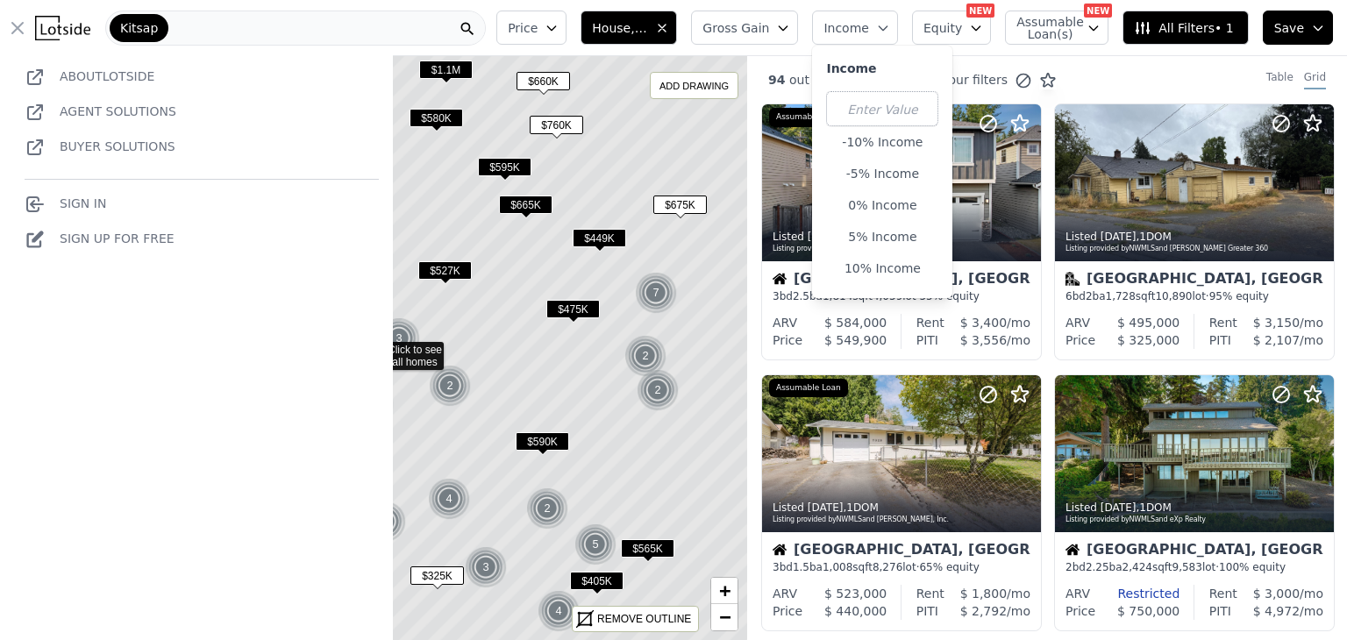
click at [761, 32] on span "Gross Gain" at bounding box center [735, 28] width 67 height 18
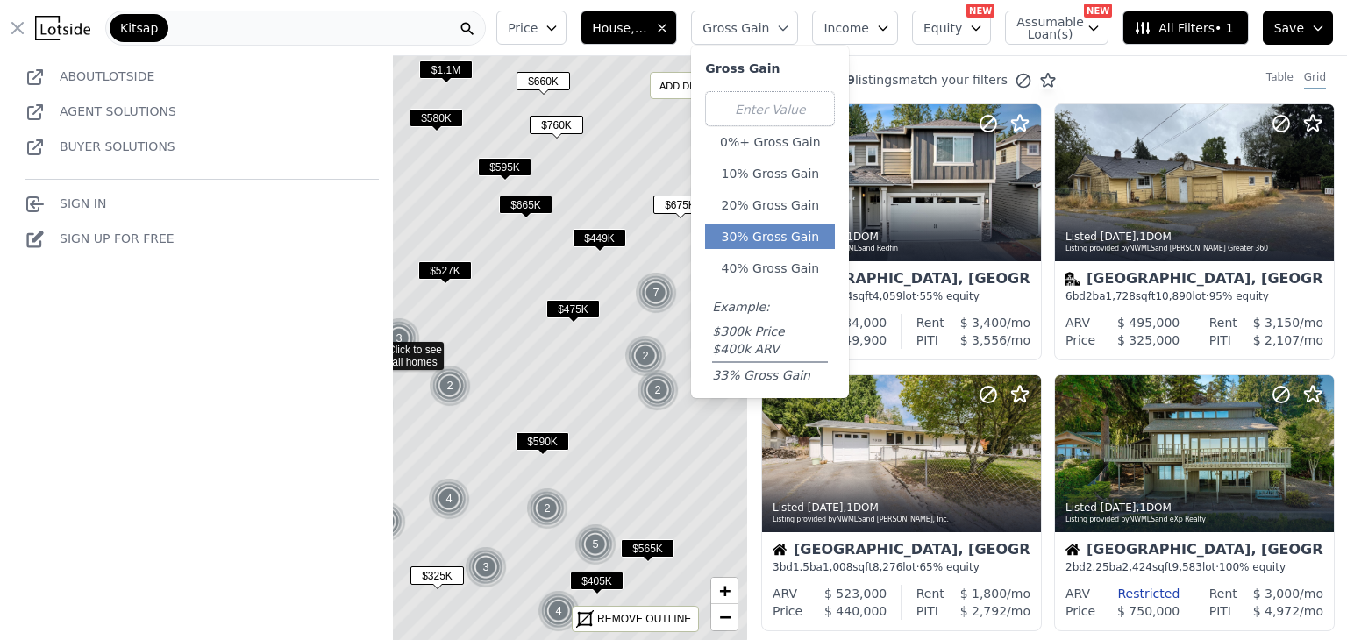
click at [810, 242] on button "30% Gross Gain" at bounding box center [770, 236] width 130 height 25
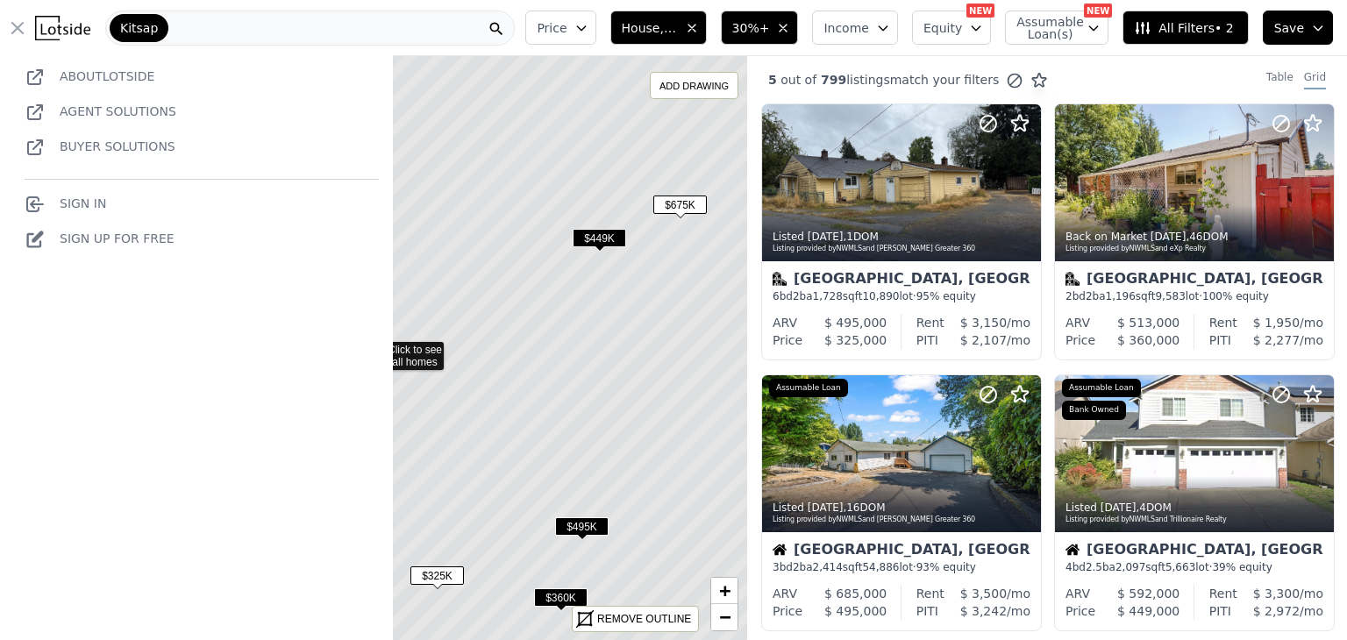
click at [790, 27] on icon "button" at bounding box center [783, 28] width 14 height 14
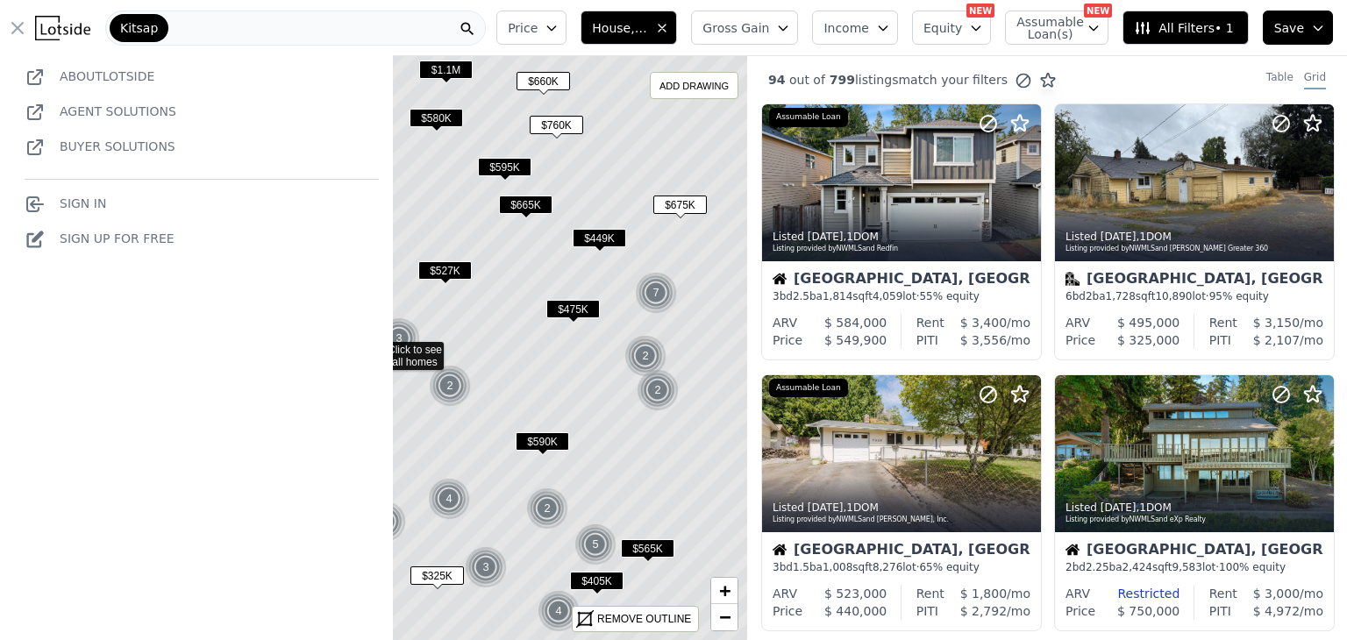
click at [769, 35] on span "Gross Gain" at bounding box center [735, 28] width 67 height 18
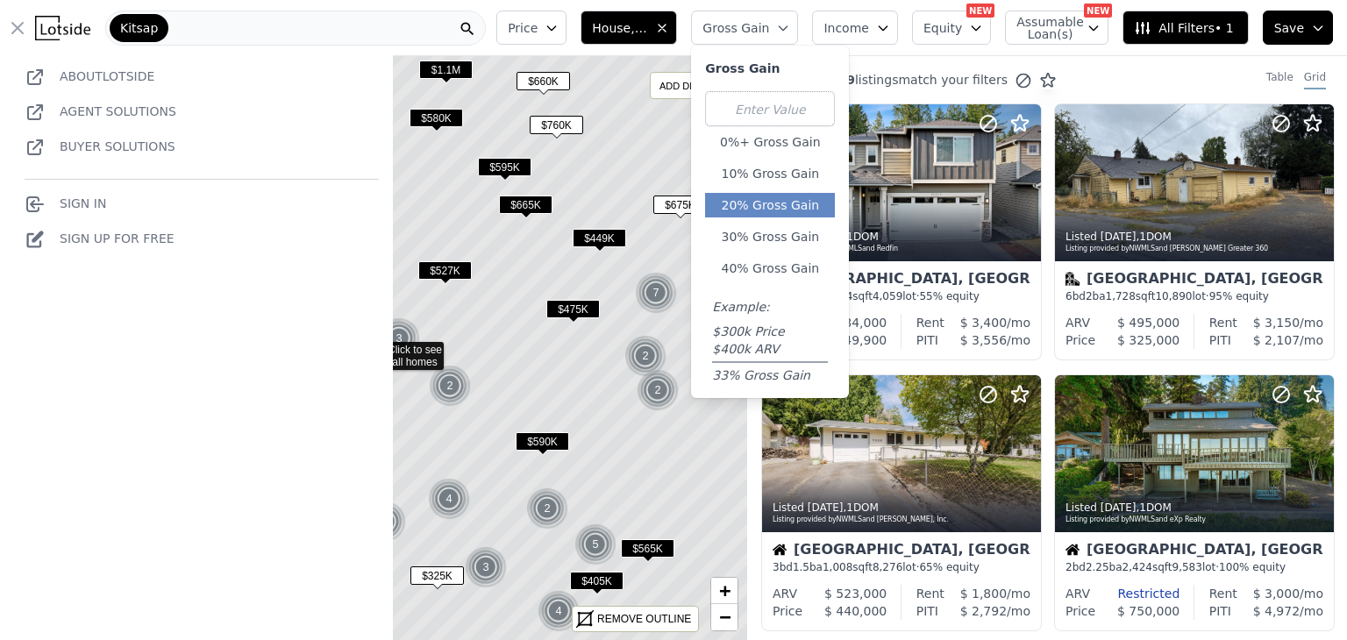
click at [811, 212] on button "20% Gross Gain" at bounding box center [770, 205] width 130 height 25
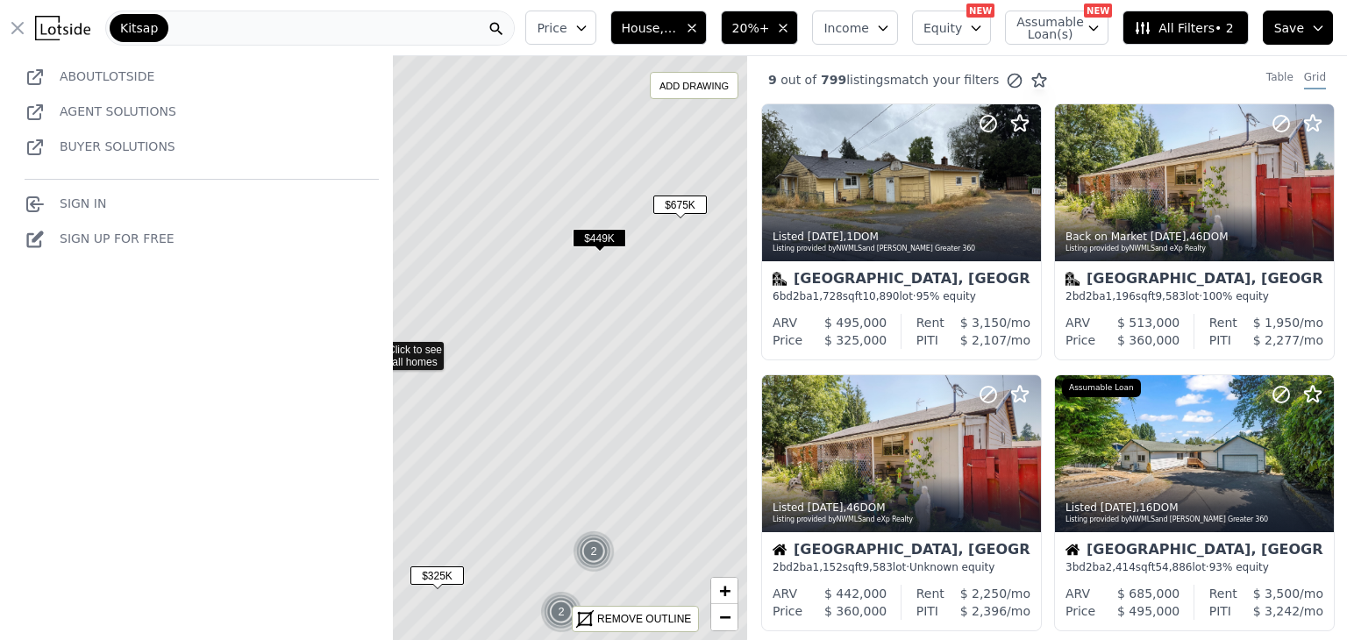
click at [25, 16] on button "Open main menu" at bounding box center [21, 28] width 28 height 35
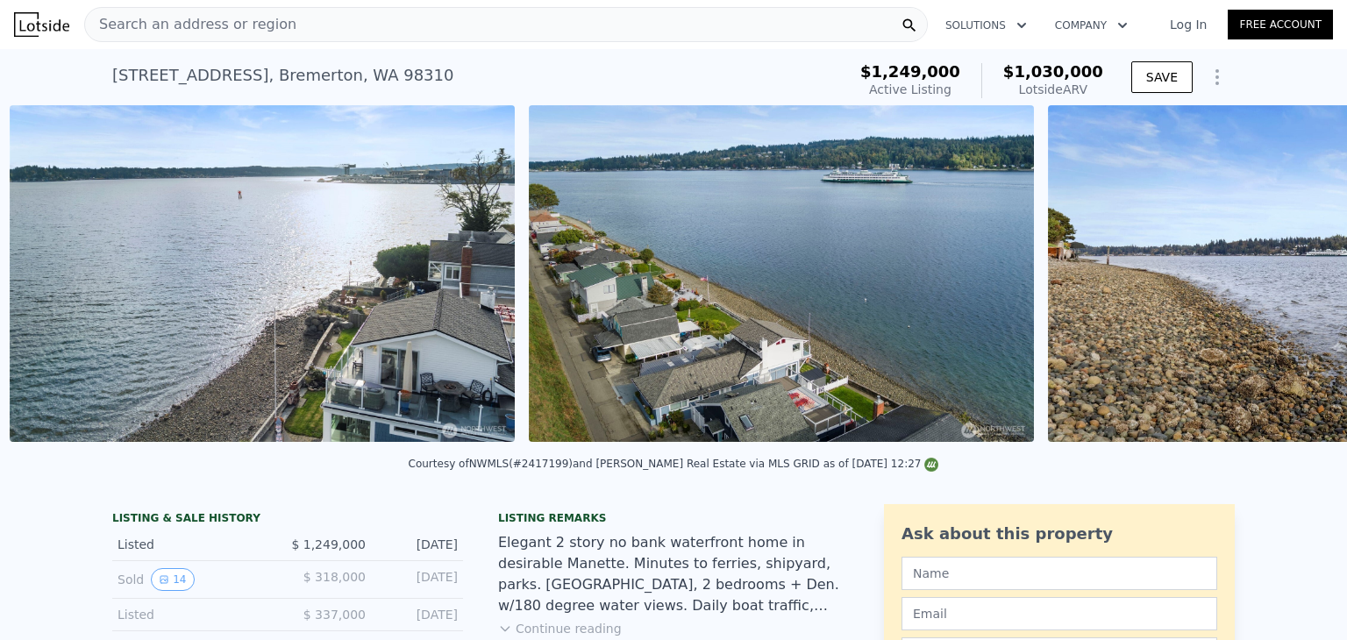
scroll to position [0, 1910]
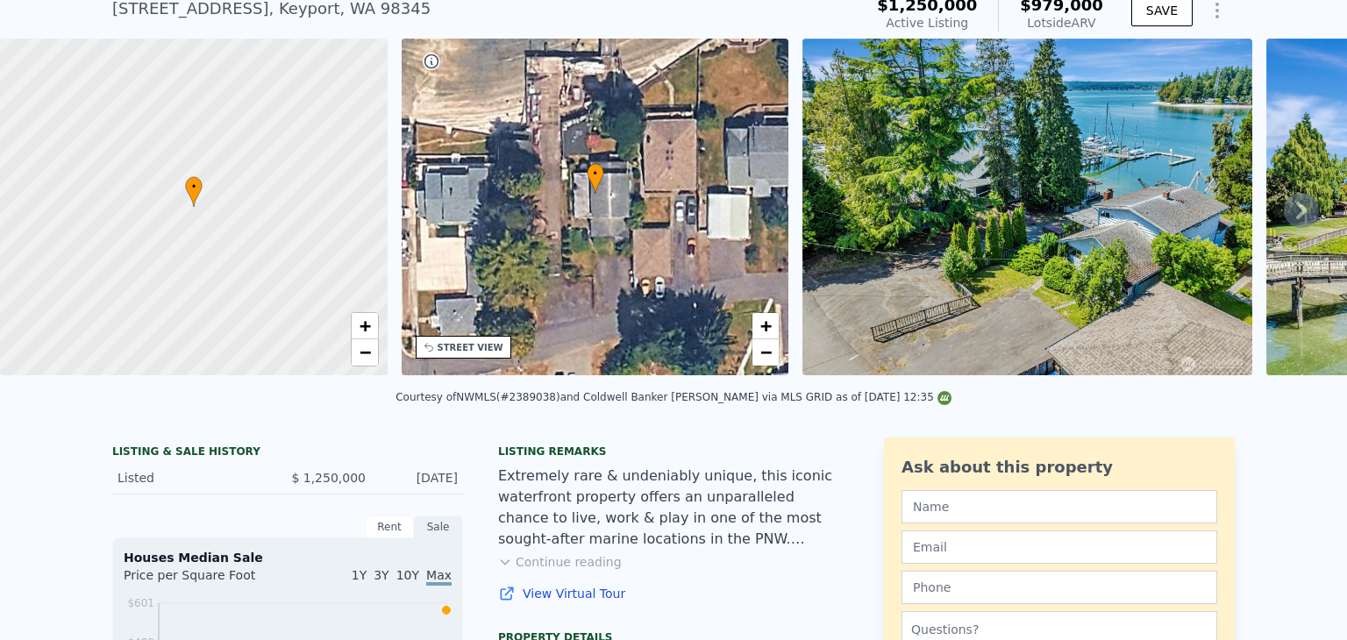
scroll to position [69, 0]
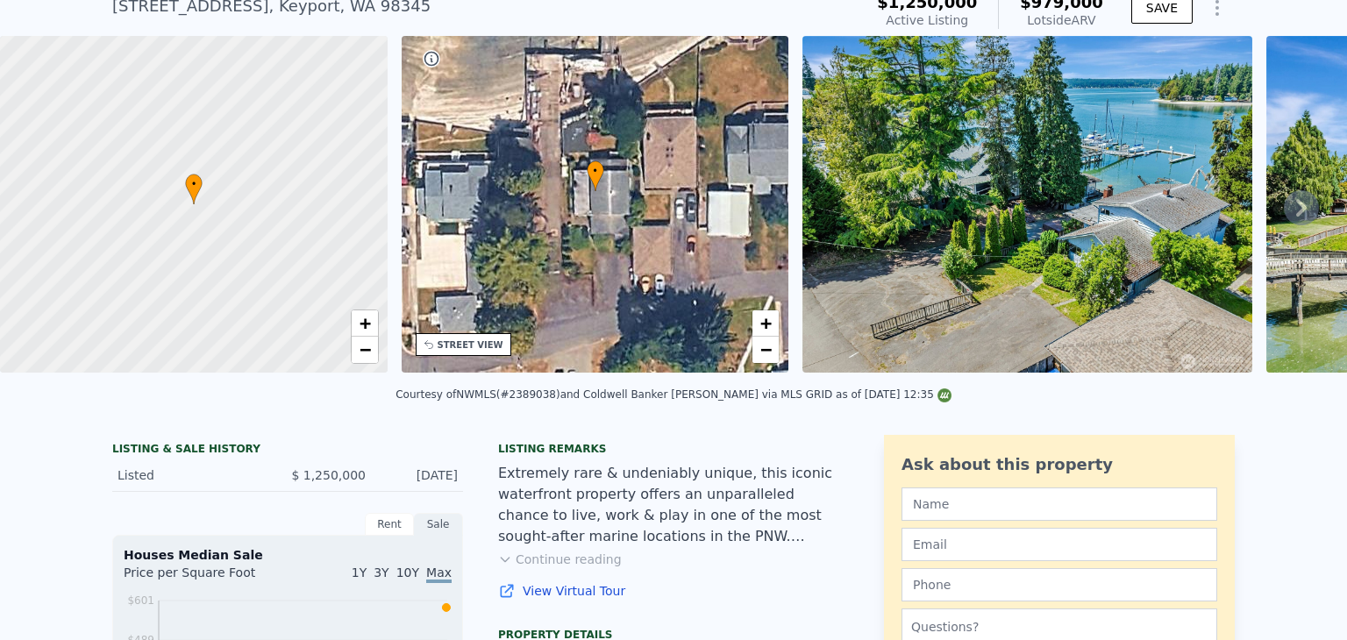
click at [589, 568] on button "Continue reading" at bounding box center [560, 560] width 124 height 18
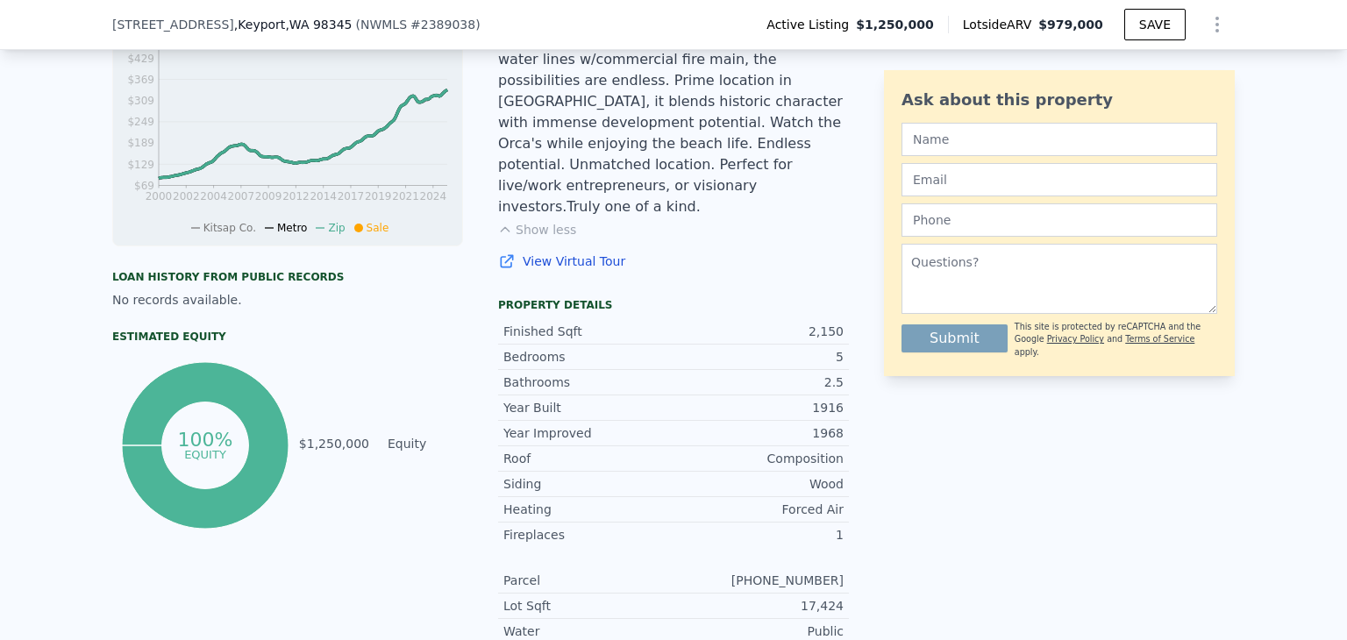
scroll to position [669, 0]
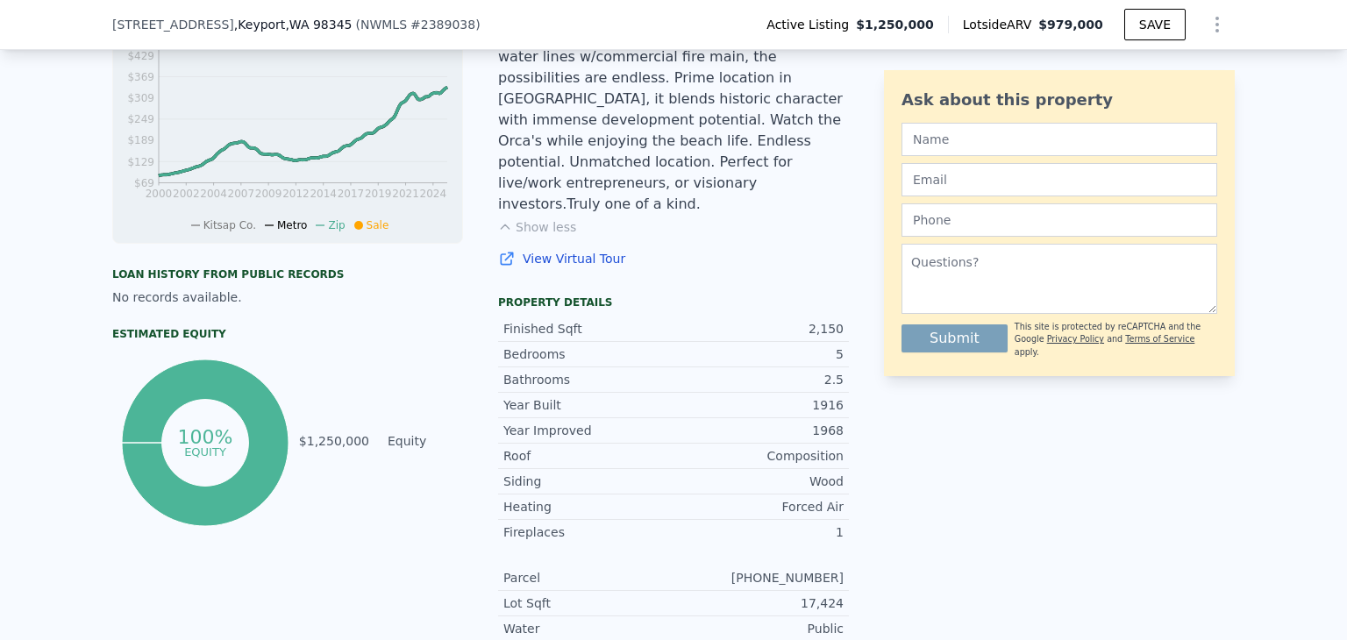
click at [1277, 430] on div "LISTING & SALE HISTORY Listed $ 1,250,000 Jun 10, 2025 Rent Sale Rent over time…" at bounding box center [673, 358] width 1347 height 1087
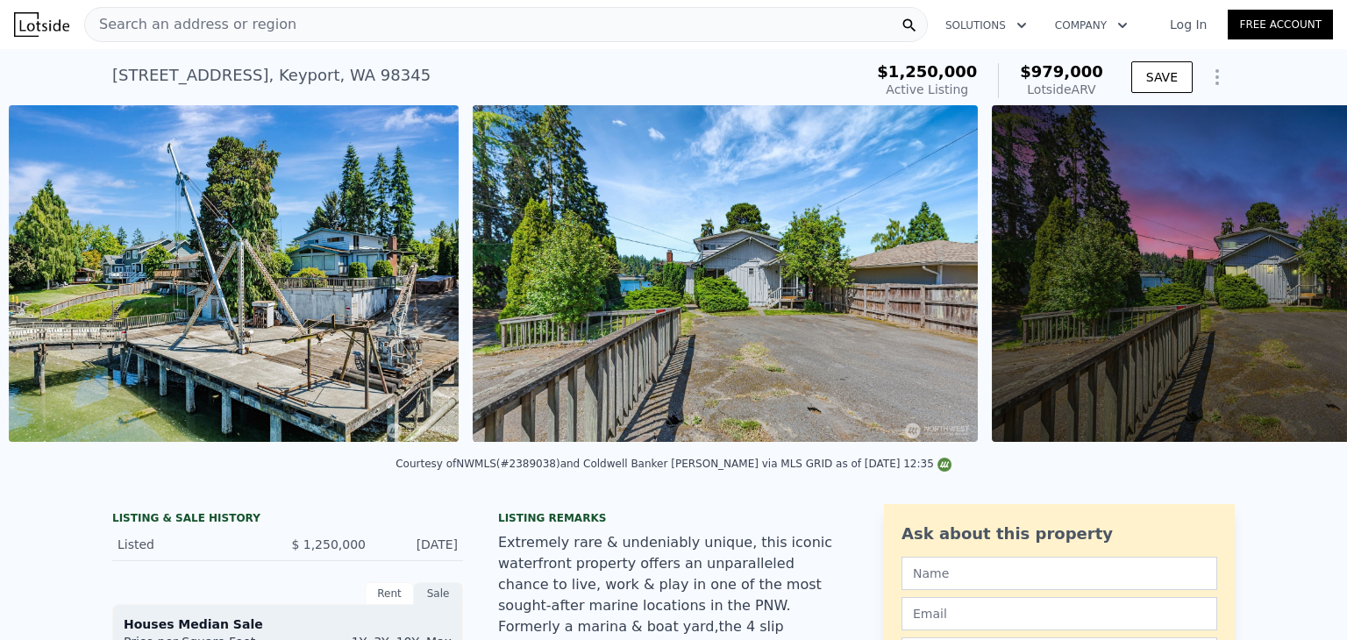
scroll to position [0, 1266]
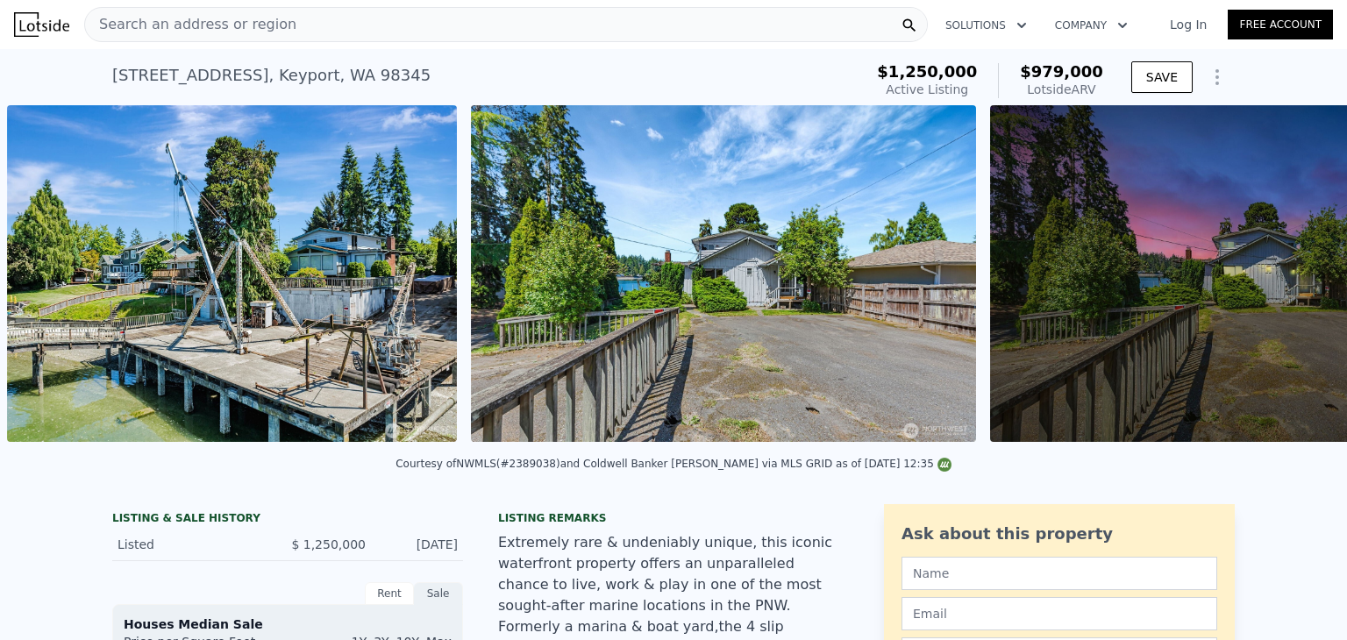
click at [1271, 351] on img at bounding box center [1242, 273] width 505 height 337
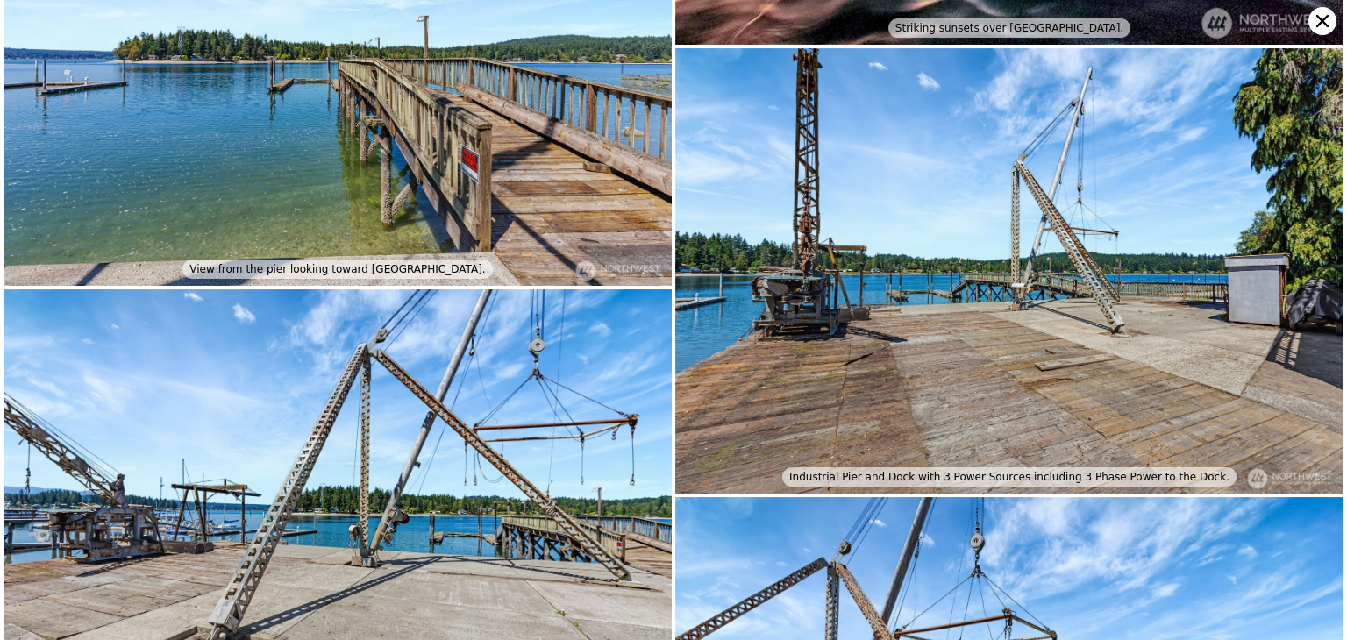
scroll to position [4716, 0]
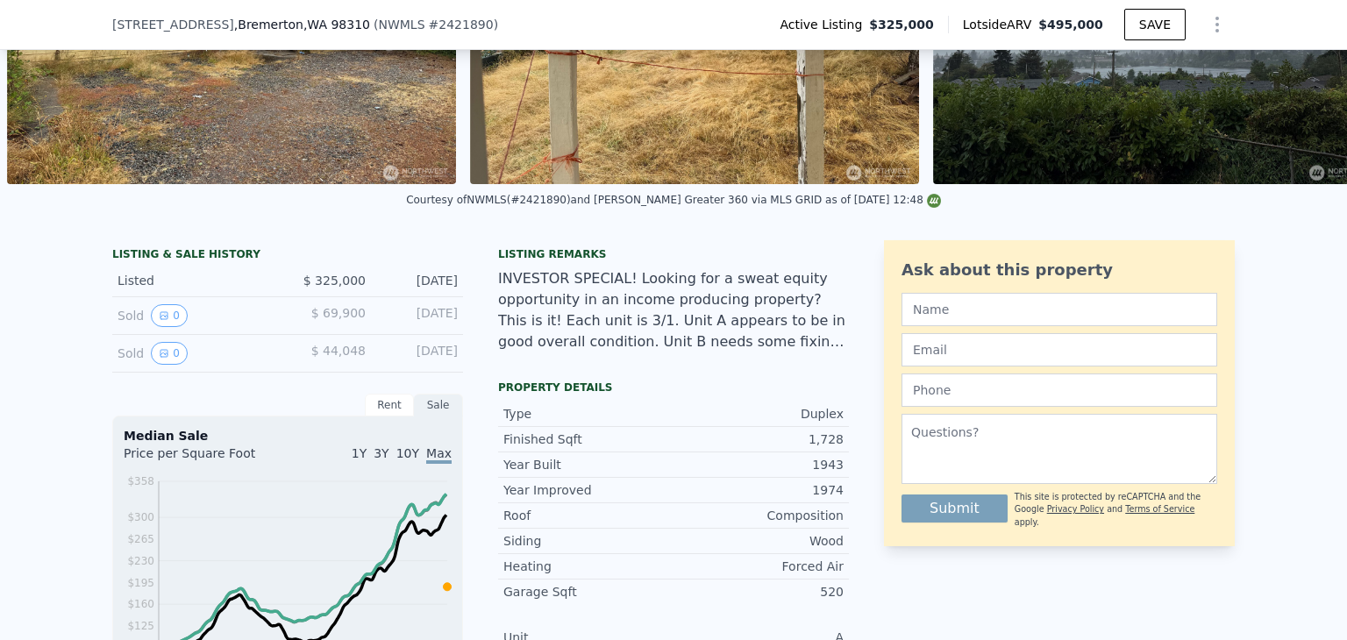
scroll to position [6, 0]
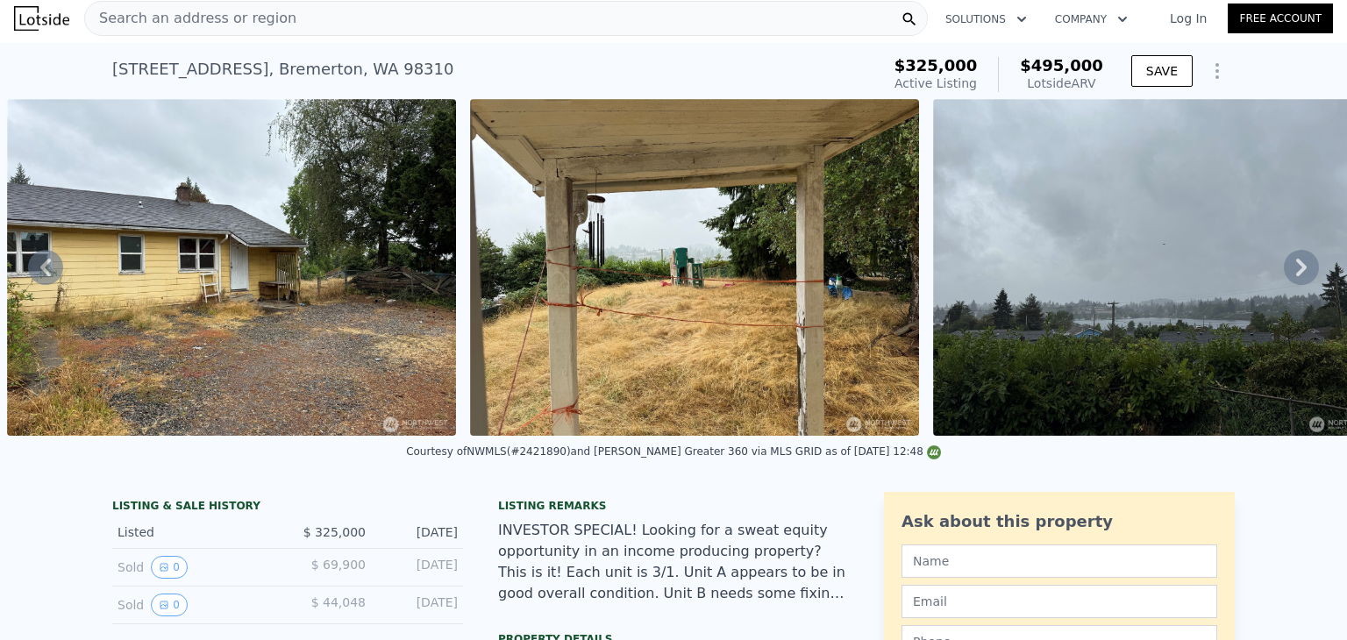
click at [1296, 276] on icon at bounding box center [1301, 268] width 11 height 18
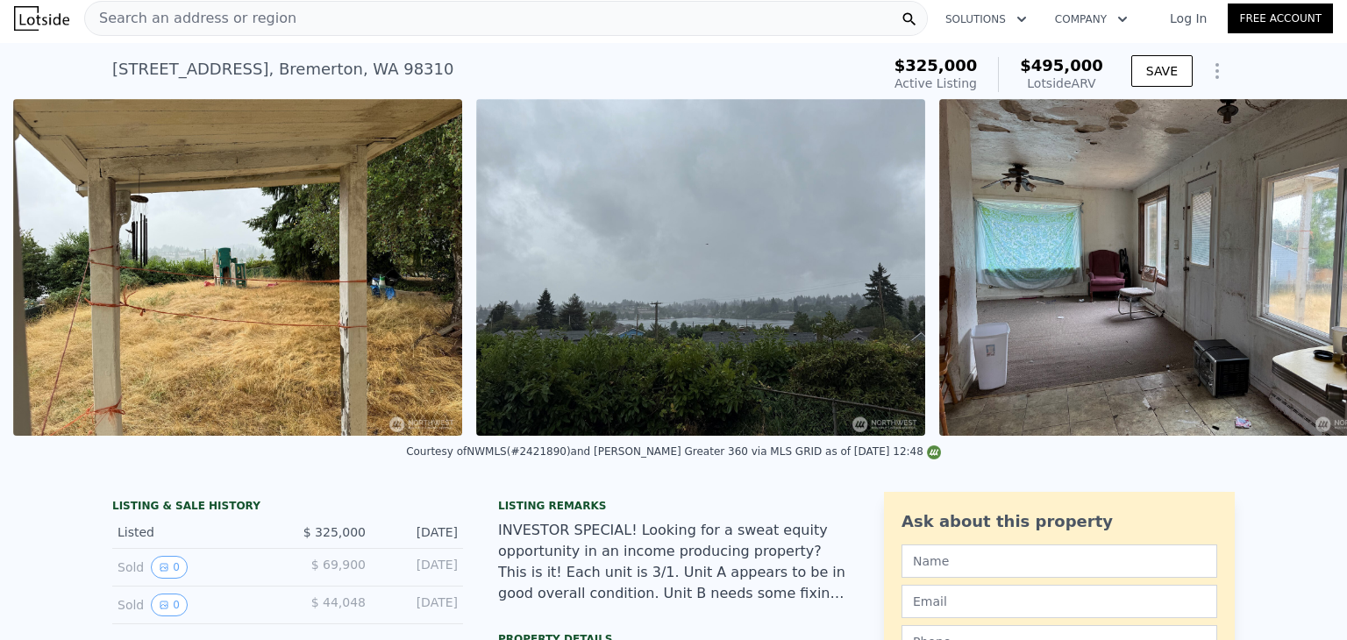
scroll to position [0, 6357]
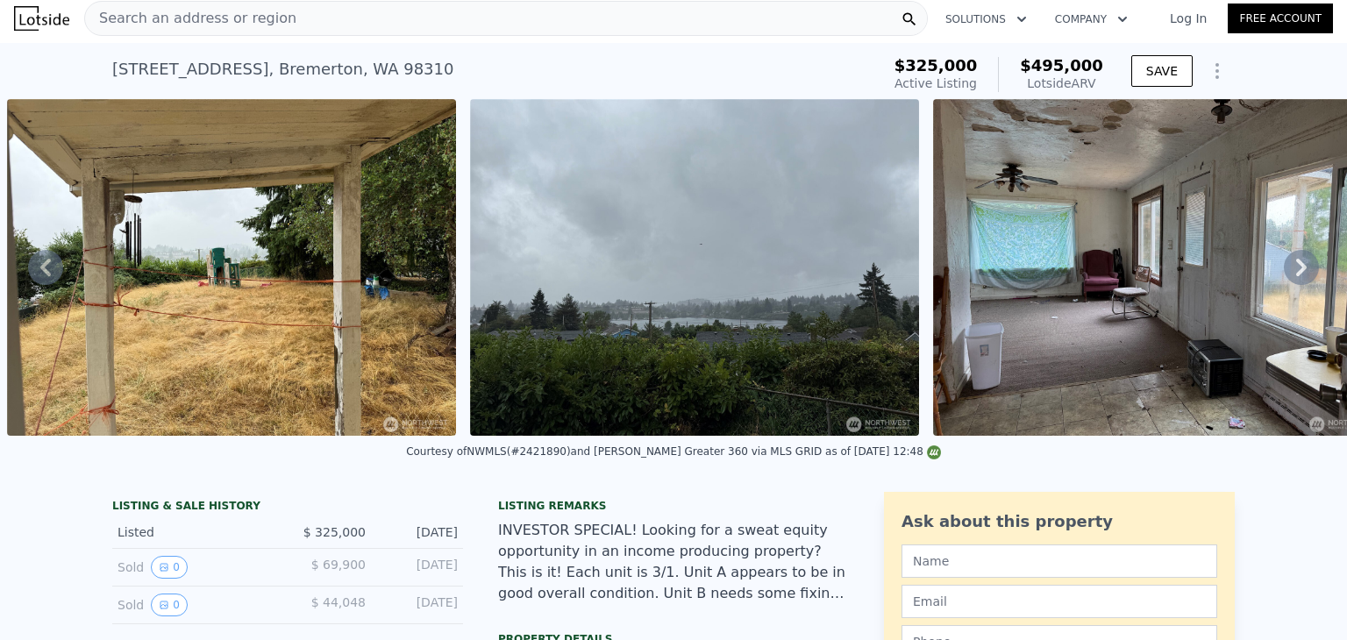
click at [1293, 284] on icon at bounding box center [1301, 267] width 35 height 35
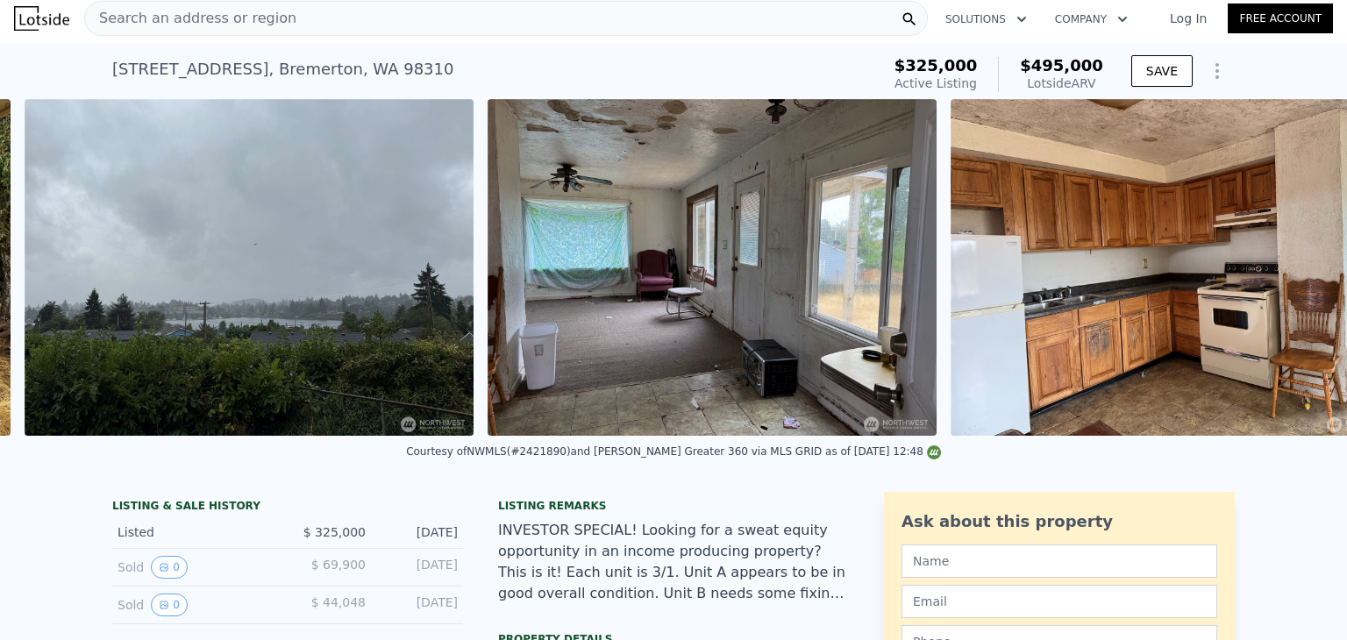
scroll to position [0, 6820]
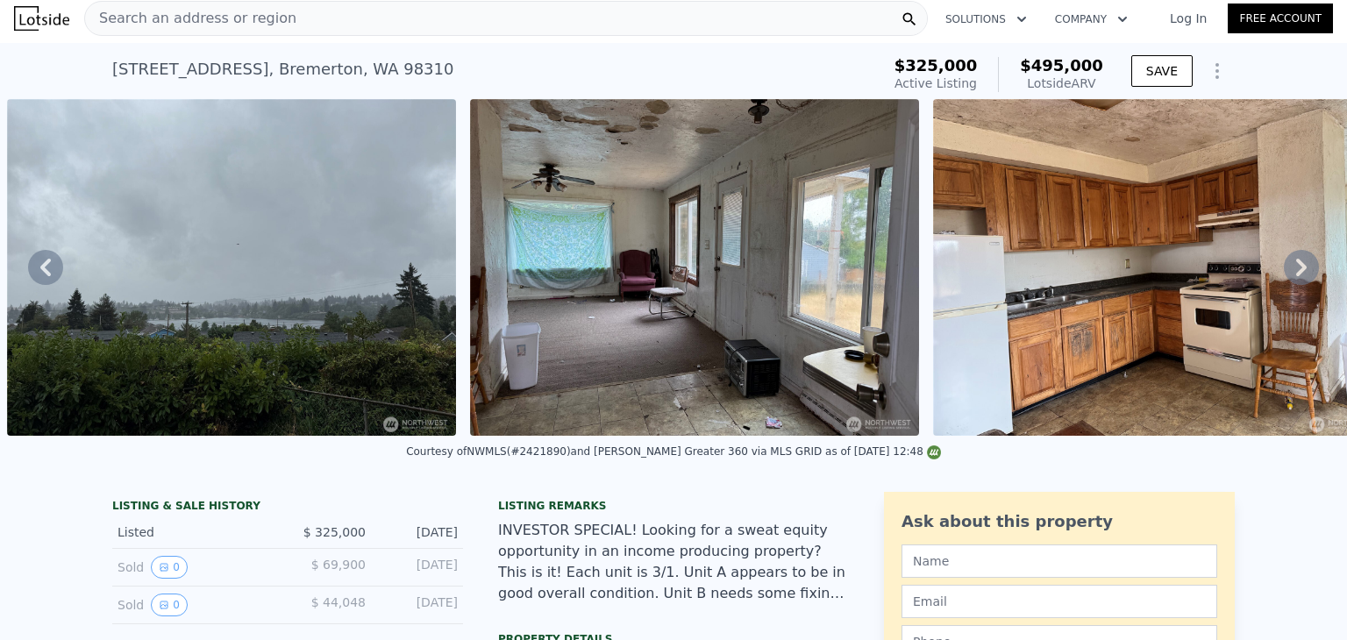
click at [1296, 284] on icon at bounding box center [1301, 267] width 35 height 35
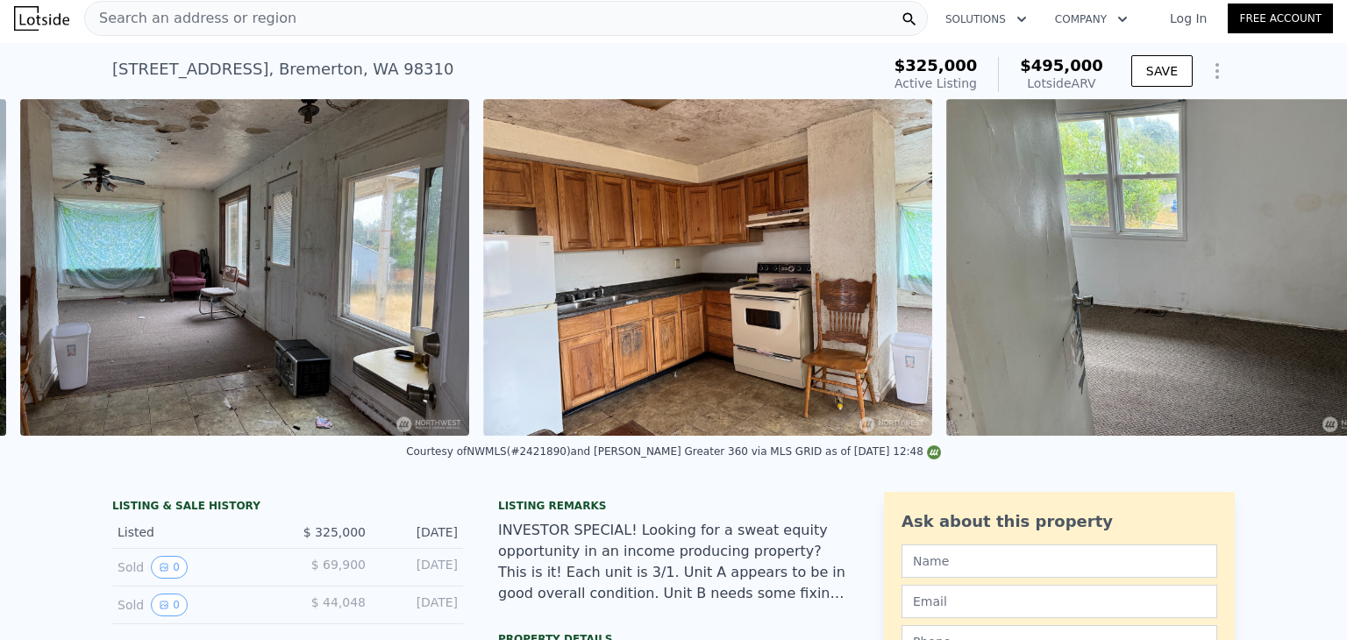
scroll to position [0, 7283]
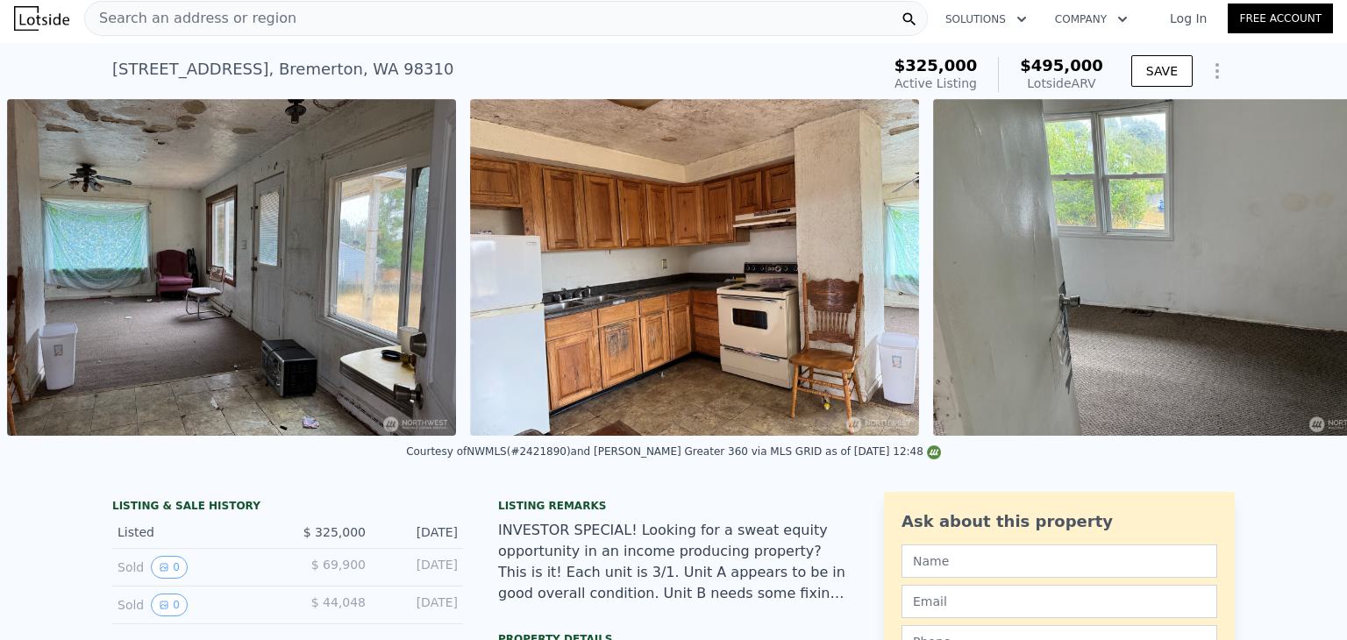
click at [1291, 287] on img at bounding box center [1157, 267] width 449 height 337
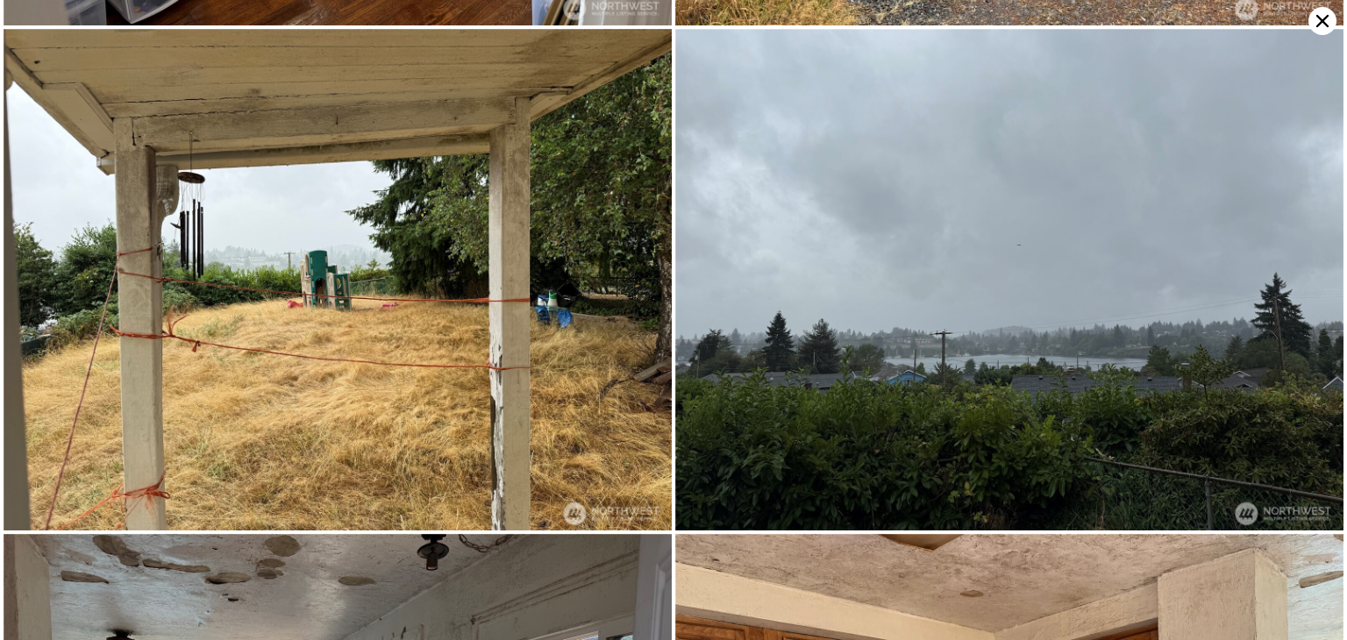
scroll to position [2998, 0]
